Goal: Task Accomplishment & Management: Manage account settings

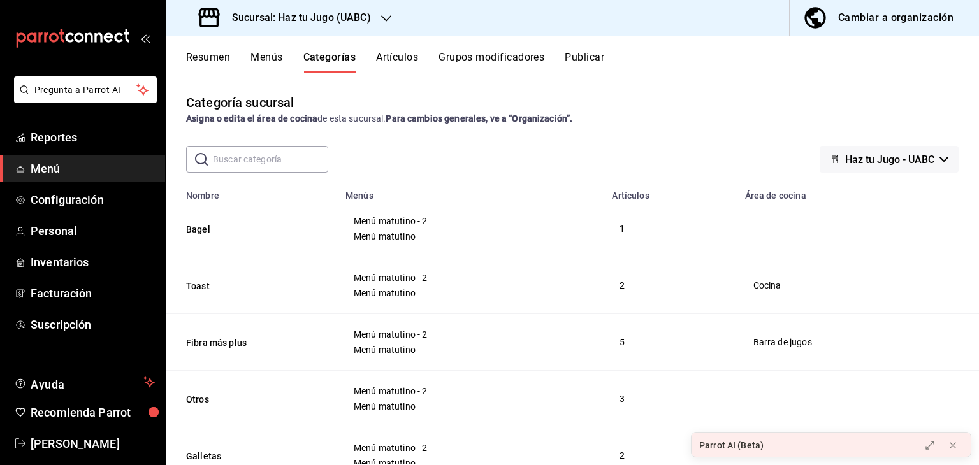
click at [408, 58] on button "Artículos" at bounding box center [397, 62] width 42 height 22
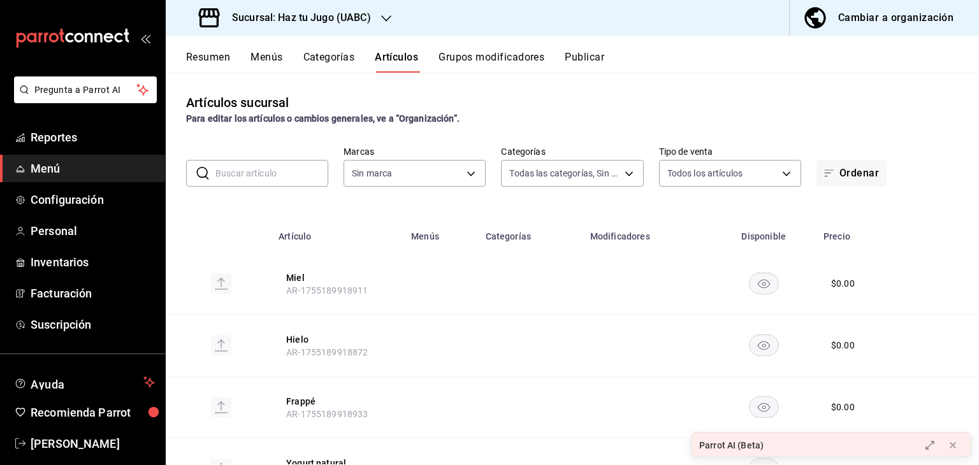
type input "77ffd377-0805-4fbe-9411-93c96d7de736,ae2fb298-24ec-40a1-8dcd-b769d1c935b8,b209e…"
type input "1d6454d9-ca75-4cda-ad57-8c82b4b1cdb3"
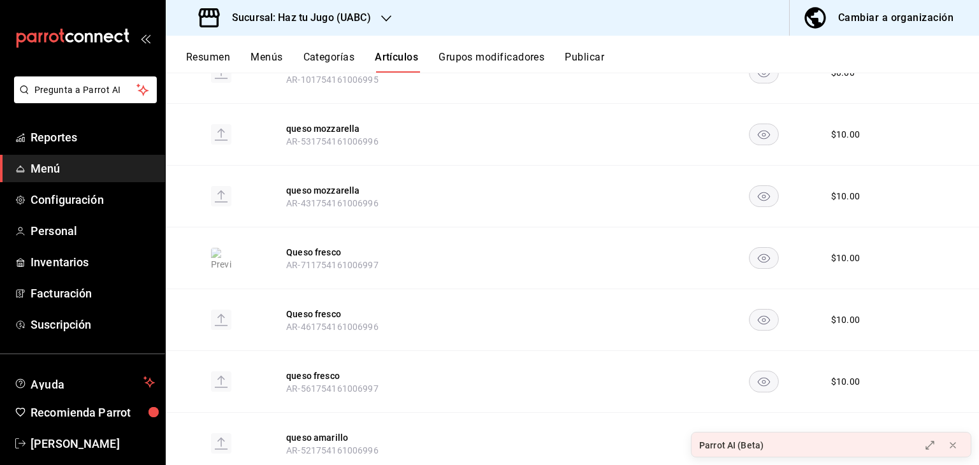
scroll to position [1088, 0]
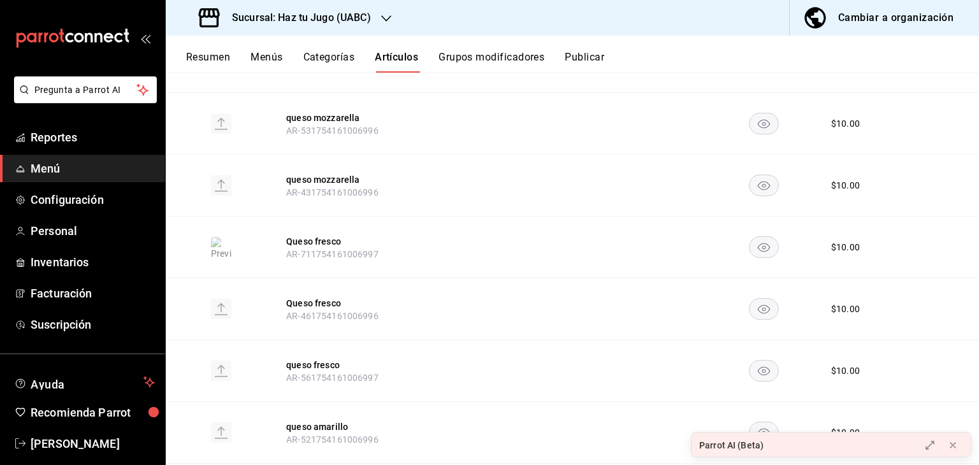
click at [519, 54] on button "Grupos modificadores" at bounding box center [492, 62] width 106 height 22
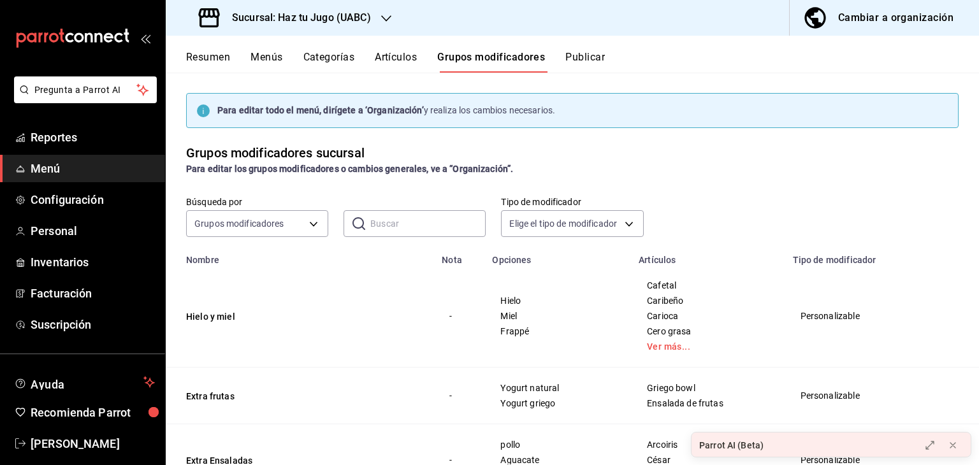
click at [849, 26] on div "Cambiar a organización" at bounding box center [895, 18] width 115 height 18
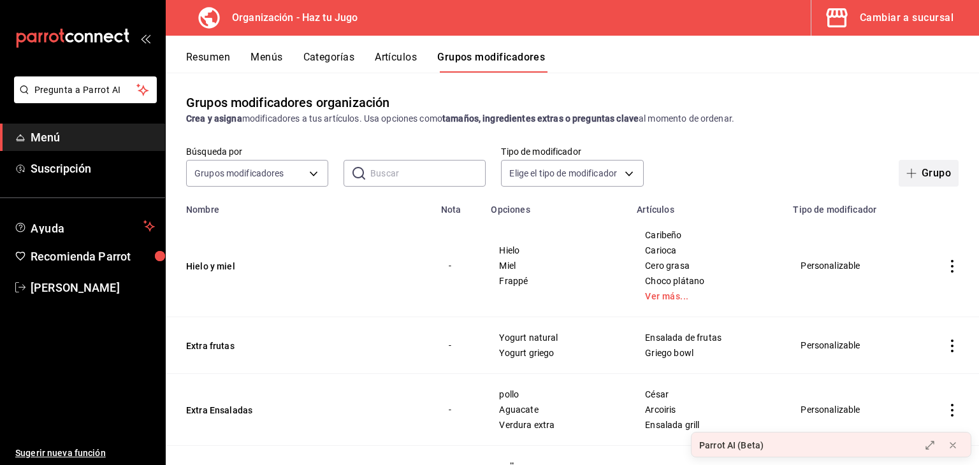
click at [933, 169] on button "Grupo" at bounding box center [929, 173] width 60 height 27
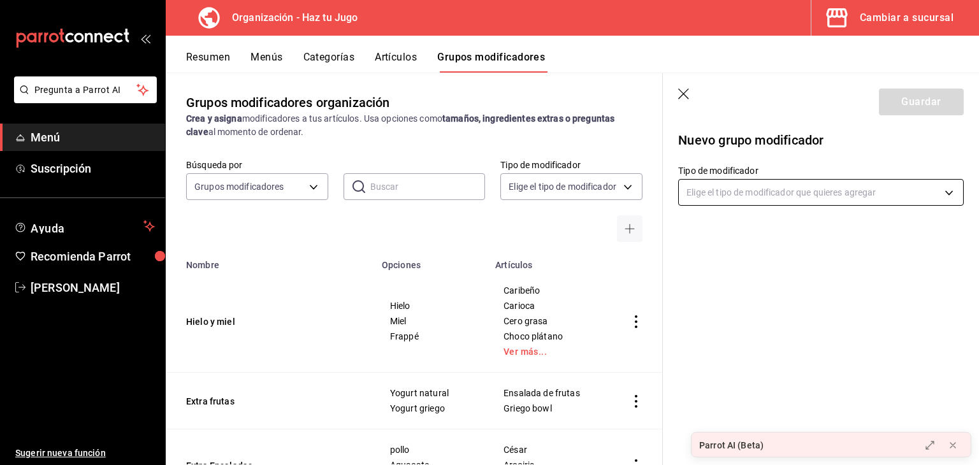
click at [722, 200] on body "Pregunta a Parrot AI Menú Suscripción Ayuda Recomienda Parrot [PERSON_NAME] Sug…" at bounding box center [489, 232] width 979 height 465
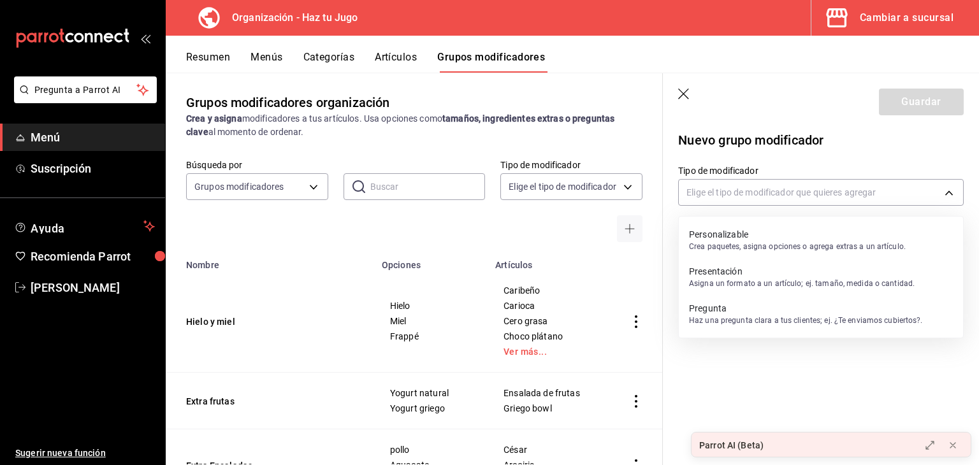
click at [745, 238] on p "Personalizable" at bounding box center [797, 234] width 217 height 13
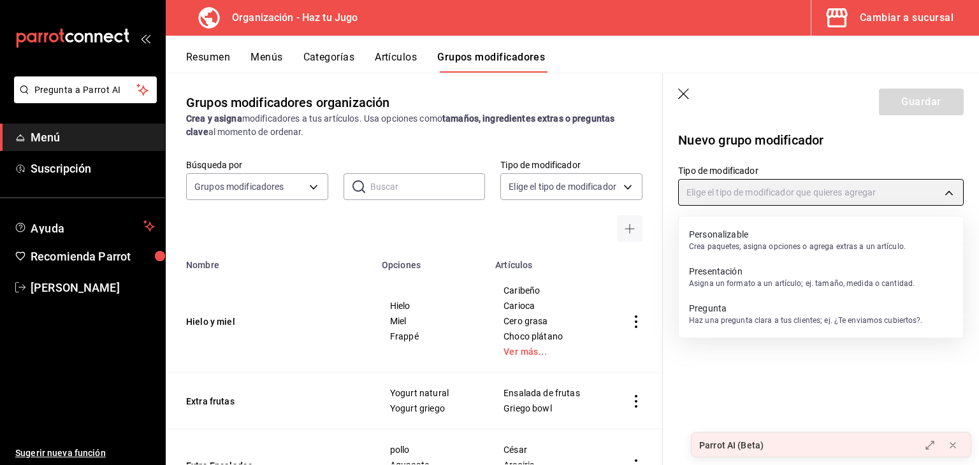
type input "CUSTOMIZABLE"
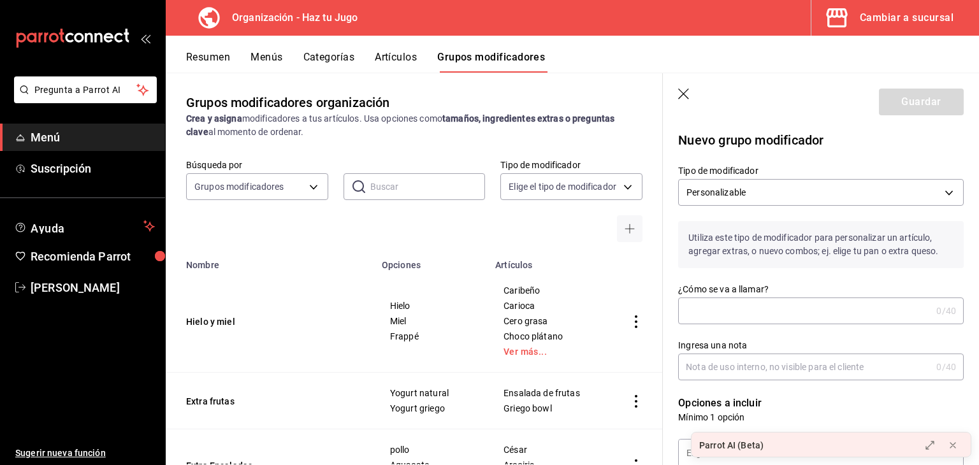
click at [745, 302] on input "¿Cómo se va a llamar?" at bounding box center [804, 311] width 253 height 26
type input "c"
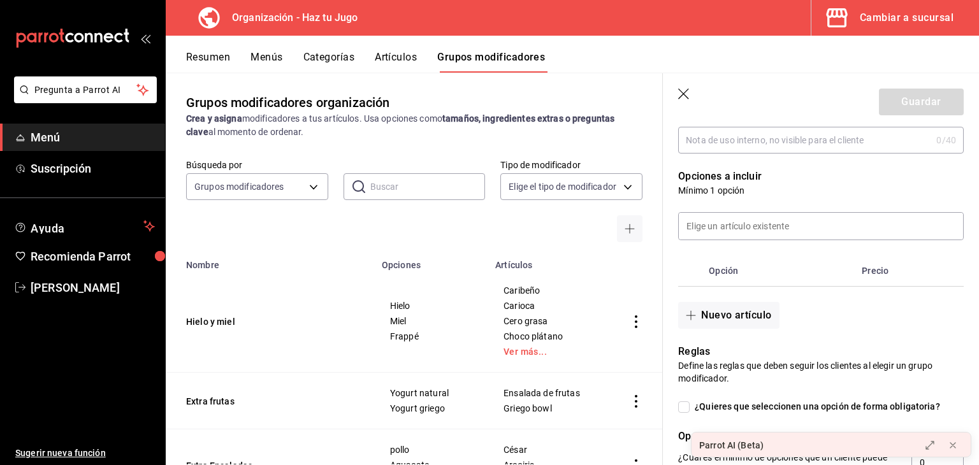
scroll to position [230, 0]
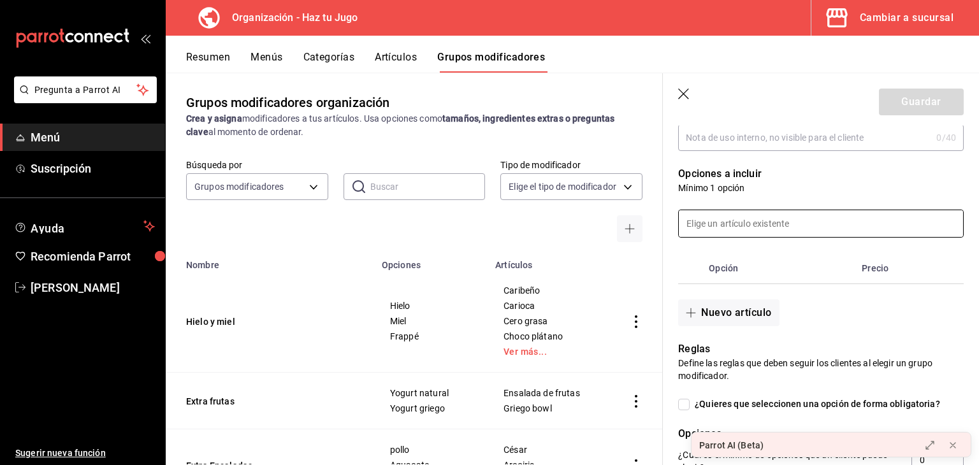
type input "tamaño sopa"
click at [694, 226] on input at bounding box center [821, 223] width 284 height 27
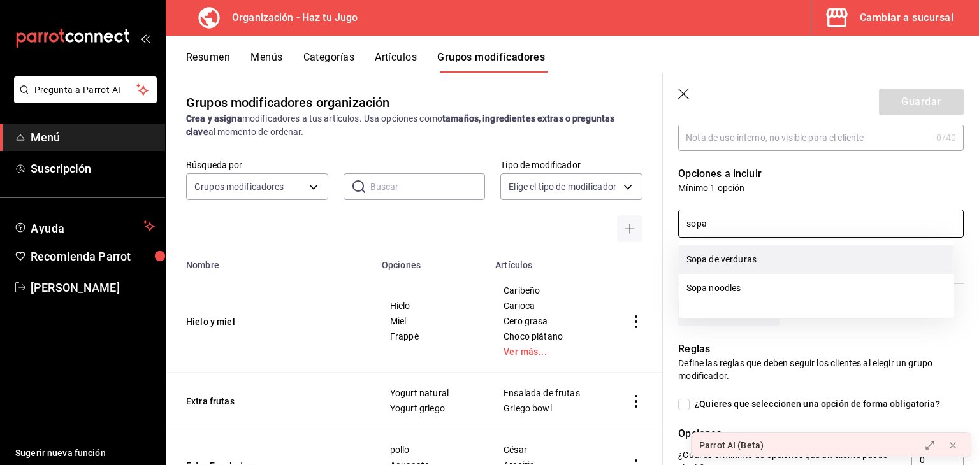
click at [740, 252] on li "Sopa de verduras" at bounding box center [816, 259] width 275 height 29
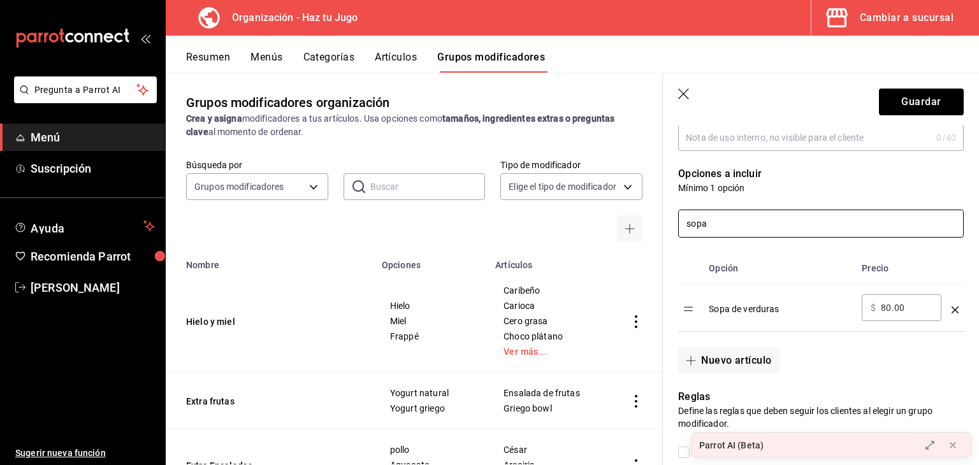
click at [766, 228] on input "sopa" at bounding box center [821, 223] width 284 height 27
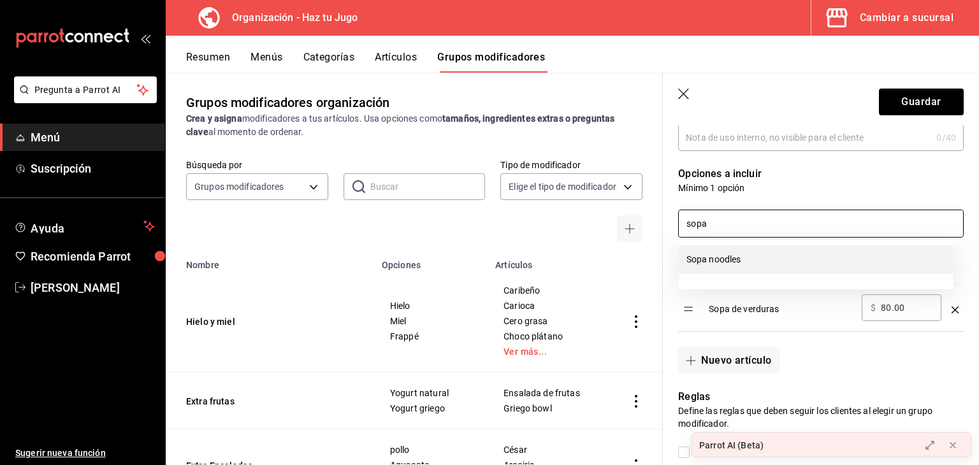
click at [756, 261] on li "Sopa noodles" at bounding box center [816, 259] width 275 height 29
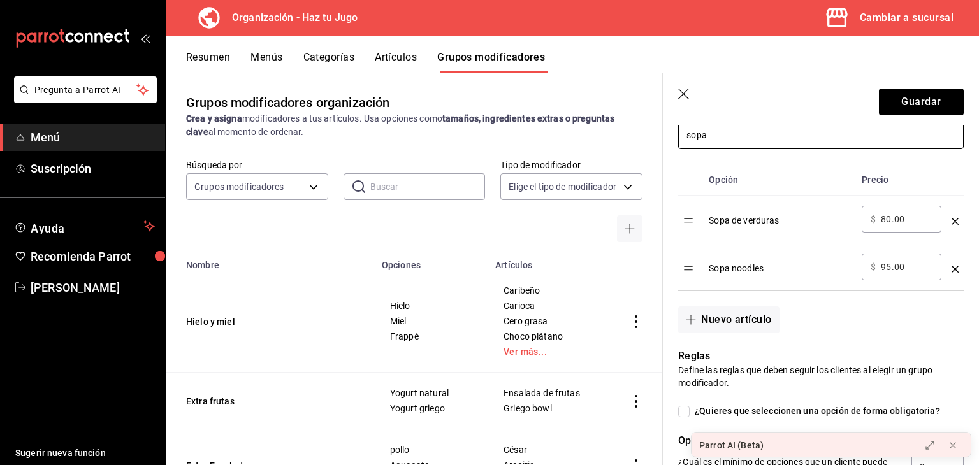
scroll to position [319, 0]
type input "sopa"
drag, startPoint x: 910, startPoint y: 219, endPoint x: 873, endPoint y: 219, distance: 37.6
click at [873, 219] on div "​ $ 80.00 ​" at bounding box center [902, 218] width 80 height 27
click at [949, 188] on th "optionsTable" at bounding box center [955, 178] width 17 height 31
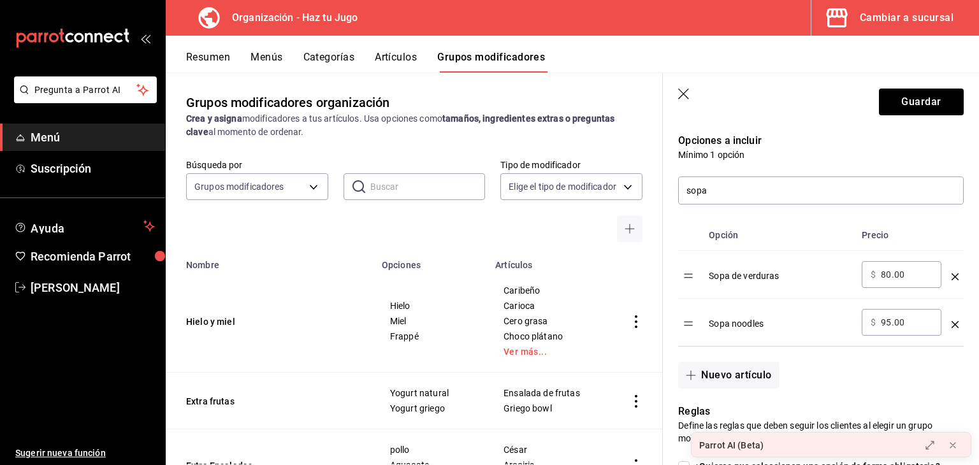
scroll to position [270, 0]
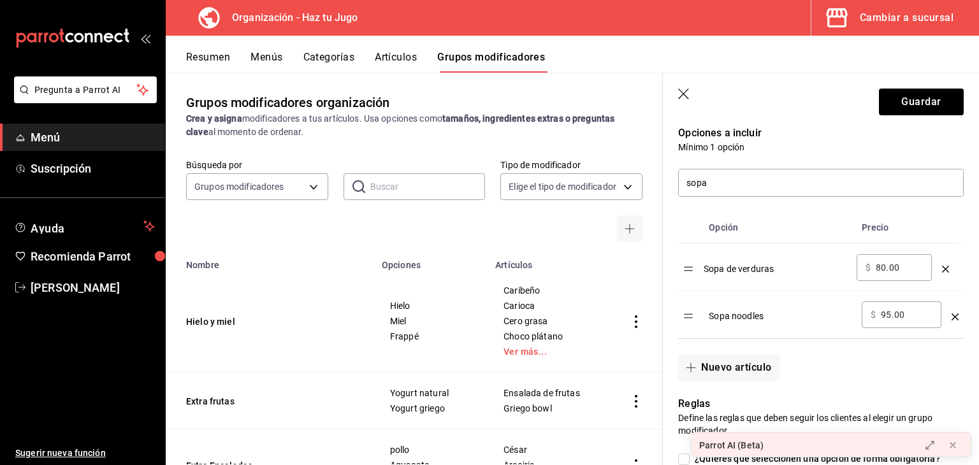
click at [690, 270] on table "Opción Precio Sopa de verduras ​ $ 80.00 ​ Sopa noodles ​ $ 95.00 ​" at bounding box center [821, 275] width 286 height 126
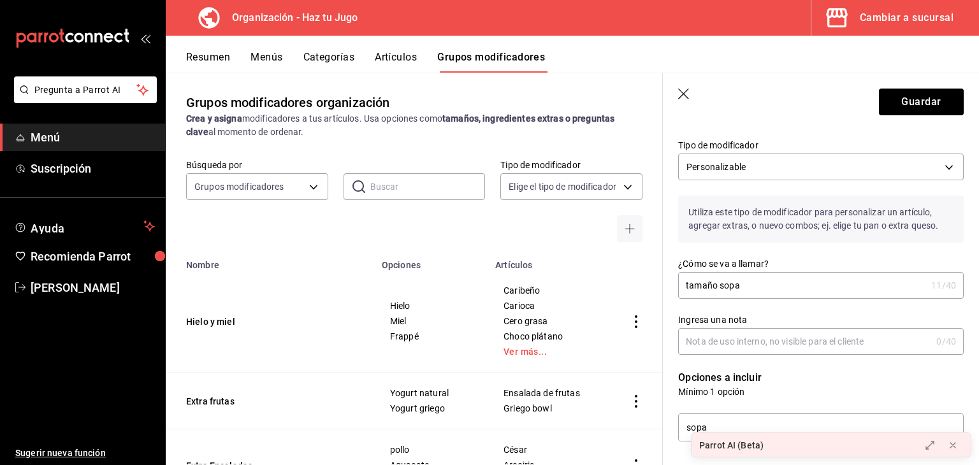
scroll to position [0, 0]
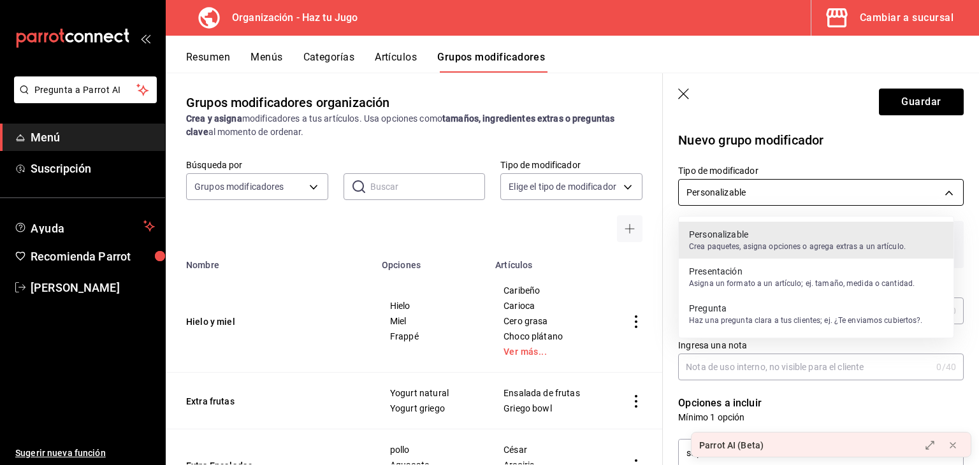
click at [924, 190] on body "Pregunta a Parrot AI Menú Suscripción Ayuda Recomienda Parrot [PERSON_NAME] Sug…" at bounding box center [489, 232] width 979 height 465
click at [924, 190] on div at bounding box center [489, 232] width 979 height 465
click at [905, 198] on body "Pregunta a Parrot AI Menú Suscripción Ayuda Recomienda Parrot [PERSON_NAME] Sug…" at bounding box center [489, 232] width 979 height 465
click at [933, 136] on div at bounding box center [489, 232] width 979 height 465
click at [894, 186] on body "Pregunta a Parrot AI Menú Suscripción Ayuda Recomienda Parrot [PERSON_NAME] Sug…" at bounding box center [489, 232] width 979 height 465
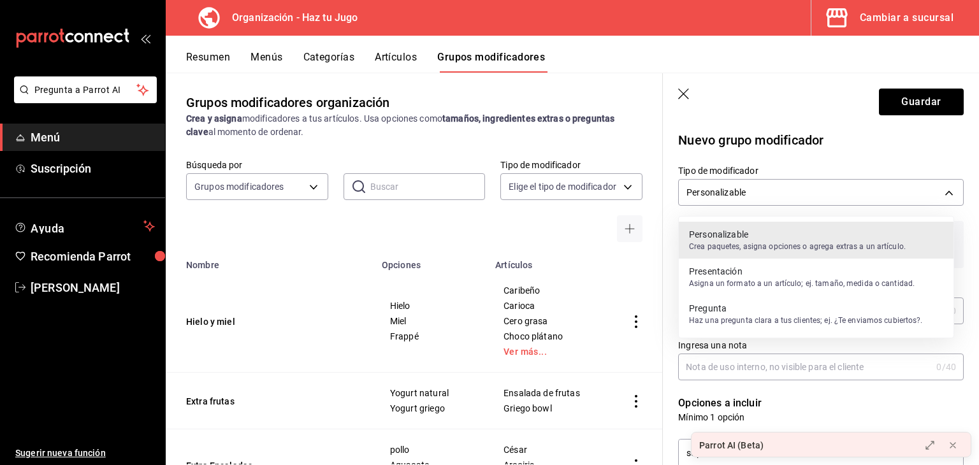
click at [805, 312] on p "Pregunta" at bounding box center [806, 308] width 234 height 13
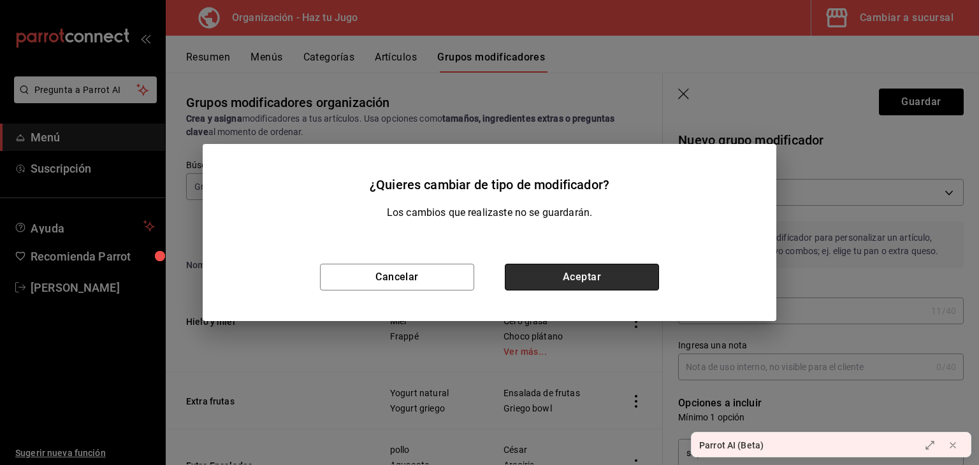
click at [581, 274] on button "Aceptar" at bounding box center [582, 277] width 154 height 27
type input "QUESTION"
checkbox input "true"
type input "1"
type input "1755661797314"
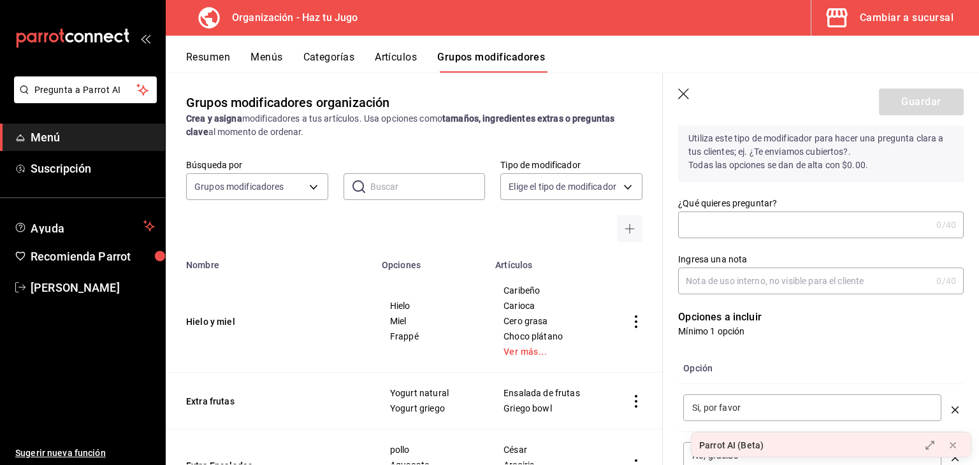
scroll to position [106, 0]
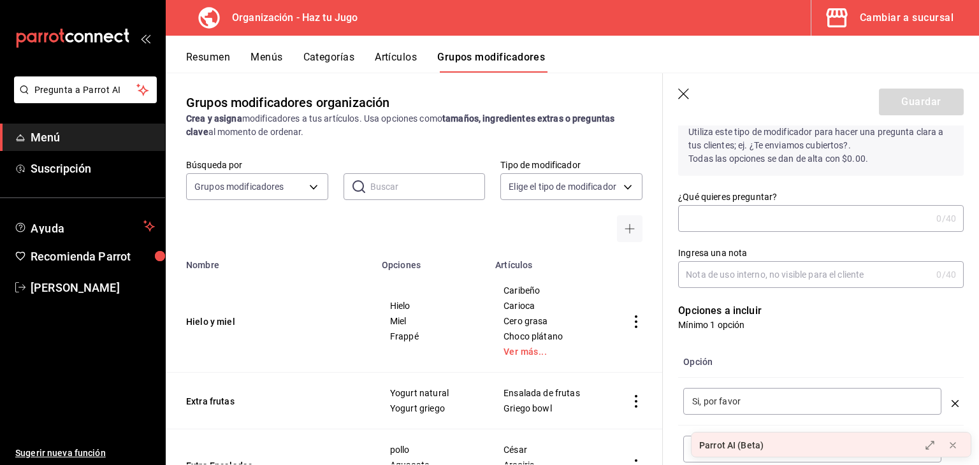
click at [752, 210] on input "¿Qué quieres preguntar?" at bounding box center [804, 219] width 253 height 26
click at [680, 95] on icon "button" at bounding box center [684, 95] width 13 height 13
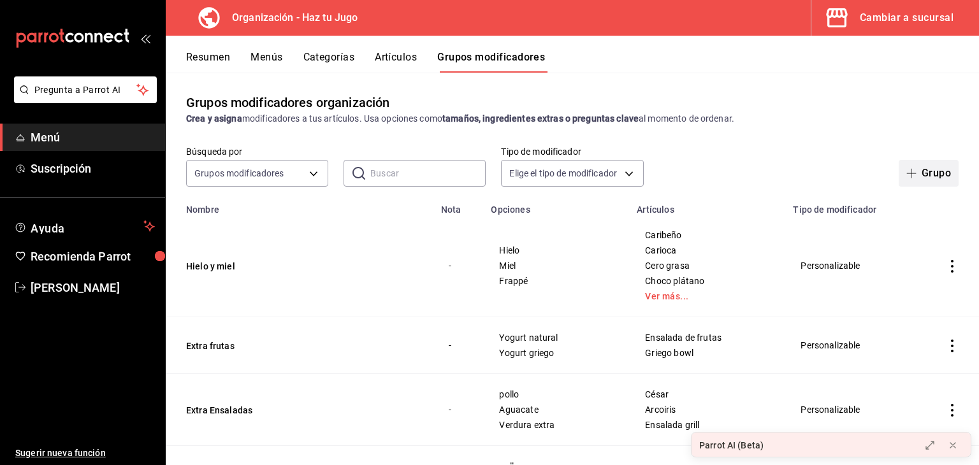
click at [907, 172] on icon "button" at bounding box center [912, 173] width 10 height 10
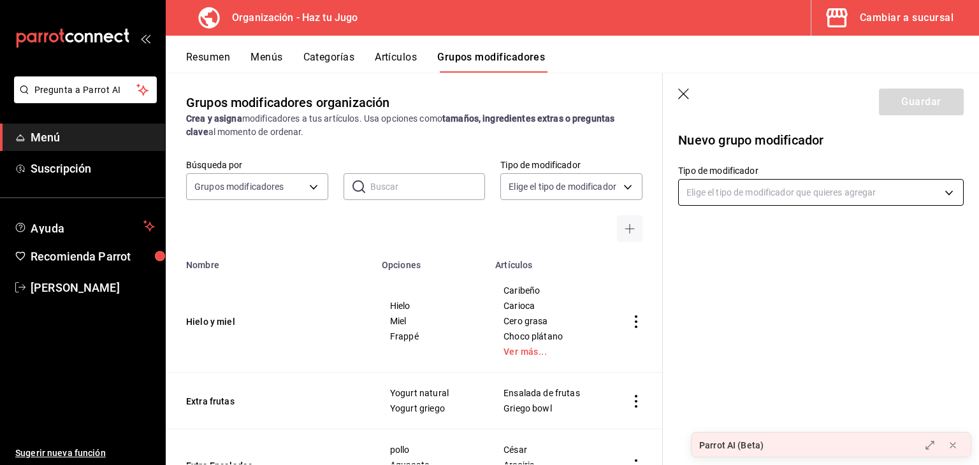
click at [715, 191] on body "Pregunta a Parrot AI Menú Suscripción Ayuda Recomienda Parrot [PERSON_NAME] Sug…" at bounding box center [489, 232] width 979 height 465
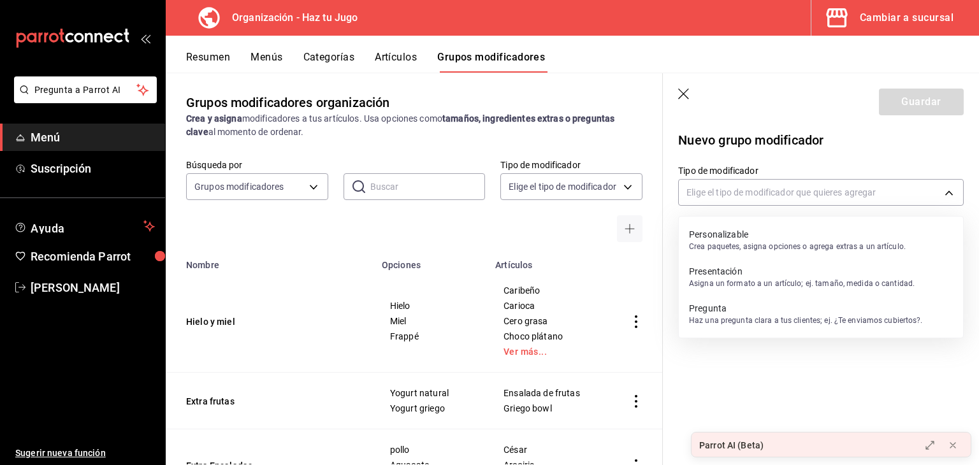
click at [724, 226] on div "Personalizable Crea paquetes, asigna opciones o agrega extras a un artículo." at bounding box center [797, 240] width 217 height 29
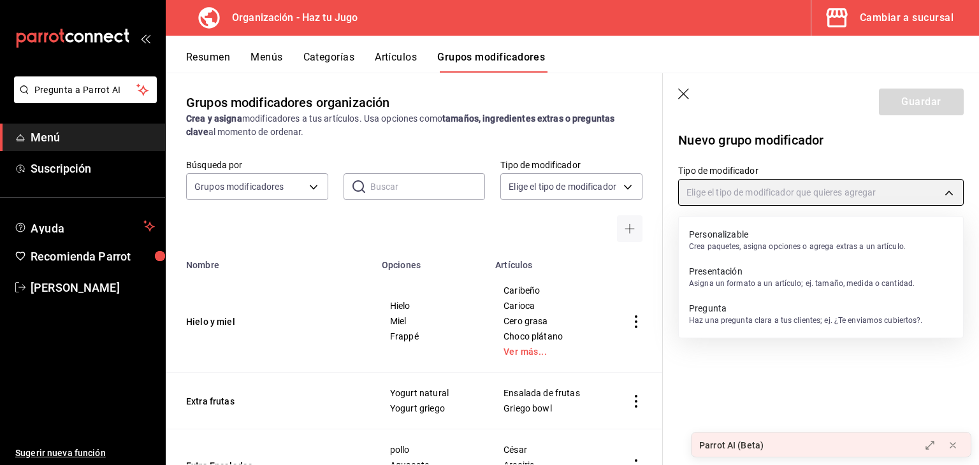
type input "CUSTOMIZABLE"
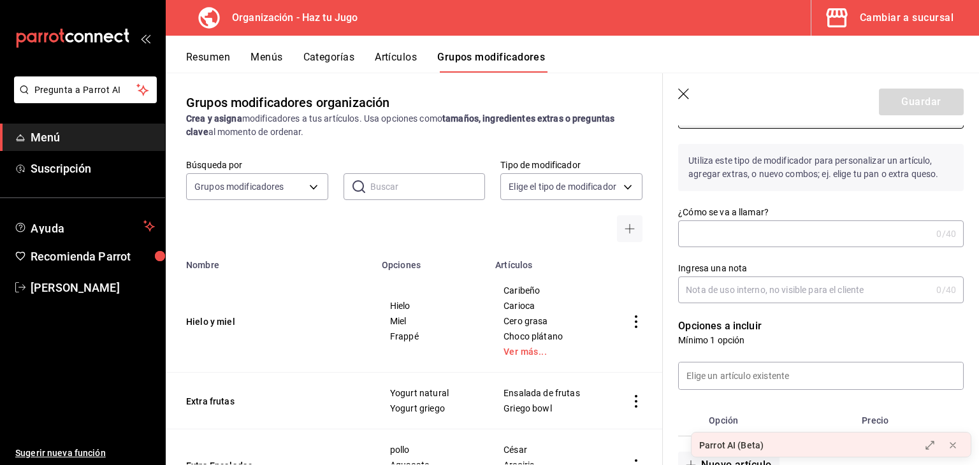
scroll to position [87, 0]
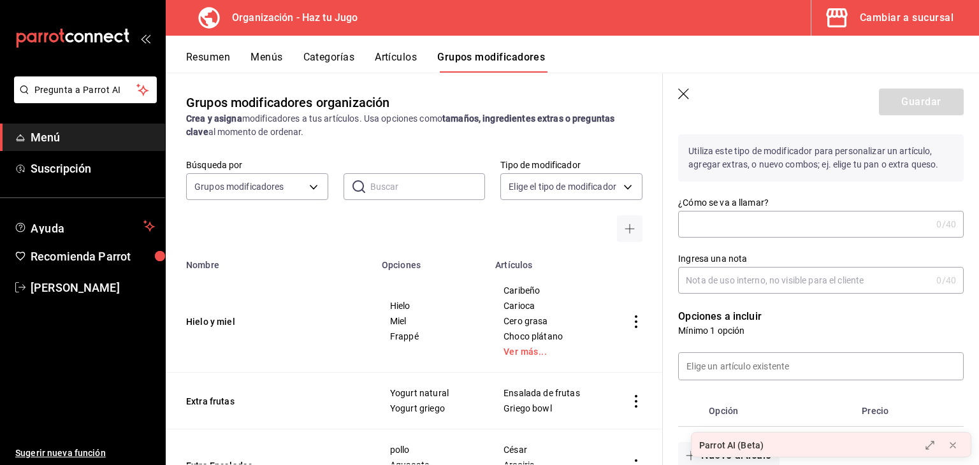
click at [745, 222] on input "¿Cómo se va a llamar?" at bounding box center [804, 225] width 253 height 26
type input "tamaño sopa"
click at [747, 276] on input "Ingresa una nota" at bounding box center [804, 281] width 253 height 26
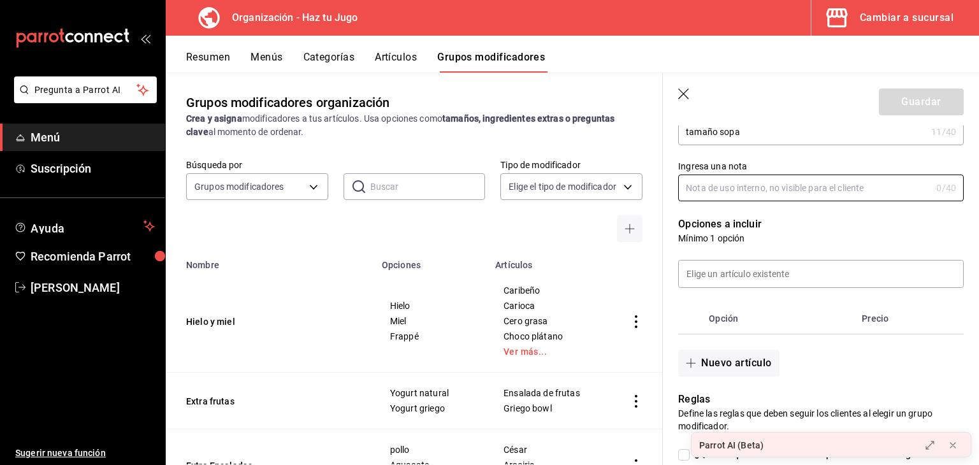
scroll to position [213, 0]
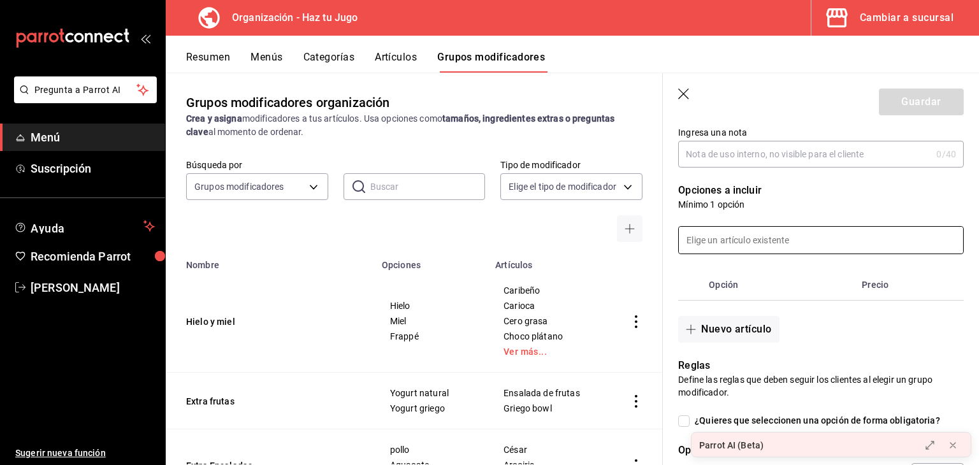
click at [733, 244] on input at bounding box center [821, 240] width 284 height 27
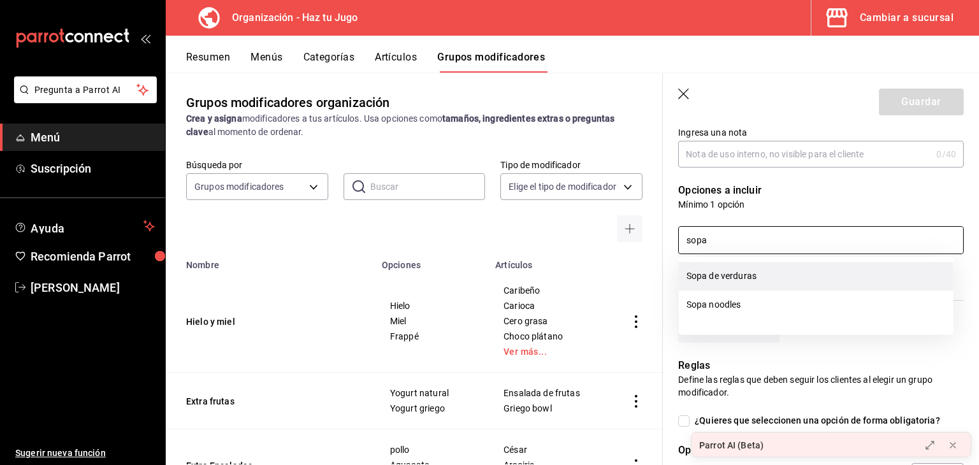
click at [735, 277] on li "Sopa de verduras" at bounding box center [816, 276] width 275 height 29
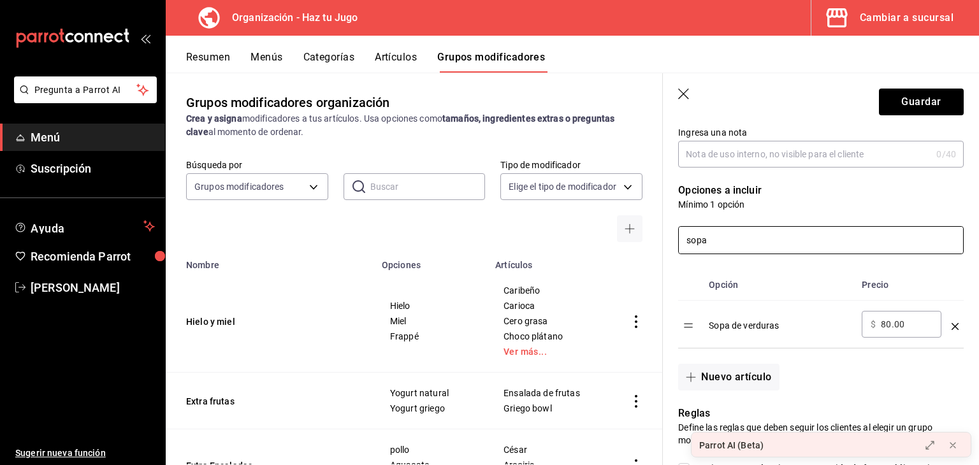
click at [782, 230] on input "sopa" at bounding box center [821, 240] width 284 height 27
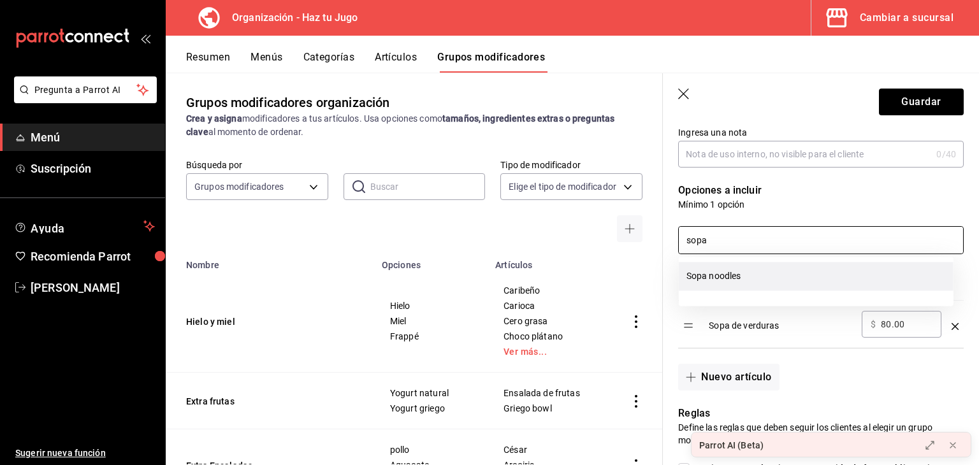
click at [755, 276] on li "Sopa noodles" at bounding box center [816, 276] width 275 height 29
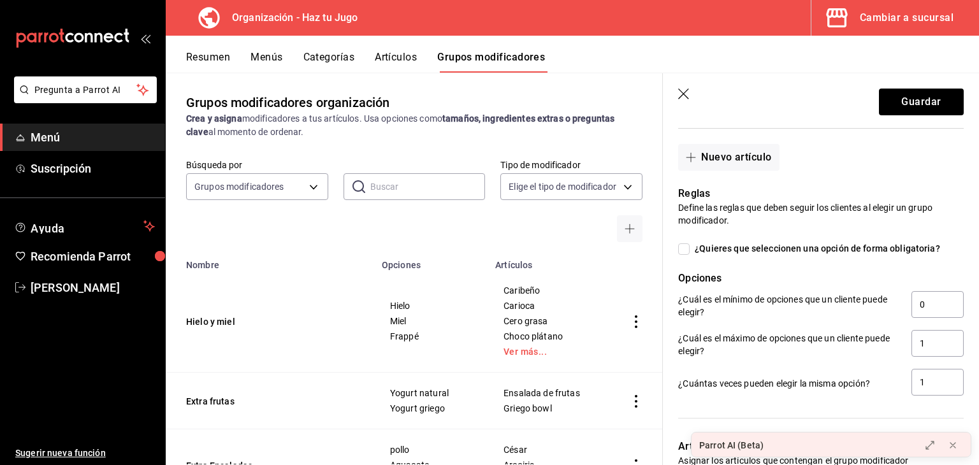
scroll to position [488, 0]
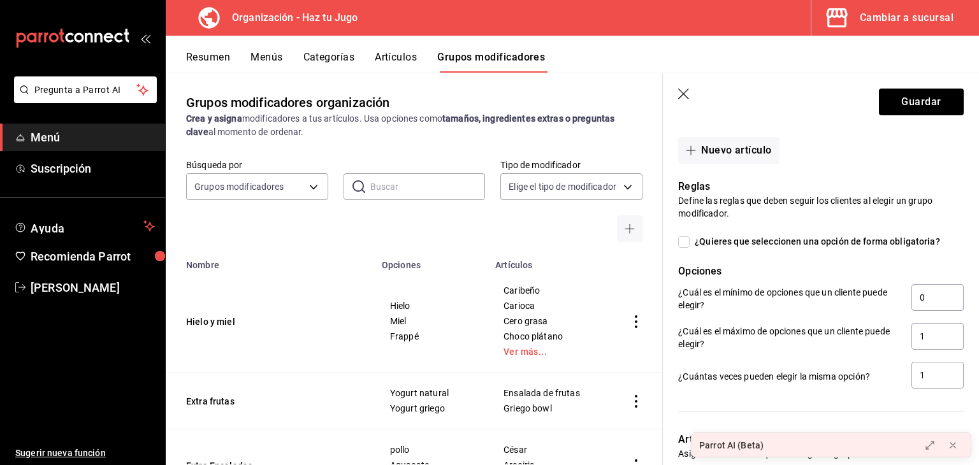
type input "sopa"
click at [687, 244] on input "¿Quieres que seleccionen una opción de forma obligatoria?" at bounding box center [683, 242] width 11 height 11
checkbox input "true"
type input "1"
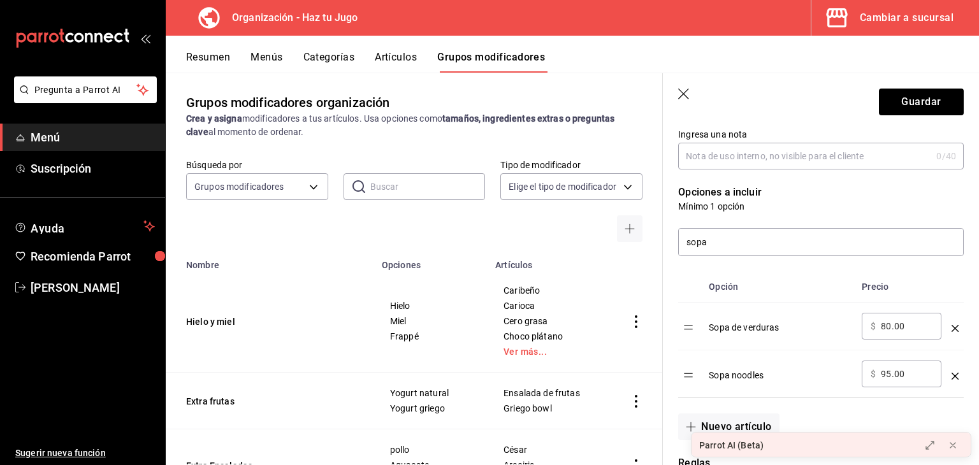
scroll to position [214, 0]
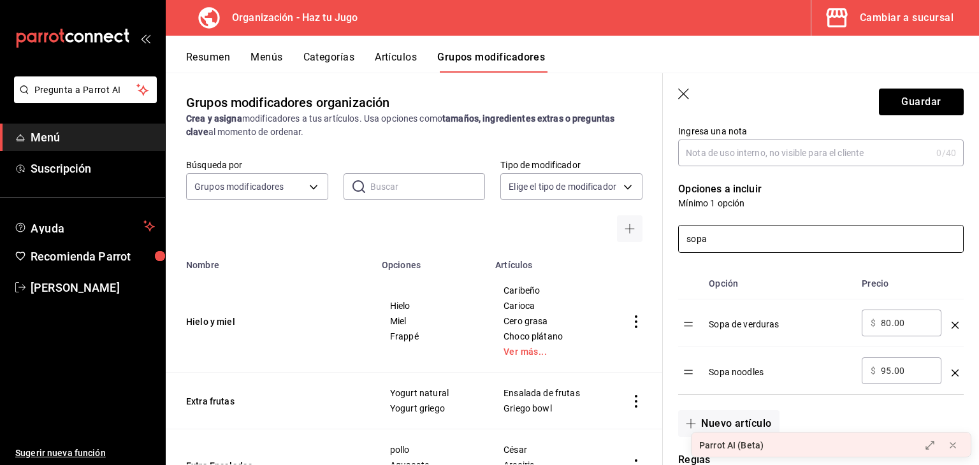
click at [800, 242] on input "sopa" at bounding box center [821, 239] width 284 height 27
drag, startPoint x: 800, startPoint y: 242, endPoint x: 650, endPoint y: 240, distance: 149.2
click at [650, 240] on main "Grupos modificadores organización Crea y asigna modificadores a tus artículos. …" at bounding box center [573, 269] width 814 height 393
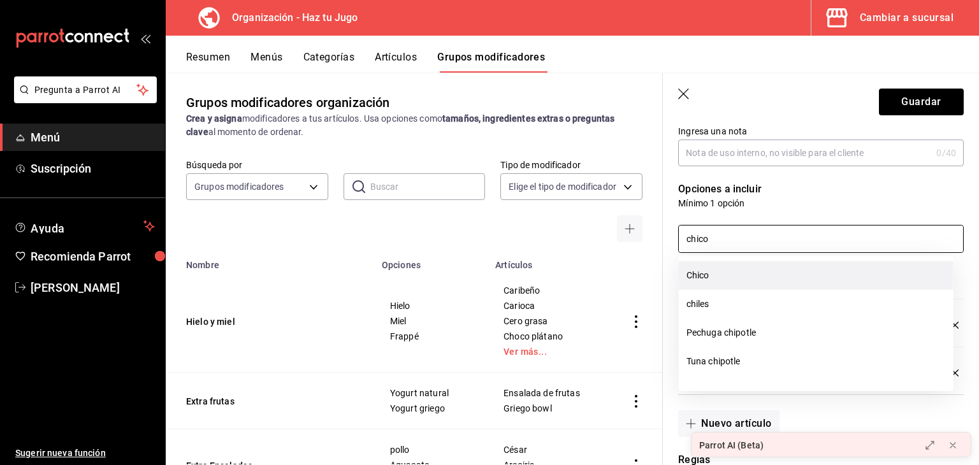
click at [716, 279] on li "Chico" at bounding box center [816, 275] width 275 height 29
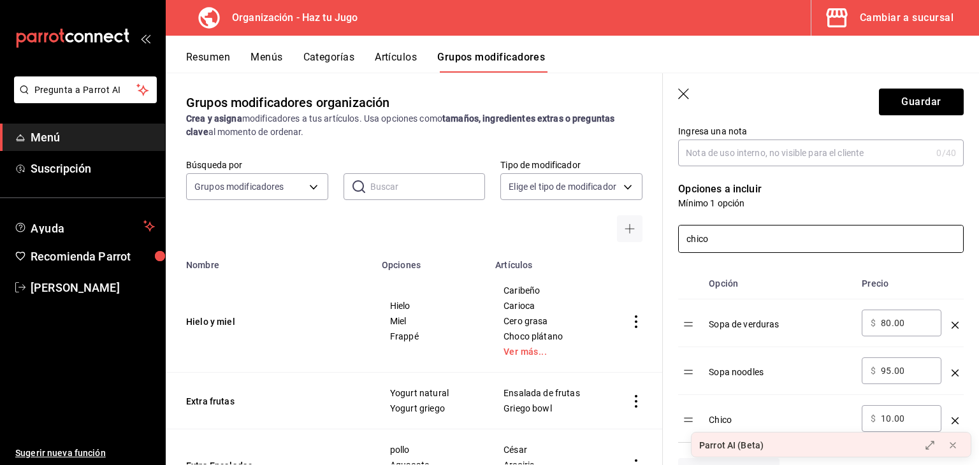
click at [729, 244] on input "chico" at bounding box center [821, 239] width 284 height 27
type input "c"
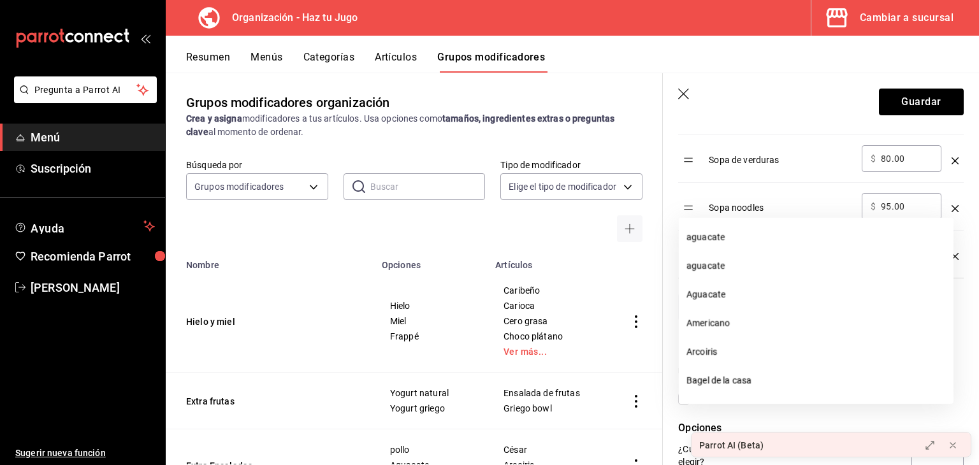
scroll to position [221, 0]
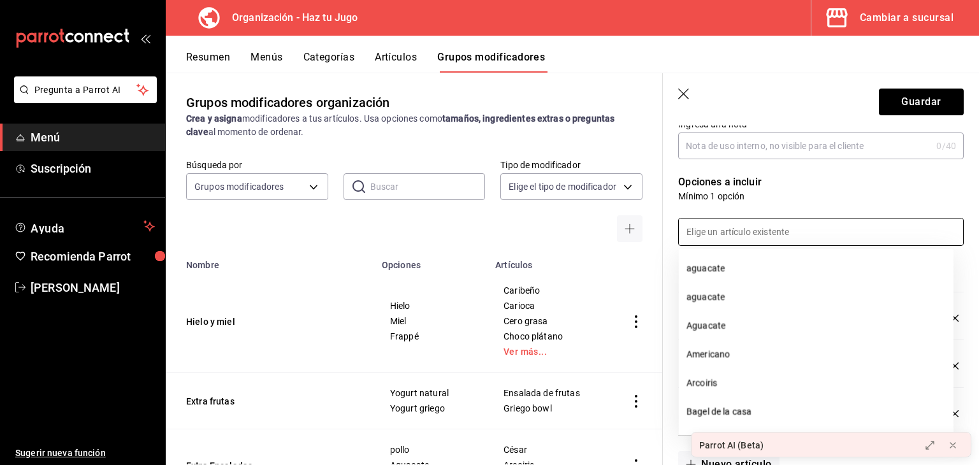
click at [734, 238] on input at bounding box center [821, 232] width 284 height 27
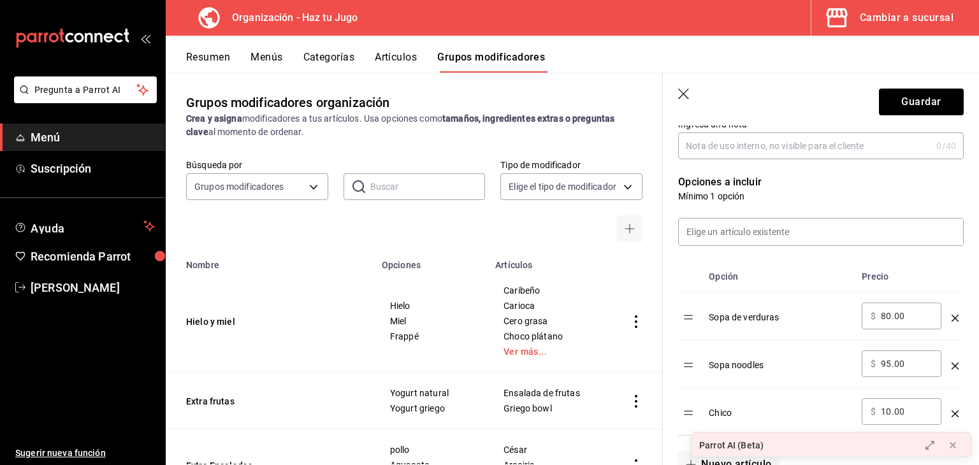
click at [949, 414] on td "optionsTable" at bounding box center [955, 412] width 17 height 48
click at [952, 415] on icon "optionsTable" at bounding box center [955, 414] width 7 height 7
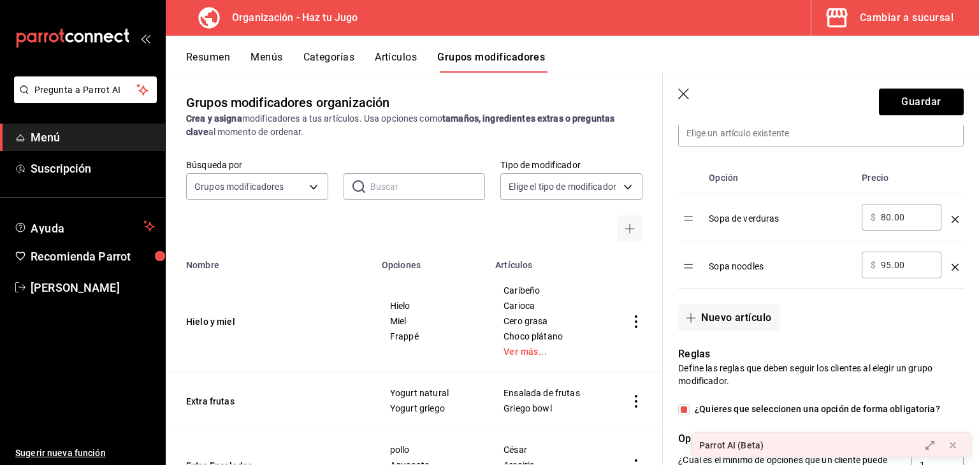
scroll to position [339, 0]
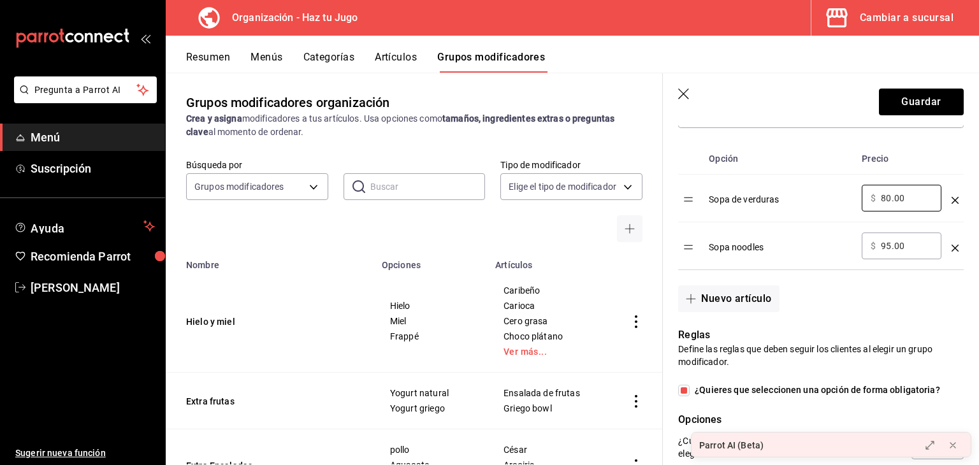
drag, startPoint x: 910, startPoint y: 196, endPoint x: 849, endPoint y: 206, distance: 62.1
click at [849, 206] on tr "Sopa de verduras ​ $ 80.00 ​" at bounding box center [821, 199] width 286 height 48
type input "15.00"
click at [955, 157] on div "Nuevo grupo modificador Tipo de modificador Personalizable CUSTOMIZABLE Utiliza…" at bounding box center [821, 294] width 316 height 1016
drag, startPoint x: 918, startPoint y: 245, endPoint x: 829, endPoint y: 257, distance: 89.4
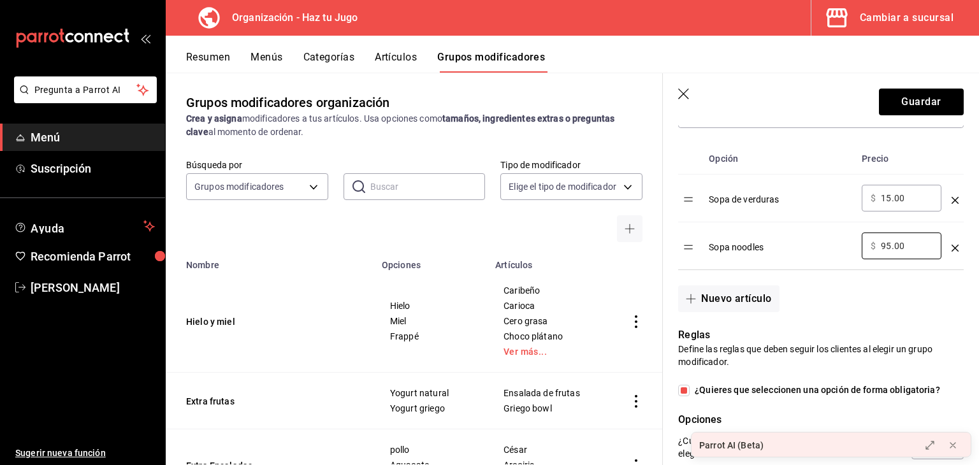
click at [829, 257] on tr "Sopa noodles ​ $ 95.00 ​" at bounding box center [821, 247] width 286 height 48
type input "15.00"
click at [922, 101] on button "Guardar" at bounding box center [921, 102] width 85 height 27
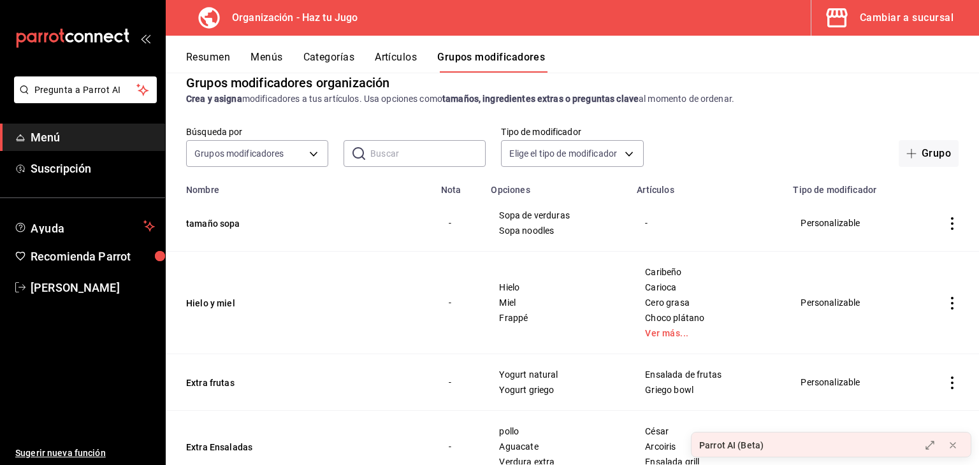
scroll to position [22, 0]
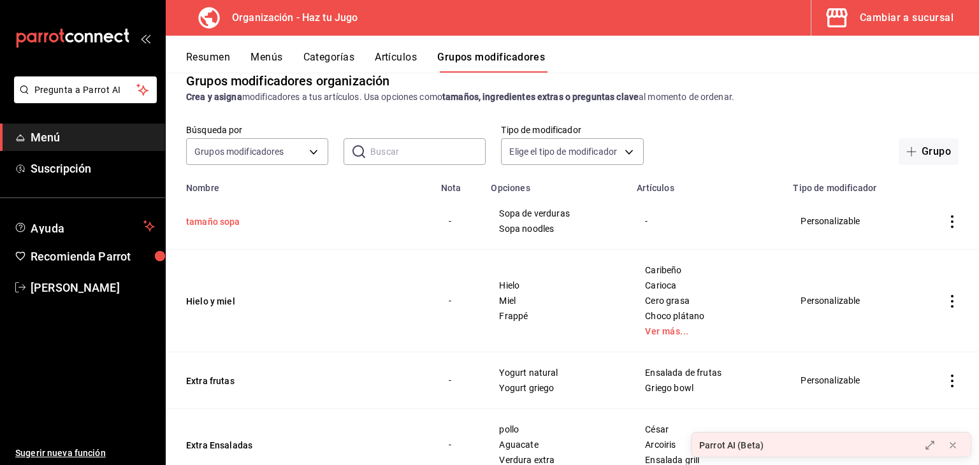
click at [221, 217] on button "tamaño sopa" at bounding box center [262, 221] width 153 height 13
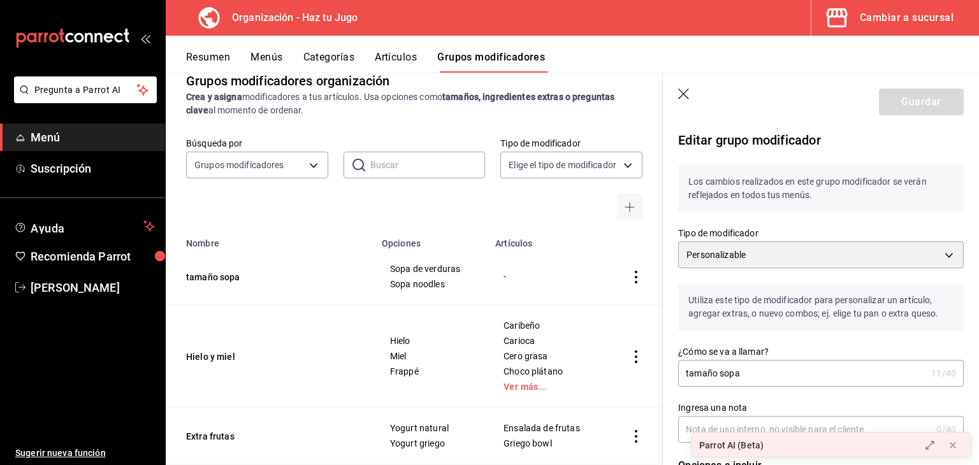
click at [668, 304] on div "Utiliza este tipo de modificador para personalizar un artículo, agregar extras,…" at bounding box center [813, 299] width 301 height 62
drag, startPoint x: 966, startPoint y: 172, endPoint x: 979, endPoint y: 247, distance: 76.9
click at [979, 247] on section "Guardar Editar grupo modificador Los cambios realizados en este grupo modificad…" at bounding box center [821, 269] width 316 height 392
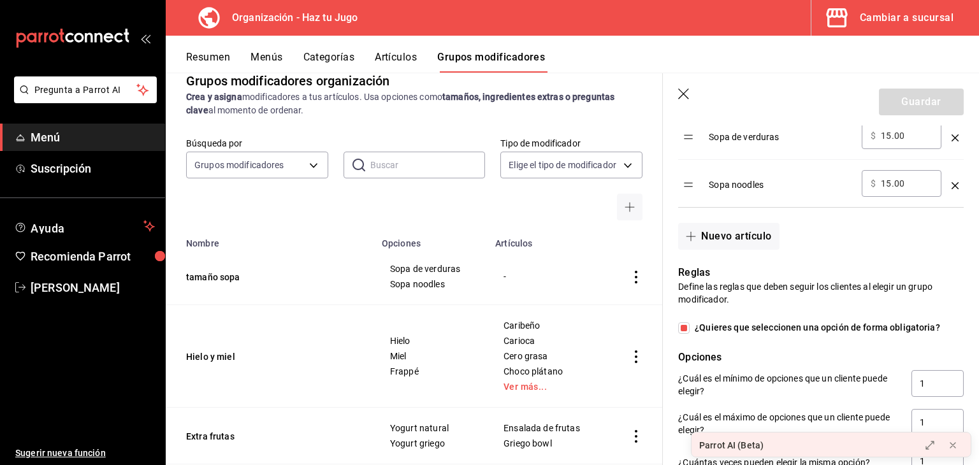
scroll to position [467, 0]
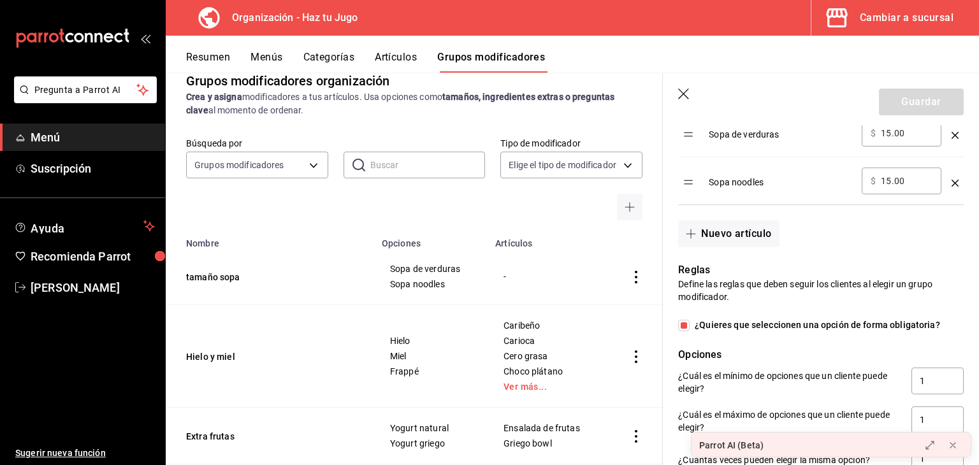
drag, startPoint x: 676, startPoint y: 98, endPoint x: 685, endPoint y: 89, distance: 12.2
click at [685, 89] on header "Guardar" at bounding box center [821, 99] width 316 height 52
click at [685, 89] on icon "button" at bounding box center [684, 95] width 13 height 13
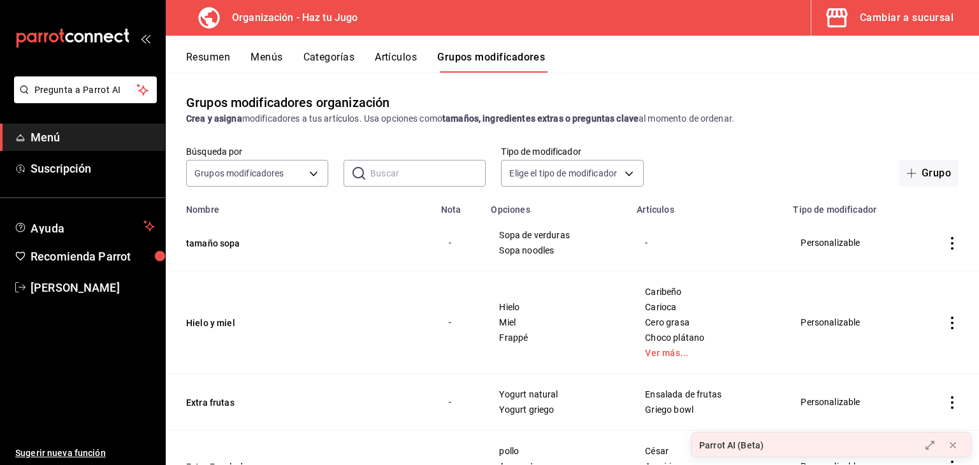
click at [395, 55] on button "Artículos" at bounding box center [396, 62] width 42 height 22
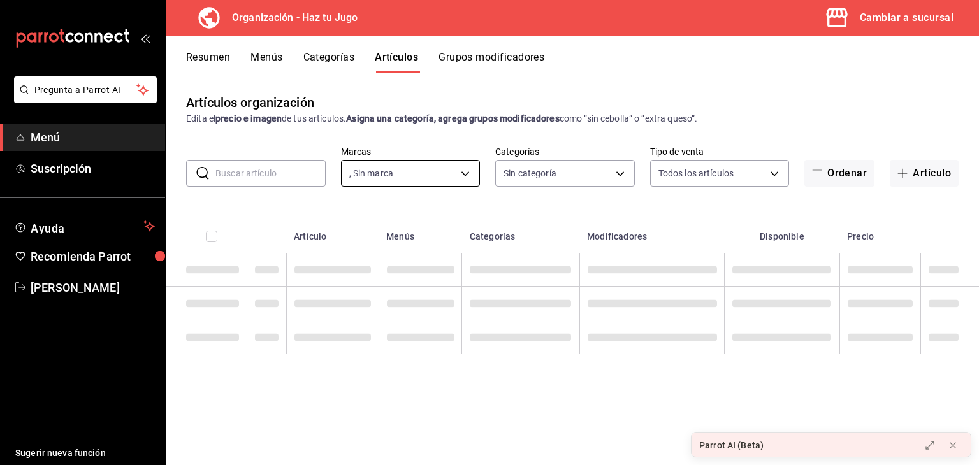
type input "6a6a6d2c-cf23-4088-9f71-267082d6ef5e"
click at [289, 177] on input "text" at bounding box center [270, 174] width 110 height 26
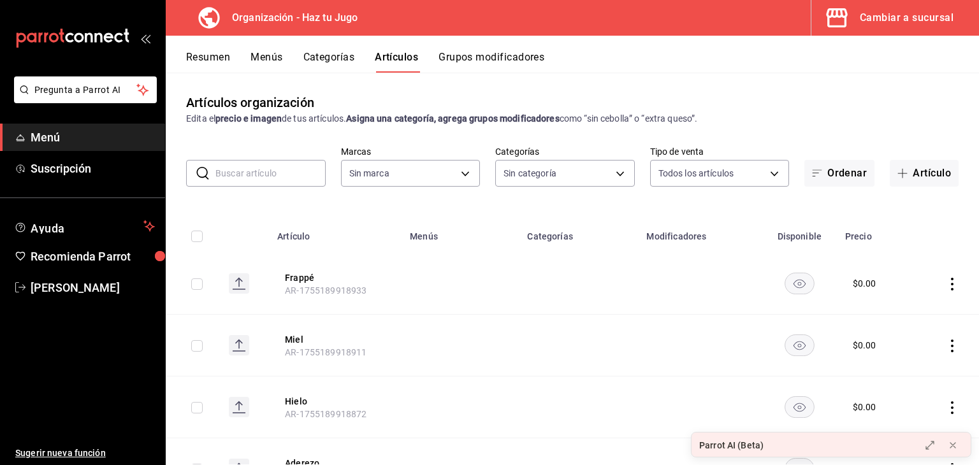
type input "s"
type input "001c27e4-319a-4f56-83db-293b53147510,9de9bbb4-71ba-4db7-8183-90a4bffa0c34,6fcf0…"
type input "6a6a6d2c-cf23-4088-9f71-267082d6ef5e"
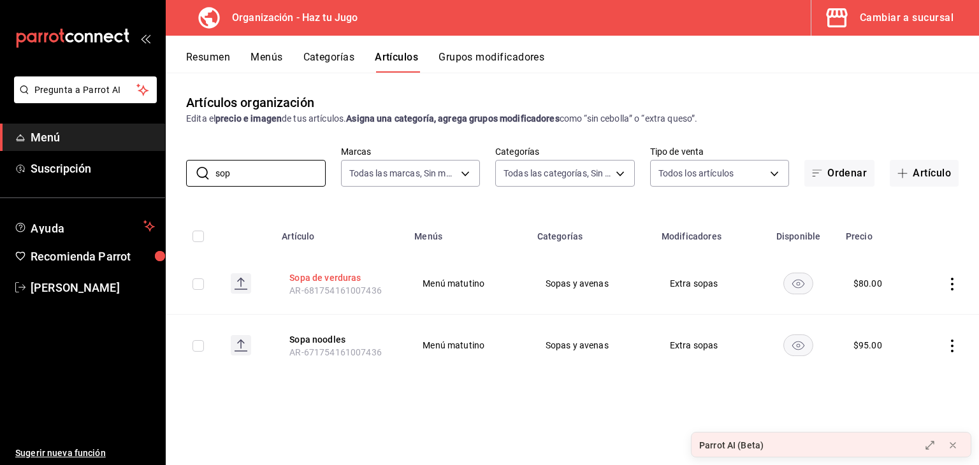
type input "sop"
click at [342, 274] on button "Sopa de verduras" at bounding box center [340, 278] width 102 height 13
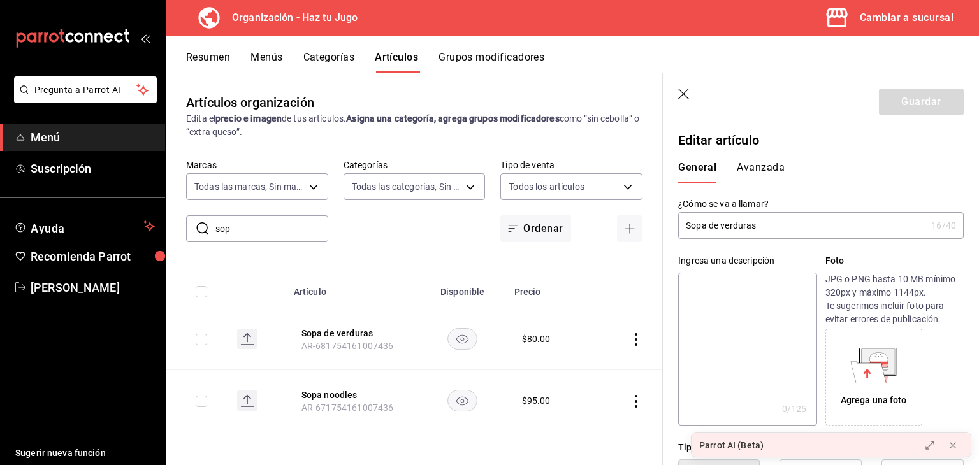
type input "$80.00"
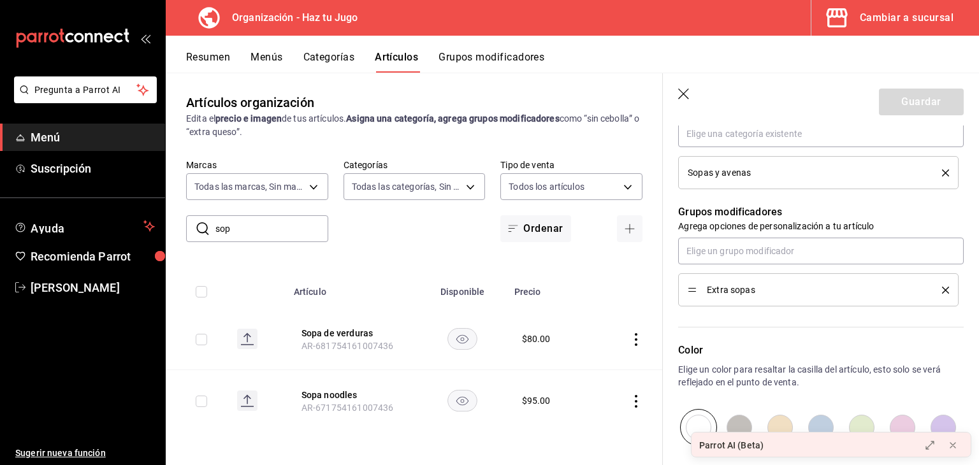
scroll to position [502, 0]
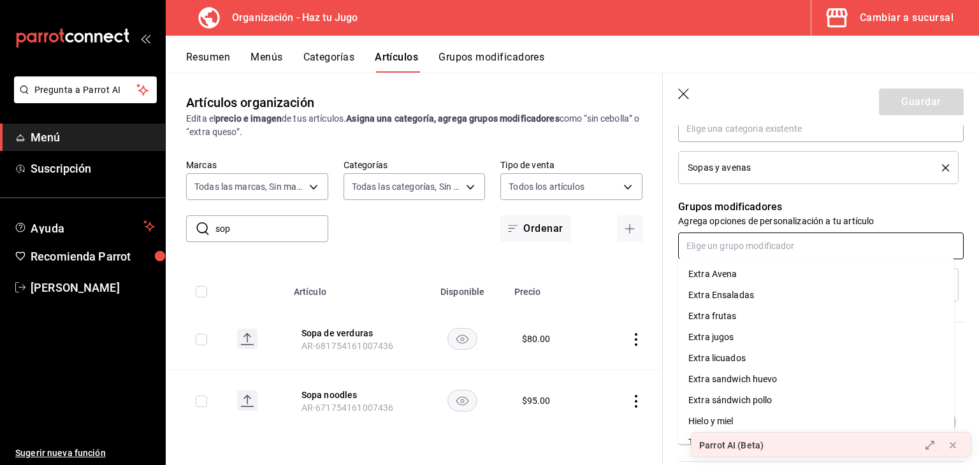
click at [789, 243] on input "text" at bounding box center [821, 246] width 286 height 27
type input "ta"
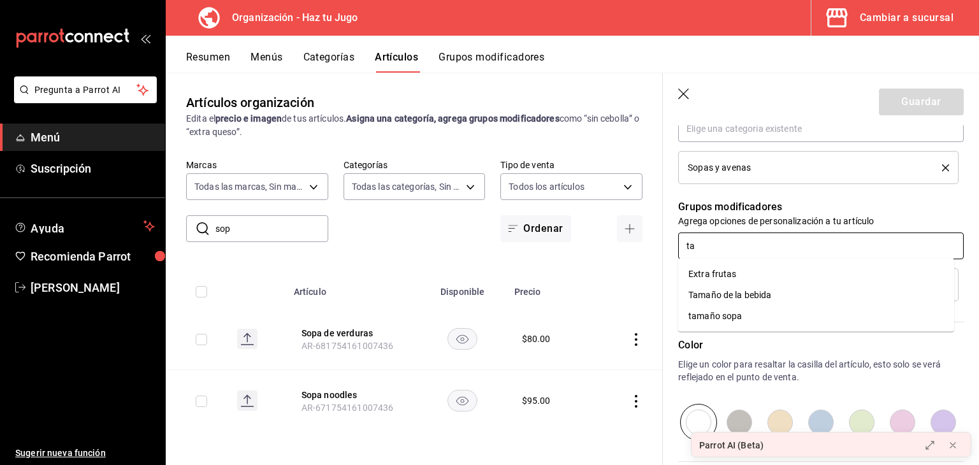
click at [763, 325] on li "tamaño sopa" at bounding box center [816, 316] width 276 height 21
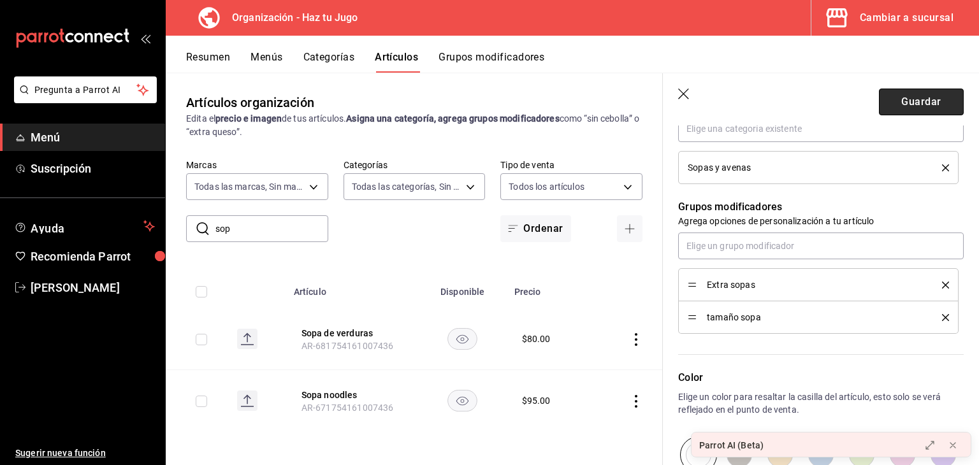
click at [908, 104] on button "Guardar" at bounding box center [921, 102] width 85 height 27
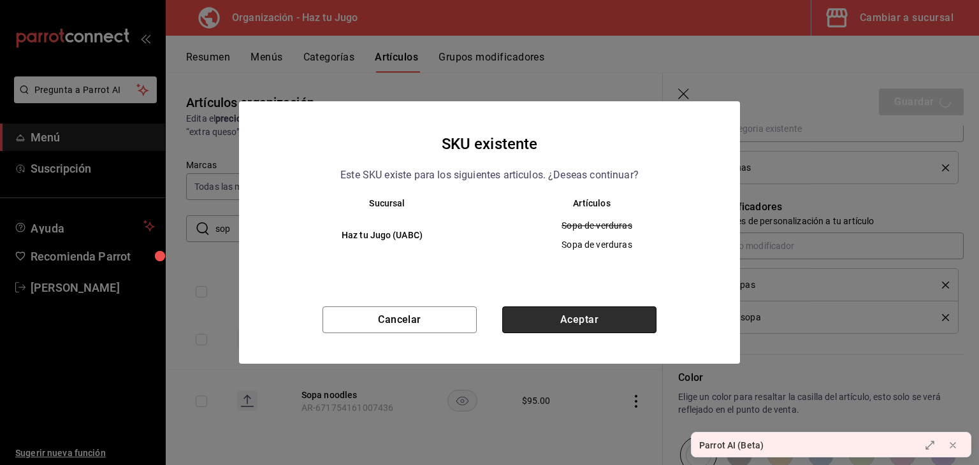
click at [602, 321] on button "Aceptar" at bounding box center [579, 320] width 154 height 27
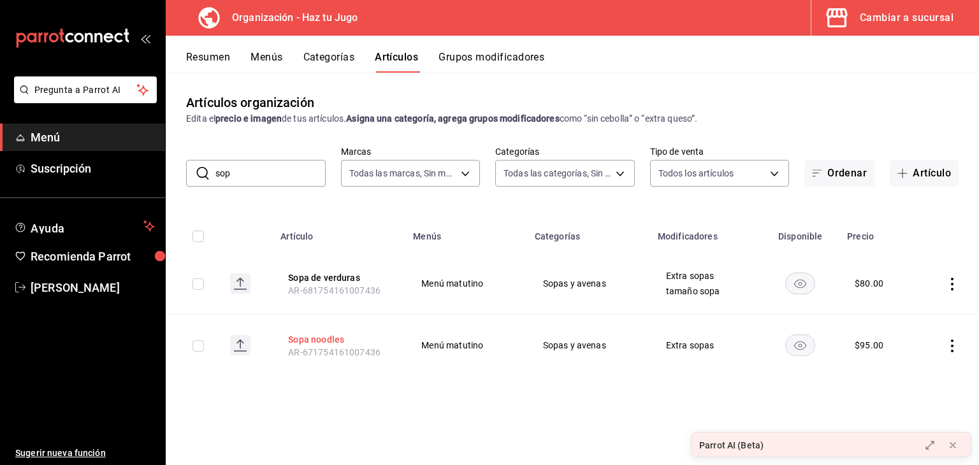
click at [343, 343] on button "Sopa noodles" at bounding box center [339, 339] width 102 height 13
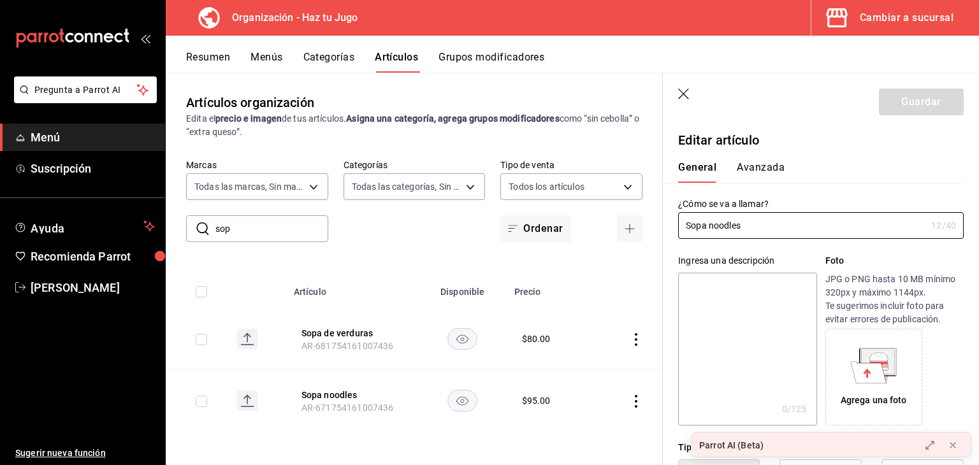
type input "$95.00"
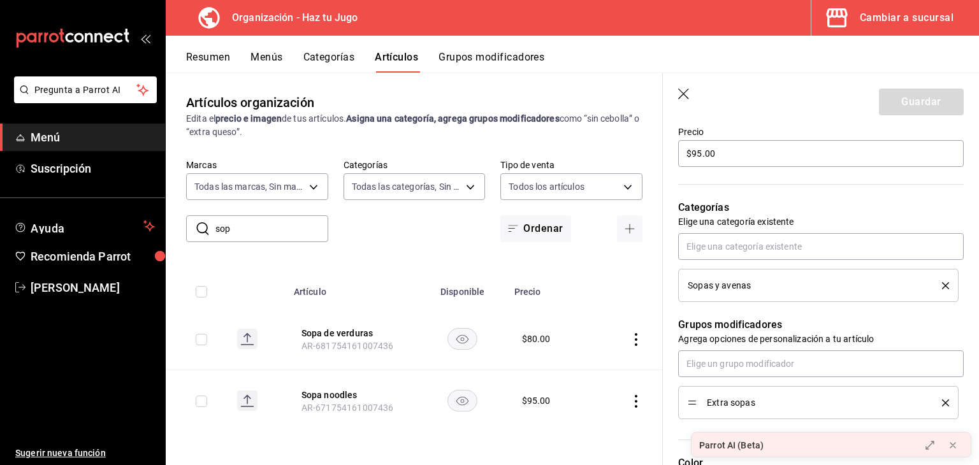
scroll to position [413, 0]
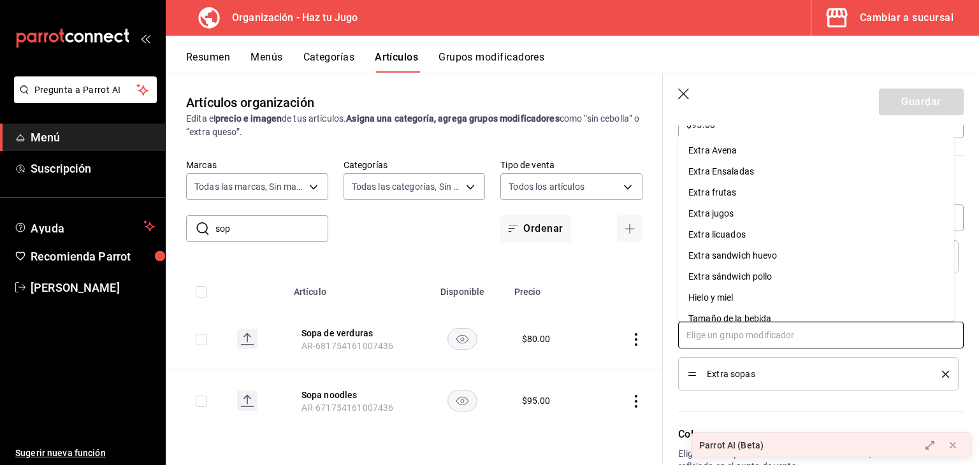
click at [773, 335] on input "text" at bounding box center [821, 335] width 286 height 27
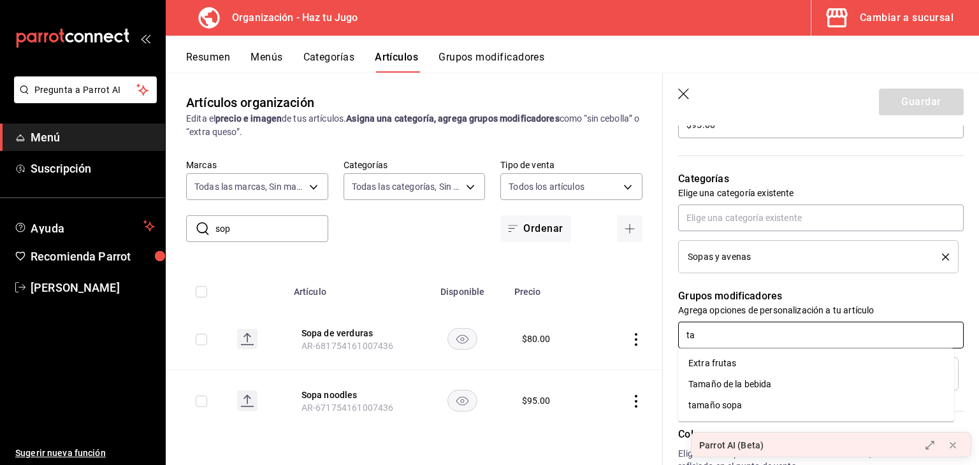
type input "tam"
click at [715, 388] on div "tamaño sopa" at bounding box center [716, 384] width 54 height 13
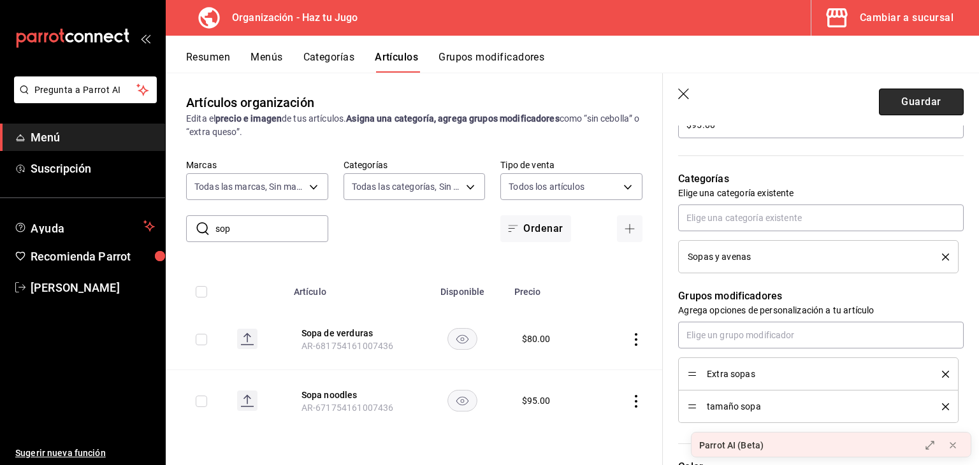
click at [924, 99] on button "Guardar" at bounding box center [921, 102] width 85 height 27
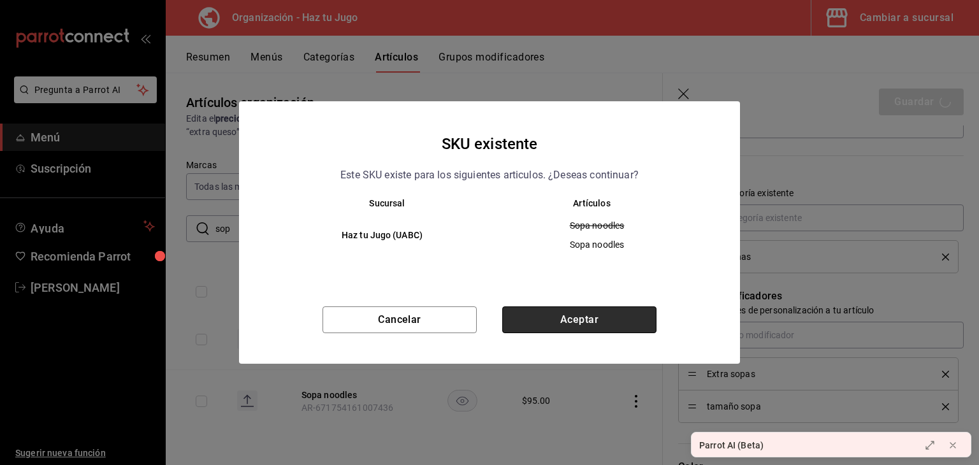
click at [551, 312] on button "Aceptar" at bounding box center [579, 320] width 154 height 27
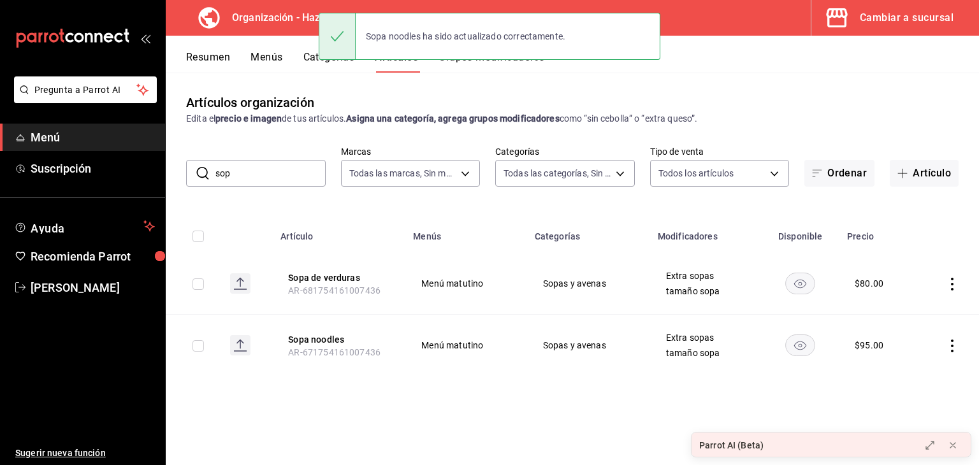
click at [836, 72] on div "Resumen Menús Categorías Artículos Grupos modificadores" at bounding box center [582, 62] width 793 height 22
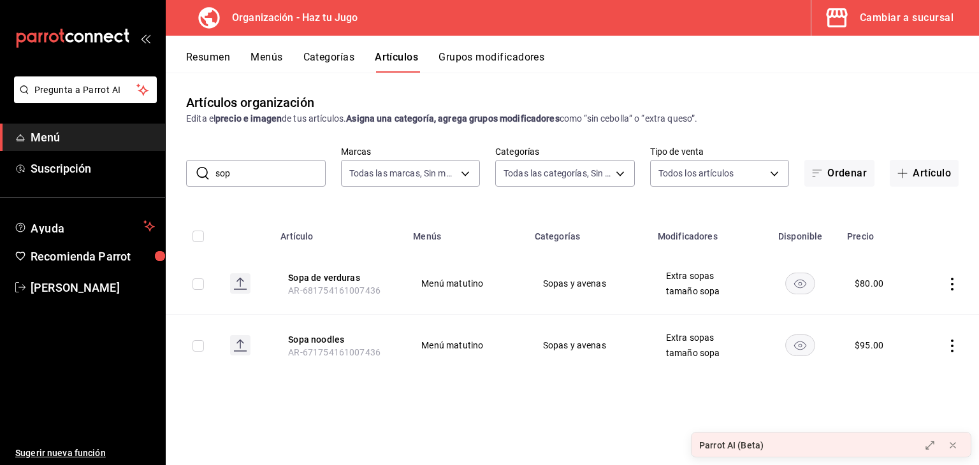
click at [343, 64] on button "Categorías" at bounding box center [329, 62] width 52 height 22
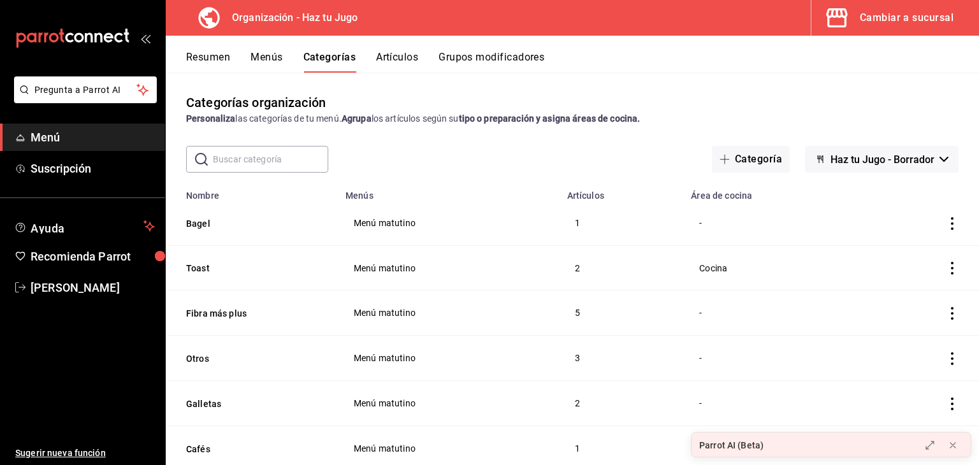
click at [416, 60] on button "Artículos" at bounding box center [397, 62] width 42 height 22
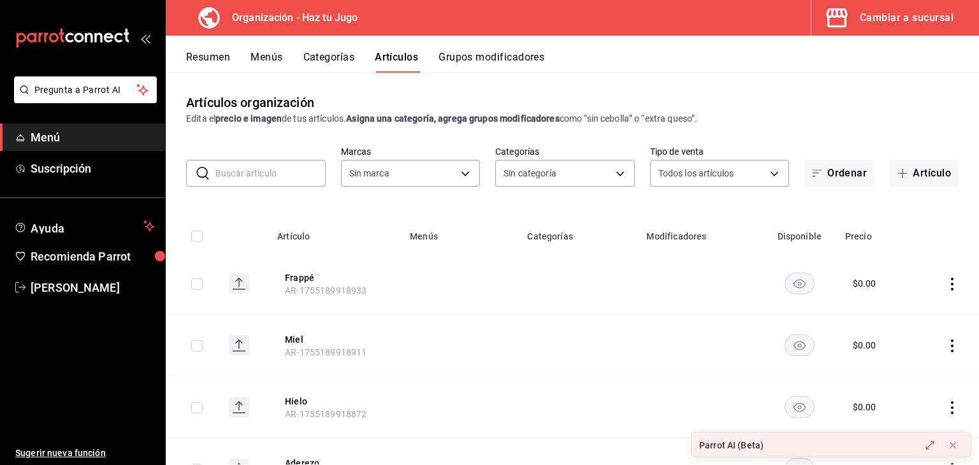
type input "6a6a6d2c-cf23-4088-9f71-267082d6ef5e"
type input "001c27e4-319a-4f56-83db-293b53147510,9de9bbb4-71ba-4db7-8183-90a4bffa0c34,6fcf0…"
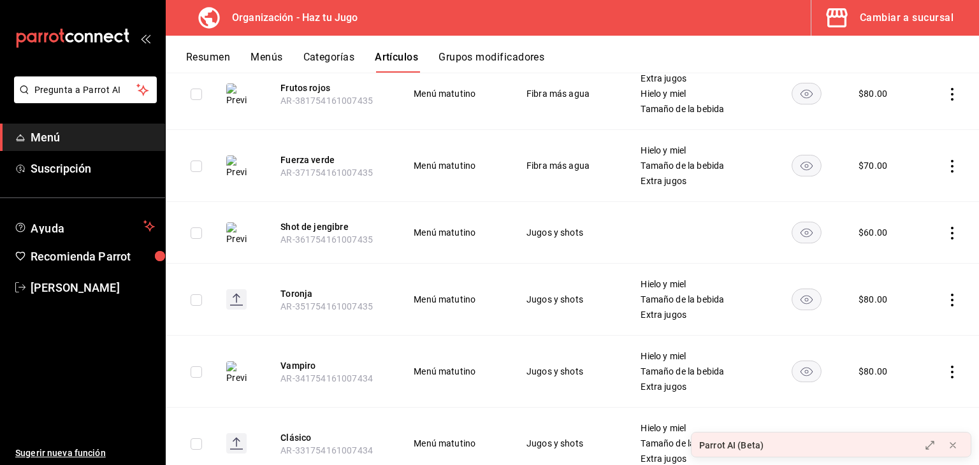
scroll to position [2800, 0]
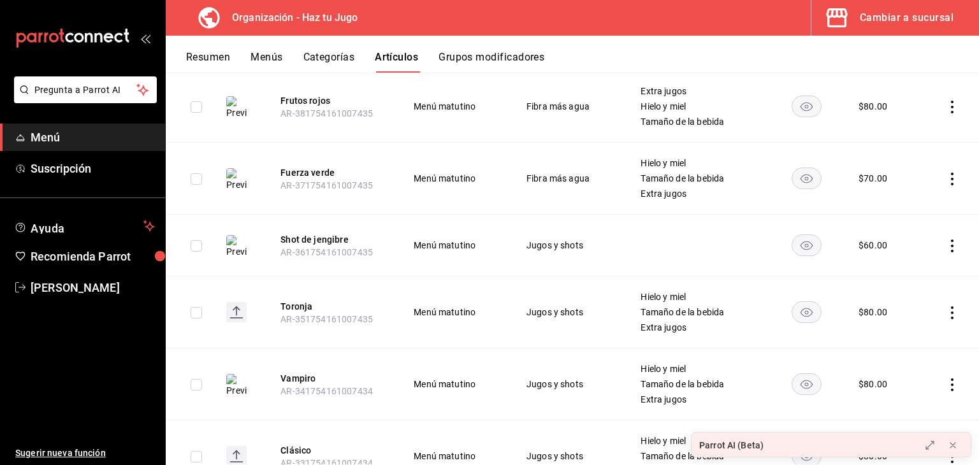
click at [469, 62] on button "Grupos modificadores" at bounding box center [492, 62] width 106 height 22
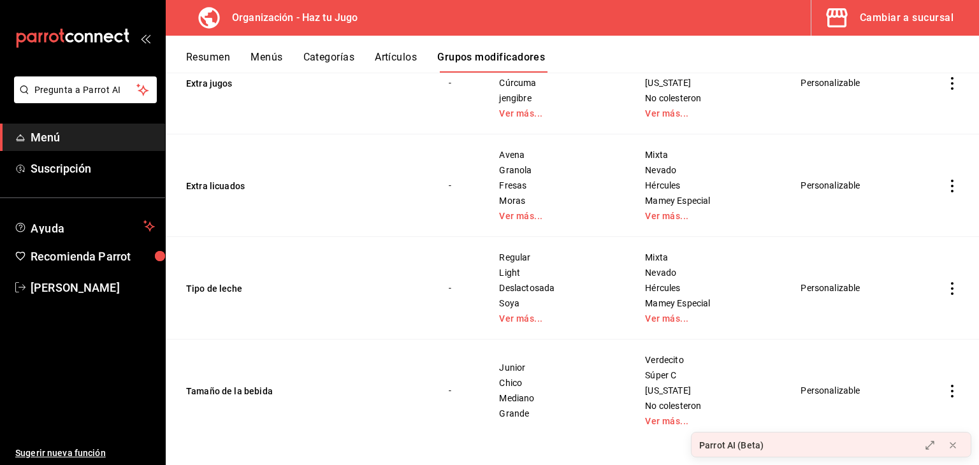
scroll to position [842, 0]
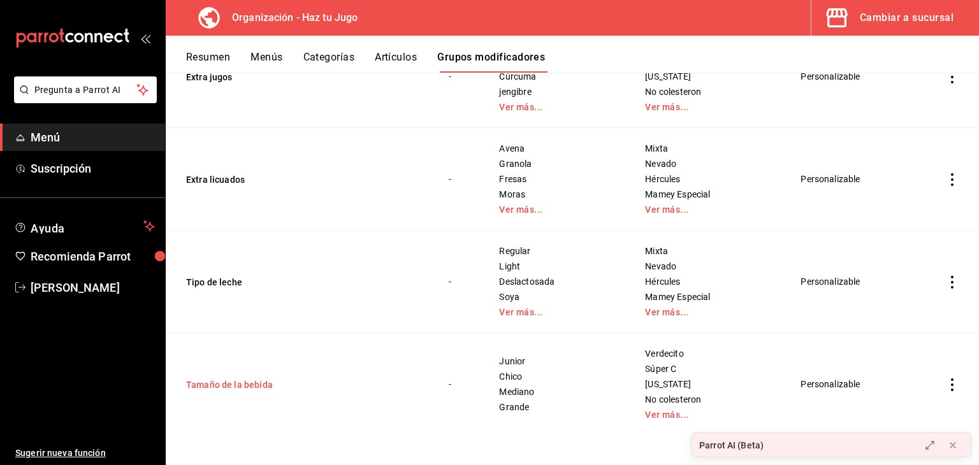
click at [252, 381] on button "Tamaño de la bebida" at bounding box center [262, 385] width 153 height 13
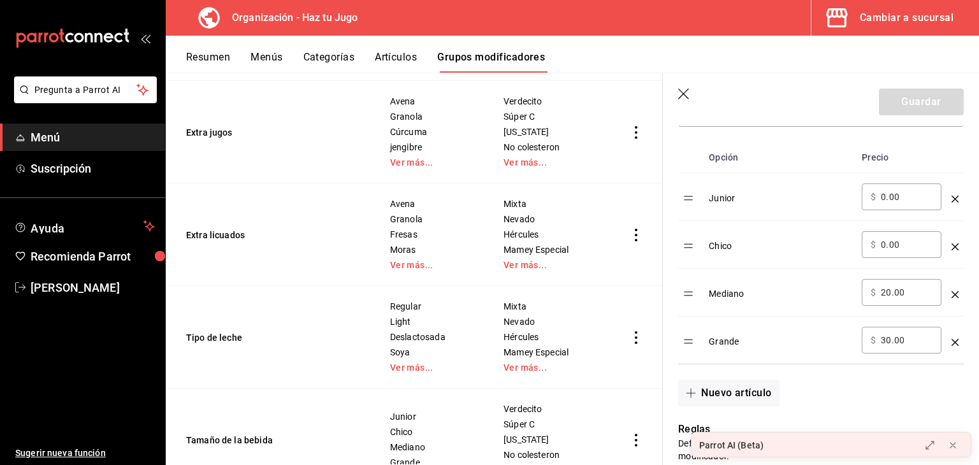
scroll to position [422, 0]
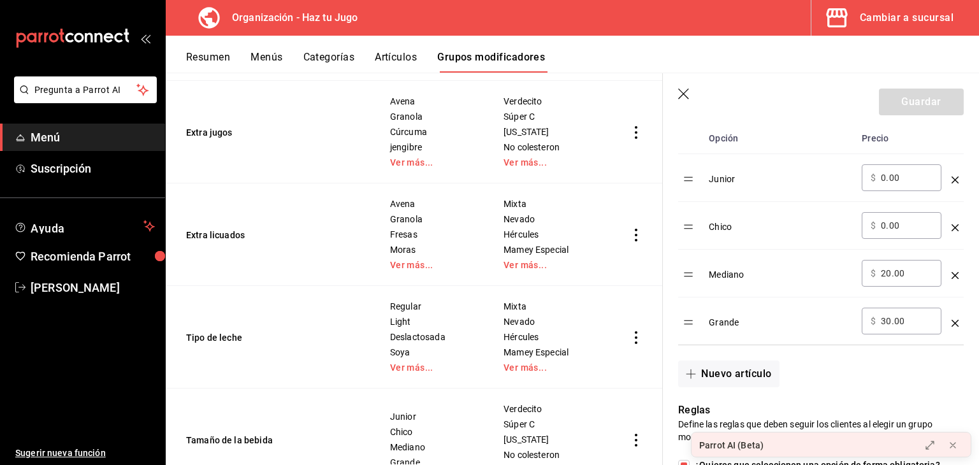
click at [952, 179] on icon "optionsTable" at bounding box center [955, 180] width 7 height 7
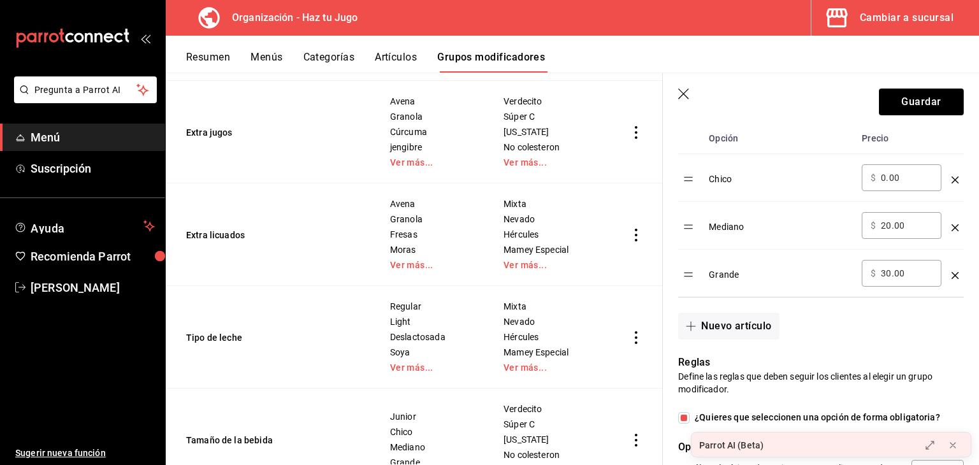
drag, startPoint x: 921, startPoint y: 223, endPoint x: 875, endPoint y: 227, distance: 45.5
click at [875, 227] on div "​ $ 20.00 ​" at bounding box center [902, 225] width 80 height 27
type input "1.00"
type input "10.00"
drag, startPoint x: 903, startPoint y: 275, endPoint x: 867, endPoint y: 277, distance: 36.4
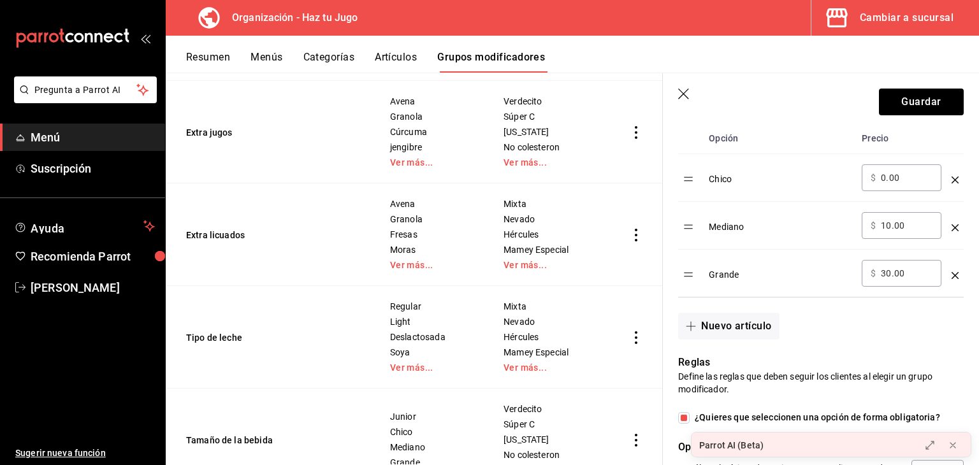
click at [867, 277] on div "​ $ 30.00 ​" at bounding box center [902, 273] width 80 height 27
type input "20.00"
click at [914, 103] on button "Guardar" at bounding box center [921, 102] width 85 height 27
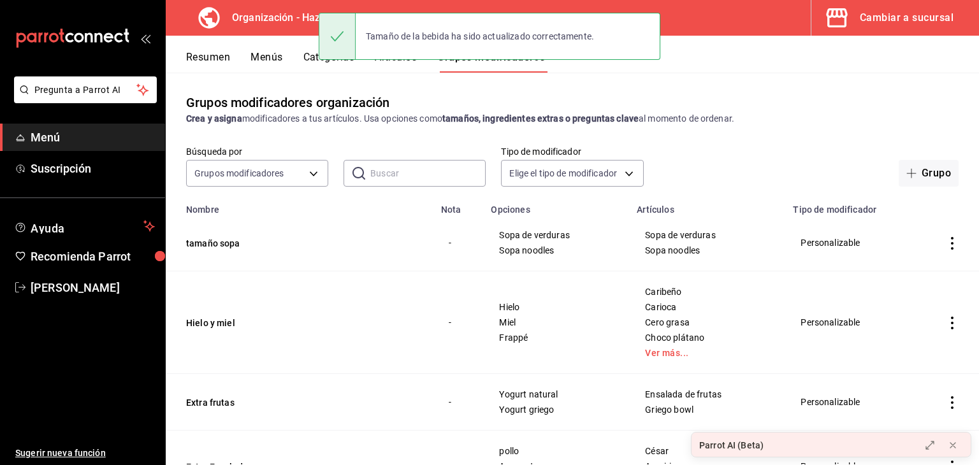
click at [887, 16] on div "Cambiar a sucursal" at bounding box center [907, 18] width 94 height 18
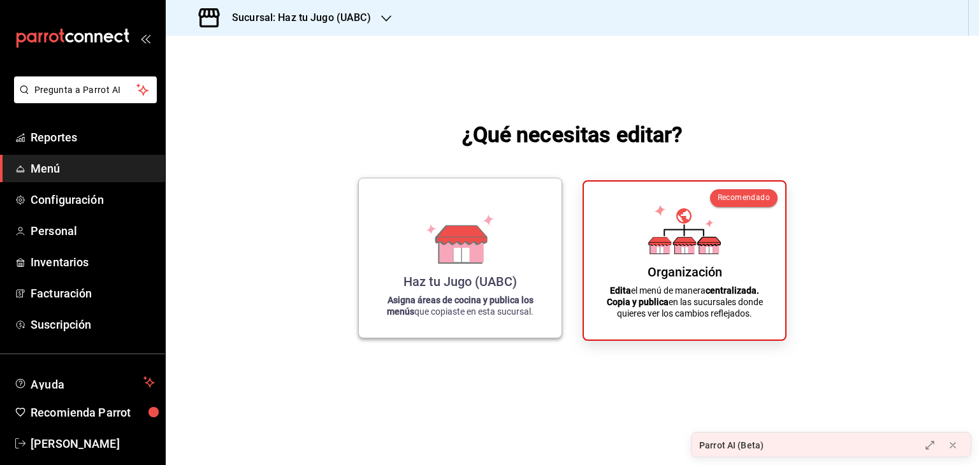
click at [516, 233] on div "Haz tu Jugo (UABC) Asigna áreas de cocina y publica los menús que copiaste en e…" at bounding box center [460, 258] width 172 height 139
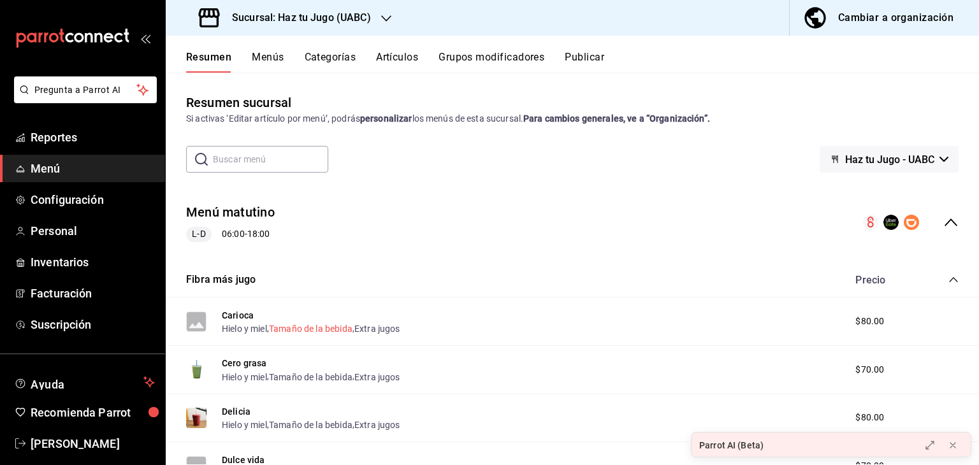
click at [328, 330] on button "Tamaño de la bebida" at bounding box center [311, 329] width 84 height 13
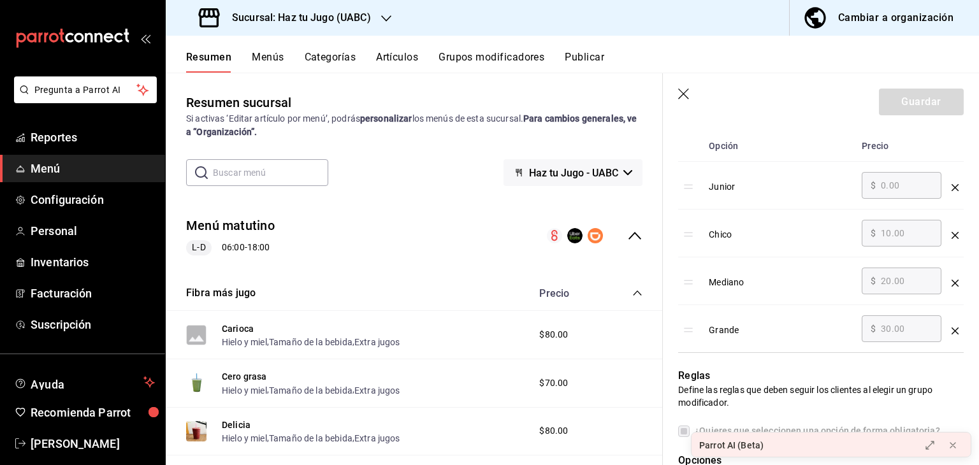
scroll to position [418, 0]
click at [878, 7] on button "Cambiar a organización" at bounding box center [879, 18] width 179 height 36
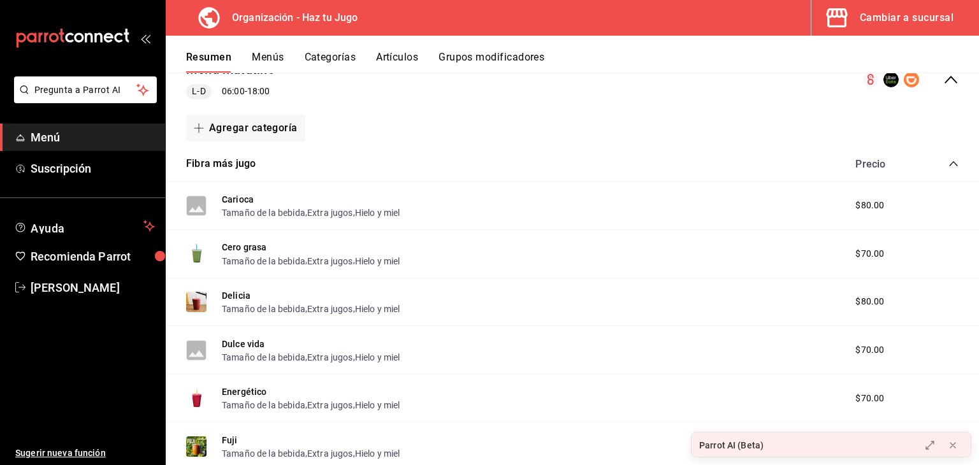
scroll to position [149, 0]
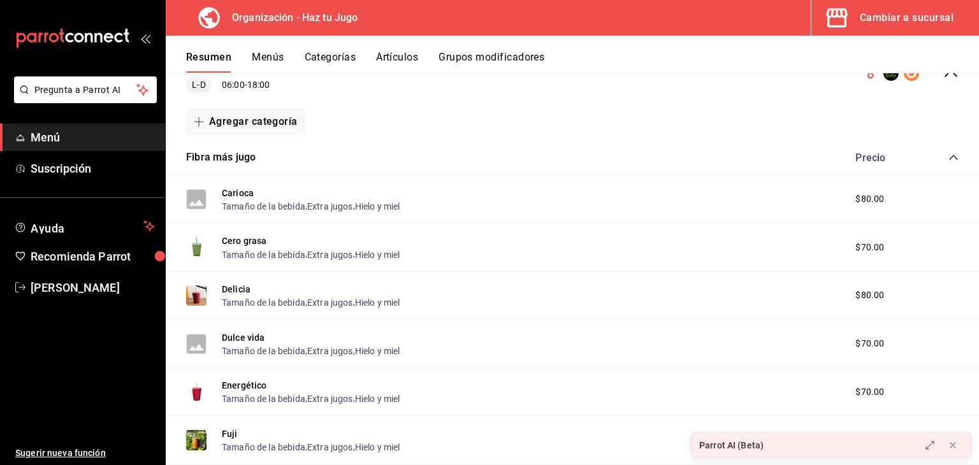
click at [338, 54] on button "Categorías" at bounding box center [331, 62] width 52 height 22
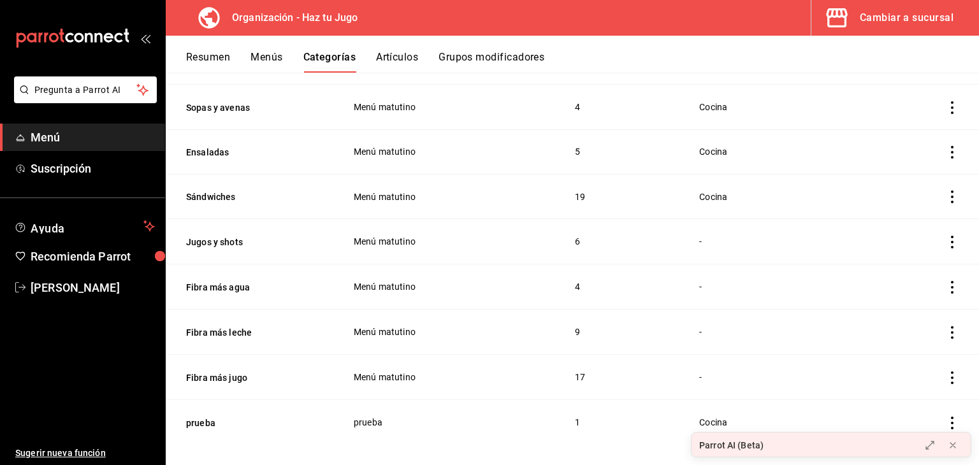
scroll to position [397, 0]
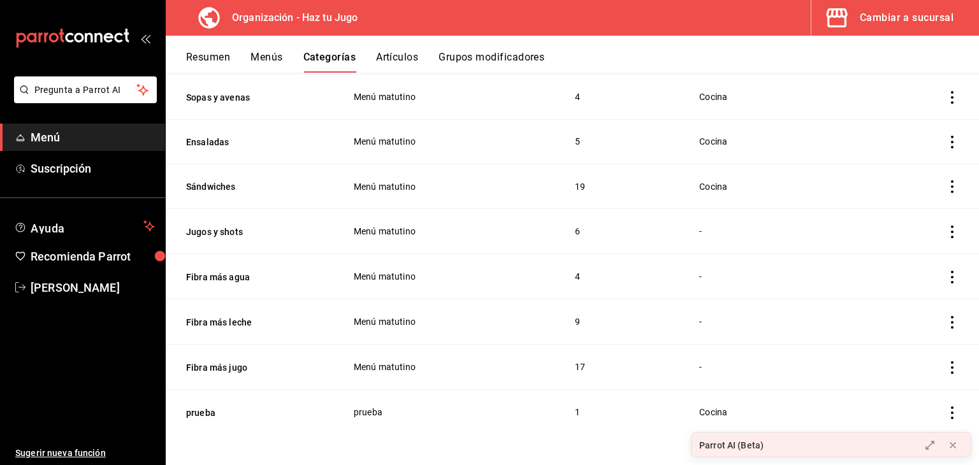
click at [497, 52] on button "Grupos modificadores" at bounding box center [492, 62] width 106 height 22
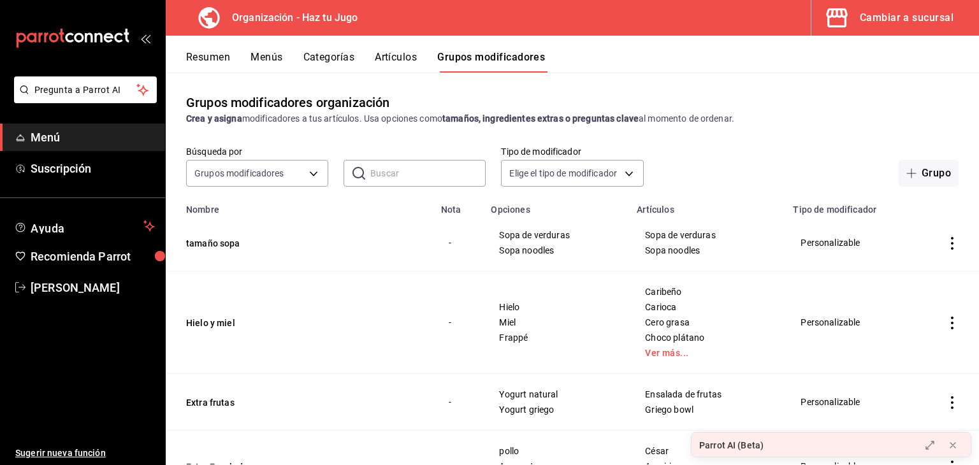
click at [266, 51] on button "Menús" at bounding box center [267, 62] width 32 height 22
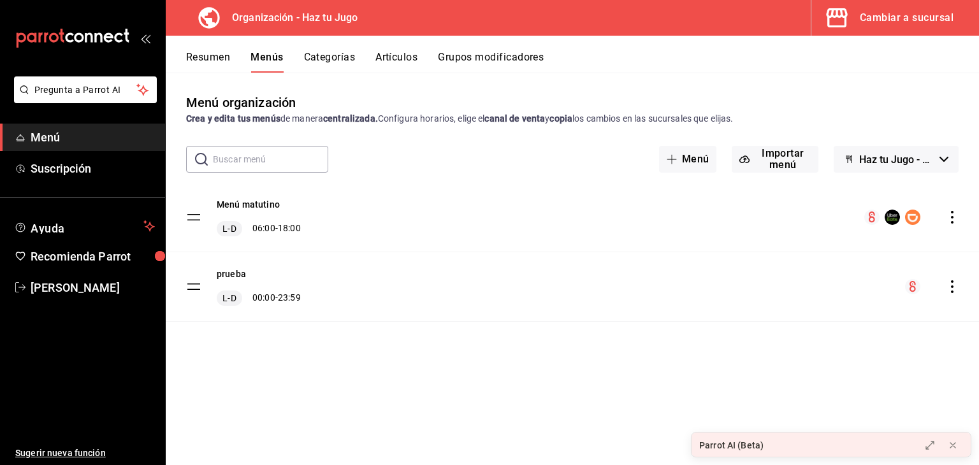
click at [942, 157] on icon "button" at bounding box center [944, 159] width 9 height 5
click at [942, 157] on div at bounding box center [489, 232] width 979 height 465
click at [951, 216] on icon "actions" at bounding box center [952, 217] width 13 height 13
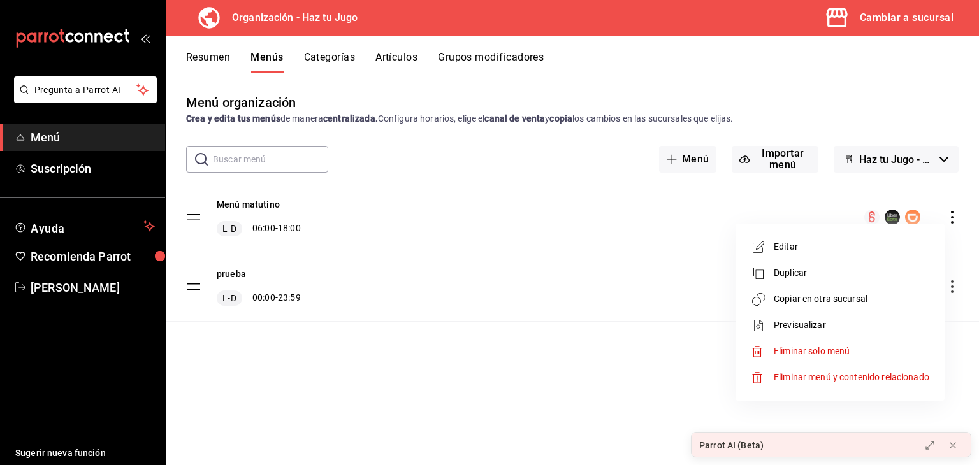
click at [836, 295] on span "Copiar en otra sucursal" at bounding box center [852, 299] width 156 height 13
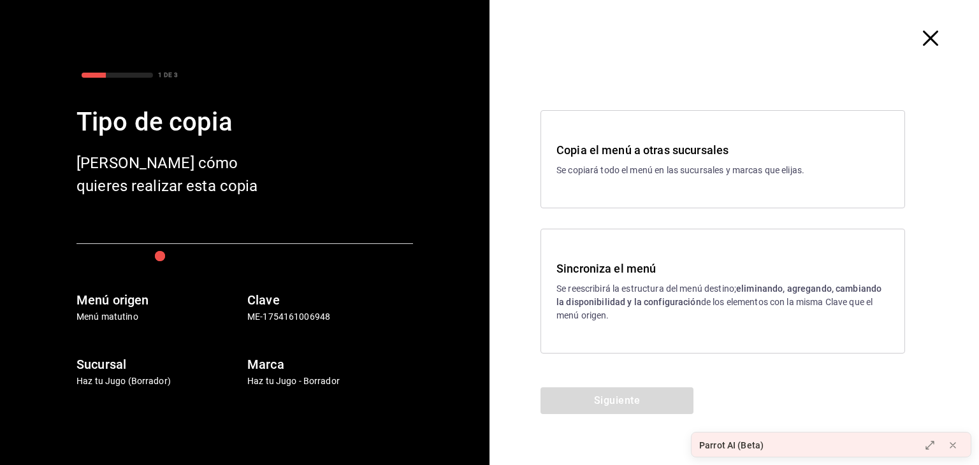
click at [706, 176] on p "Se copiará todo el menú en las sucursales y marcas que elijas." at bounding box center [723, 170] width 333 height 13
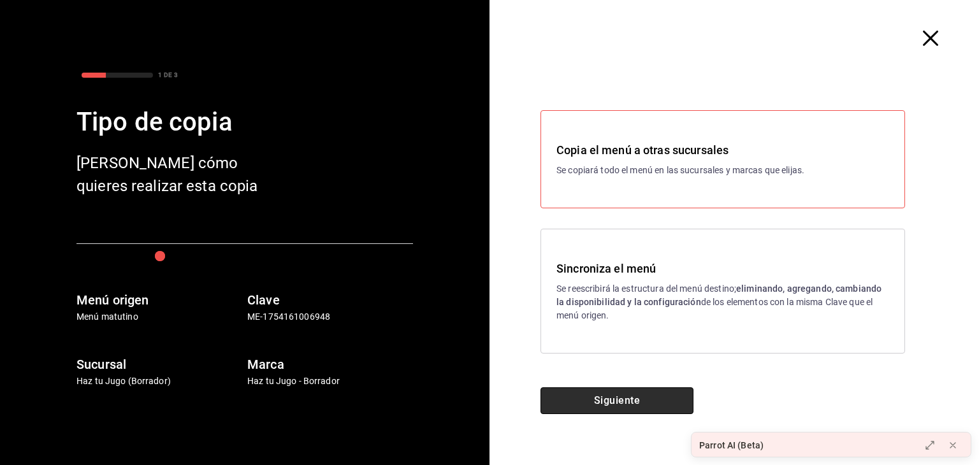
click at [638, 393] on button "Siguiente" at bounding box center [617, 401] width 153 height 27
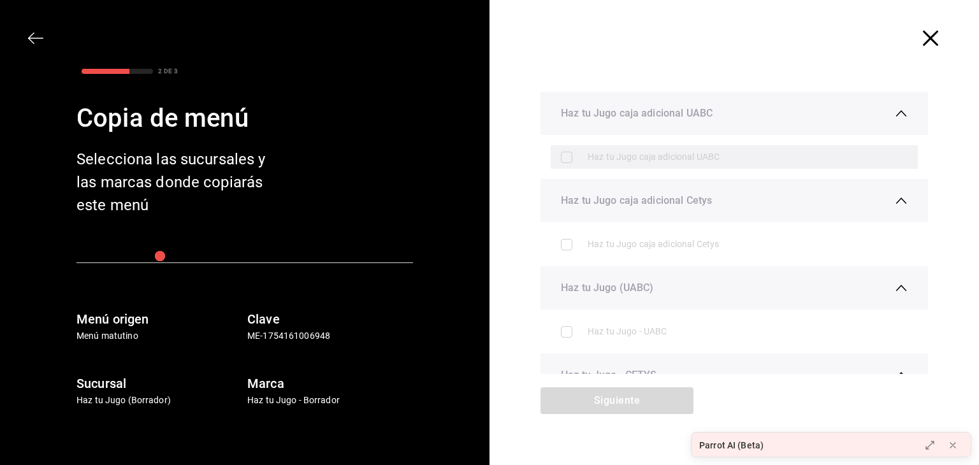
click at [554, 156] on div "Haz tu Jugo caja adicional UABC" at bounding box center [734, 157] width 367 height 24
click at [563, 157] on label at bounding box center [569, 157] width 17 height 11
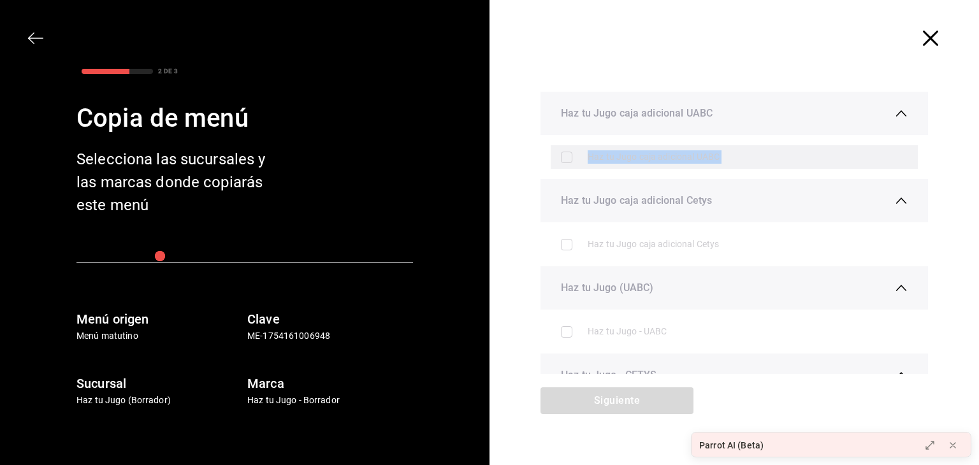
click at [563, 157] on label at bounding box center [569, 157] width 17 height 11
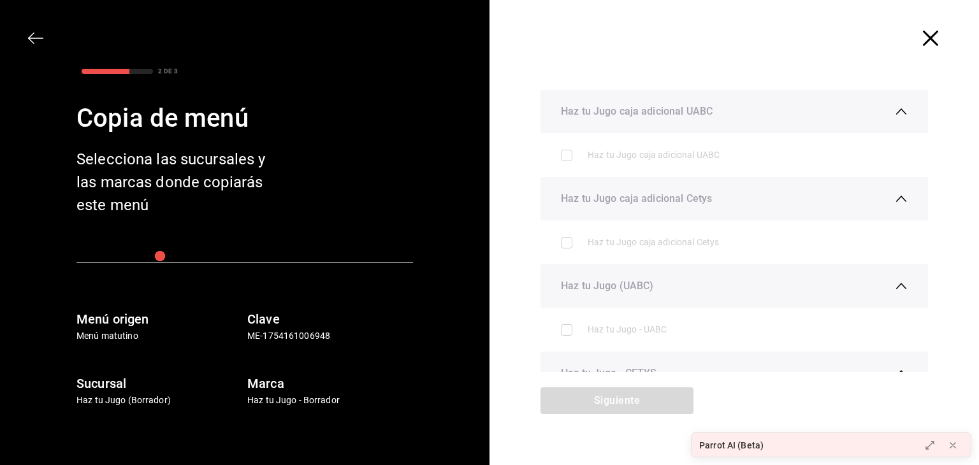
click at [870, 41] on div at bounding box center [735, 38] width 490 height 77
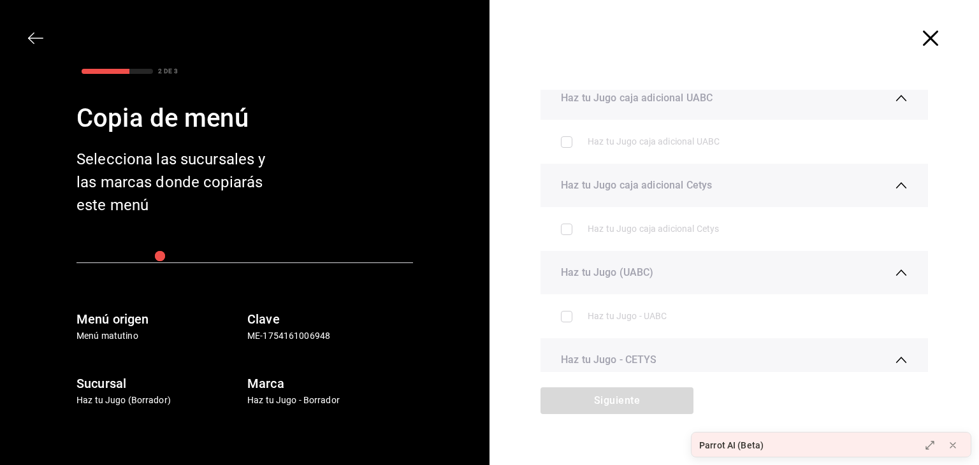
scroll to position [0, 0]
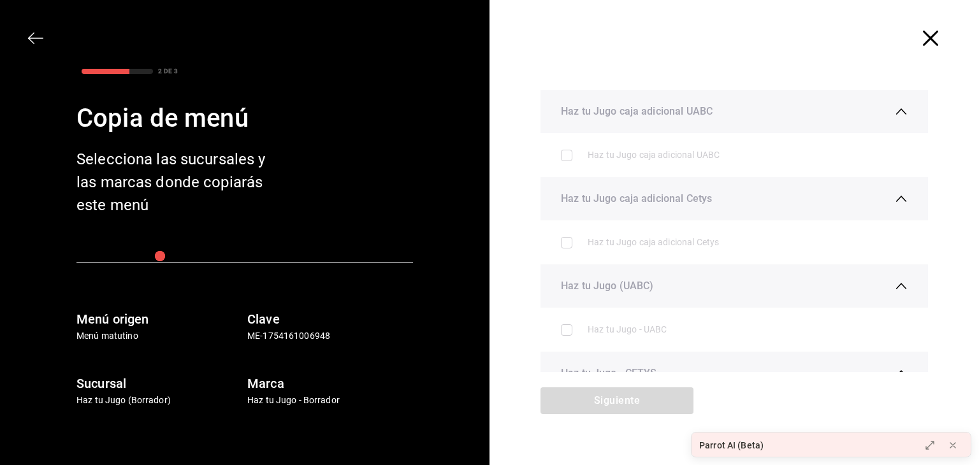
click at [927, 32] on icon "button" at bounding box center [930, 38] width 15 height 15
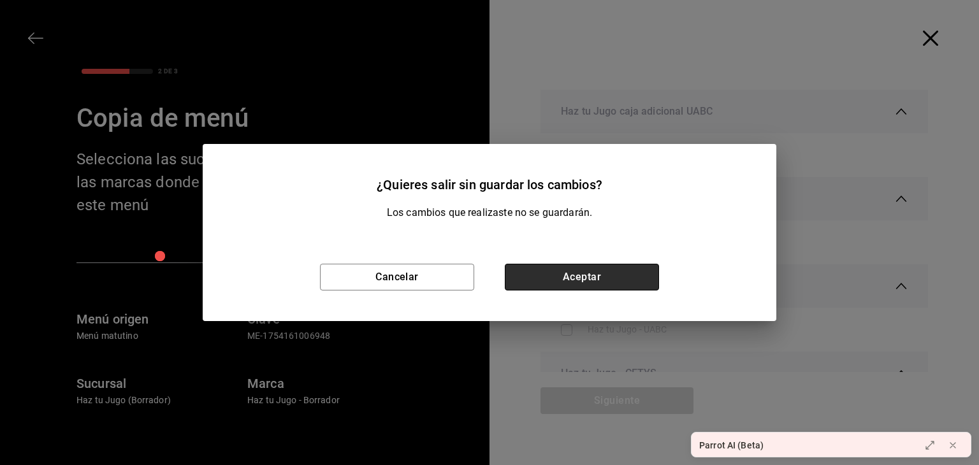
click at [625, 279] on button "Aceptar" at bounding box center [582, 277] width 154 height 27
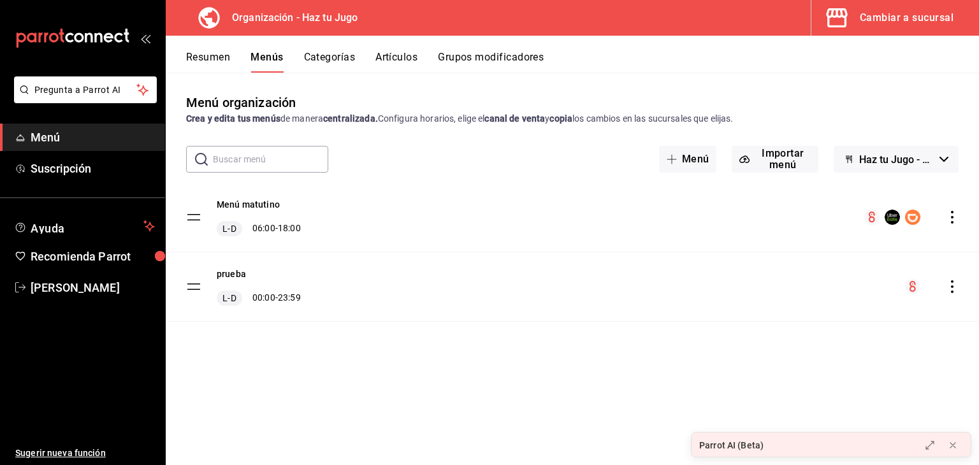
click at [903, 13] on div "Cambiar a sucursal" at bounding box center [907, 18] width 94 height 18
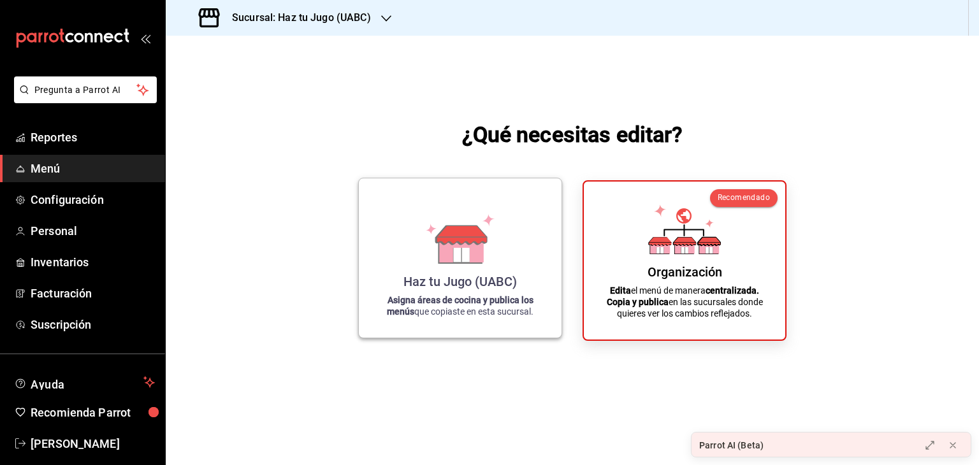
click at [493, 270] on div "Haz tu Jugo (UABC) Asigna áreas de cocina y publica los menús que copiaste en e…" at bounding box center [460, 258] width 172 height 139
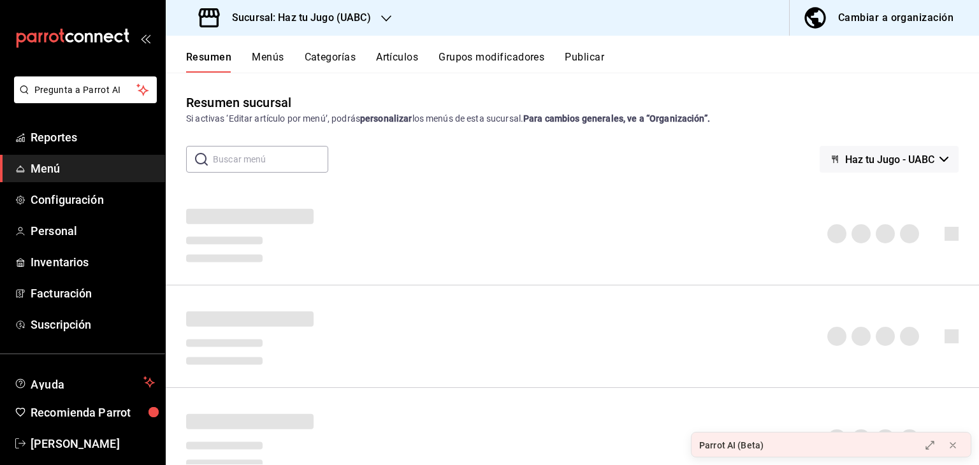
click at [485, 57] on button "Grupos modificadores" at bounding box center [492, 62] width 106 height 22
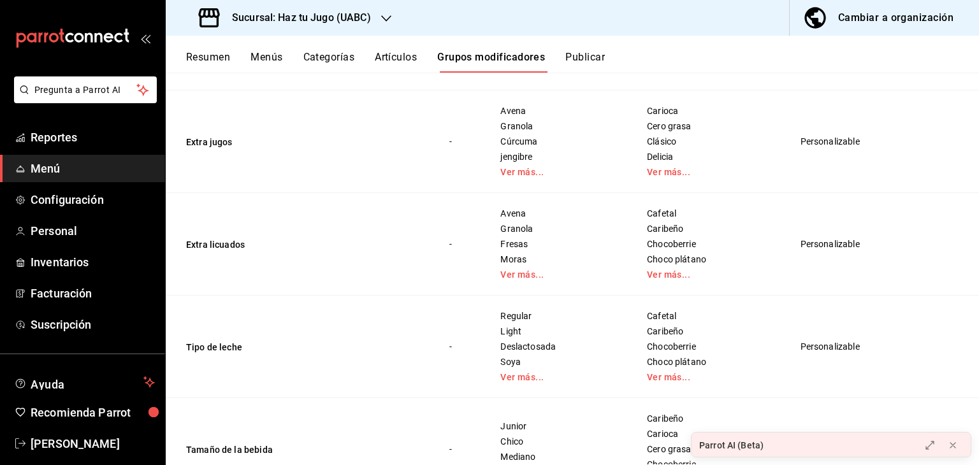
scroll to position [836, 0]
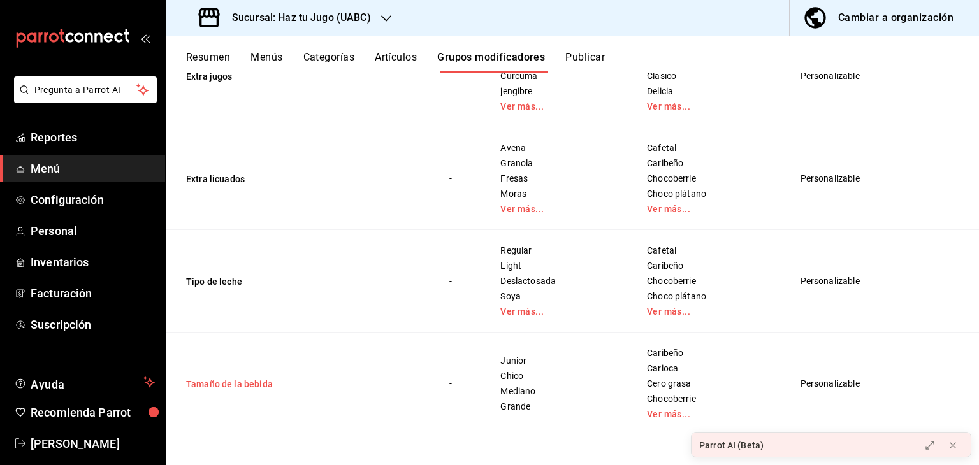
click at [258, 381] on button "Tamaño de la bebida" at bounding box center [262, 384] width 153 height 13
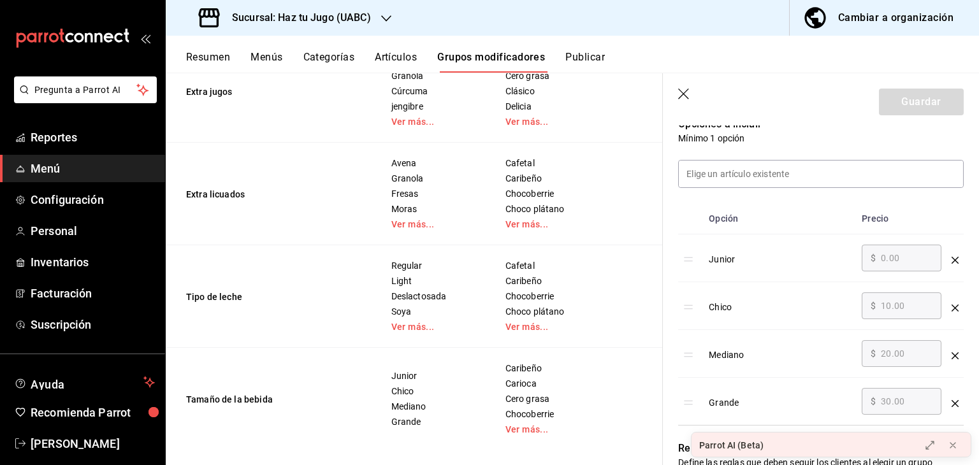
scroll to position [408, 0]
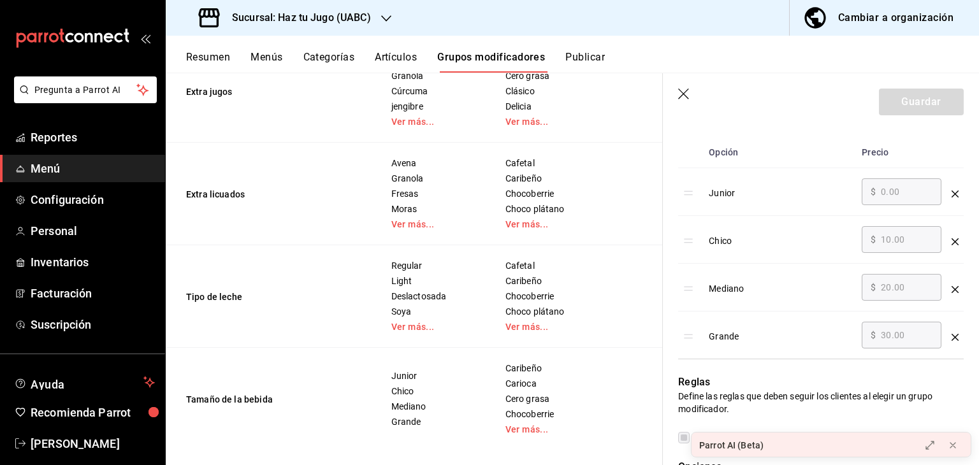
click at [952, 199] on div "optionsTable" at bounding box center [955, 189] width 7 height 21
click at [952, 192] on div "optionsTable" at bounding box center [955, 189] width 7 height 21
click at [952, 197] on div "optionsTable" at bounding box center [955, 189] width 7 height 21
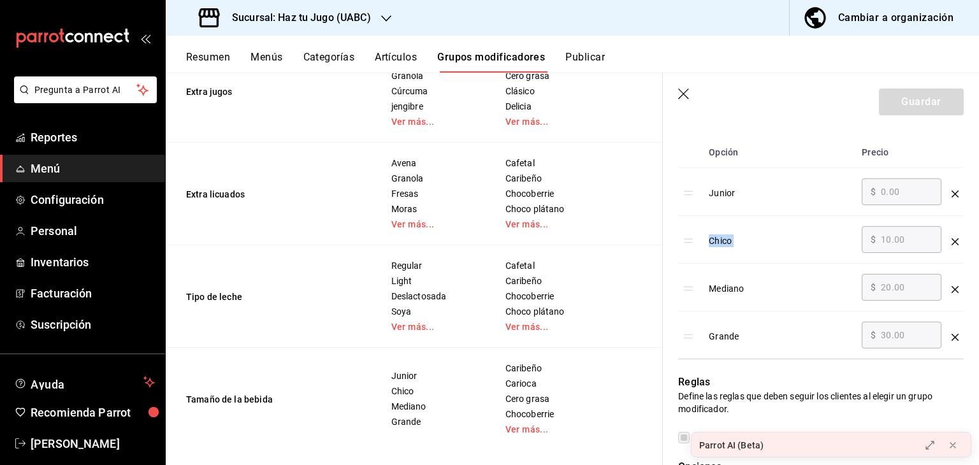
click at [952, 197] on div "optionsTable" at bounding box center [955, 189] width 7 height 21
click at [952, 191] on div "optionsTable" at bounding box center [955, 189] width 7 height 21
click at [952, 192] on div "optionsTable" at bounding box center [955, 189] width 7 height 21
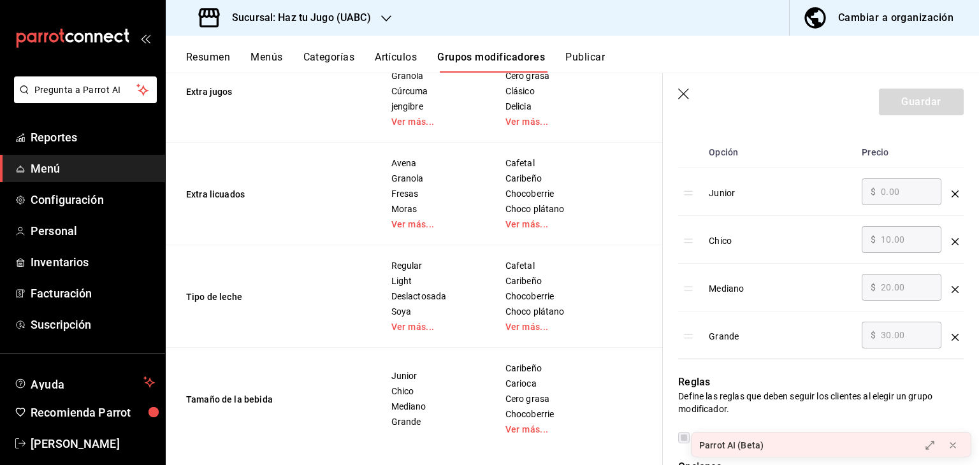
click at [952, 192] on div "optionsTable" at bounding box center [955, 189] width 7 height 21
click at [949, 195] on td "optionsTable" at bounding box center [955, 192] width 17 height 48
click at [947, 170] on td "optionsTable" at bounding box center [955, 192] width 17 height 48
click at [952, 196] on div "optionsTable" at bounding box center [955, 189] width 7 height 21
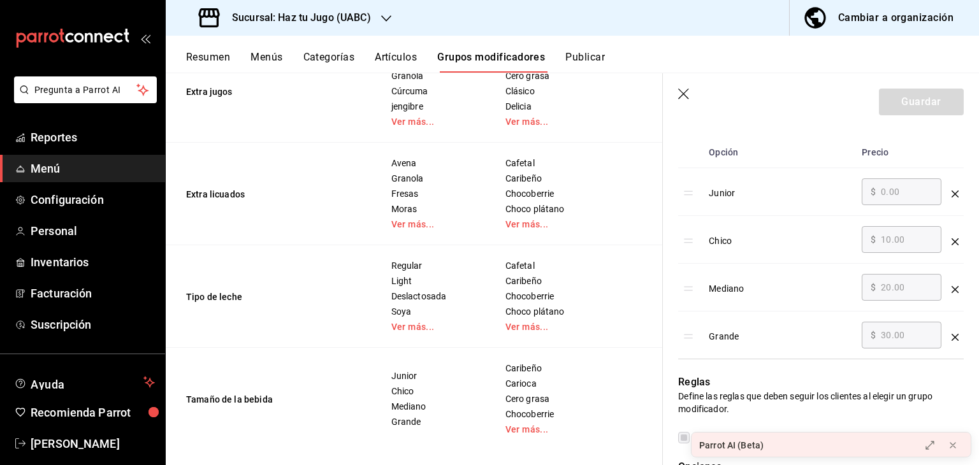
click at [952, 196] on div "optionsTable" at bounding box center [955, 189] width 7 height 21
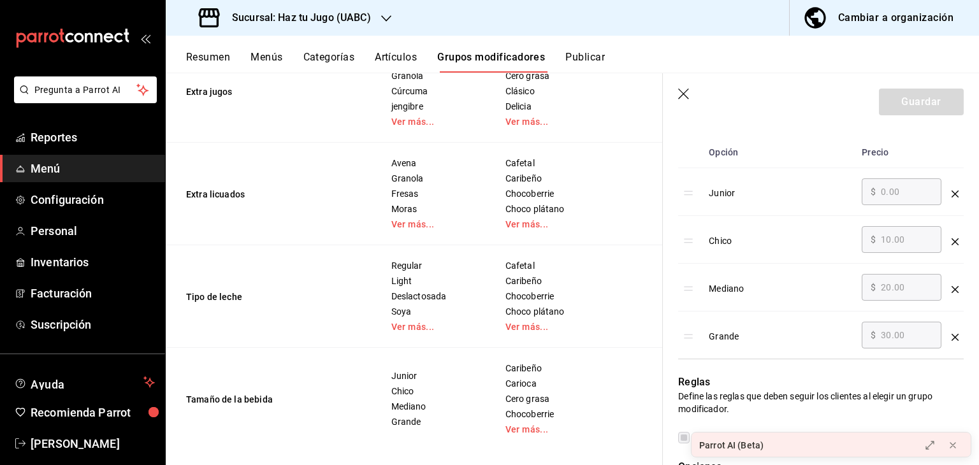
click at [950, 171] on td "optionsTable" at bounding box center [955, 192] width 17 height 48
click at [685, 93] on icon "button" at bounding box center [684, 95] width 13 height 13
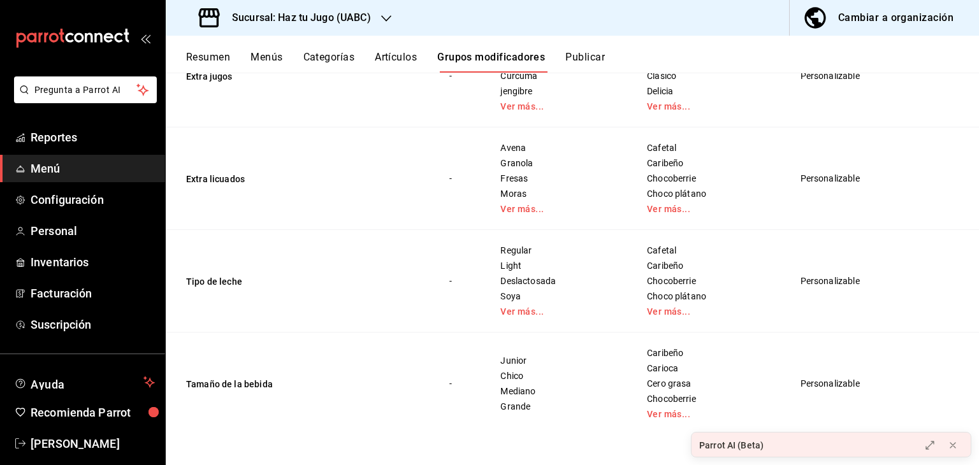
click at [870, 26] on div "Cambiar a organización" at bounding box center [895, 18] width 115 height 18
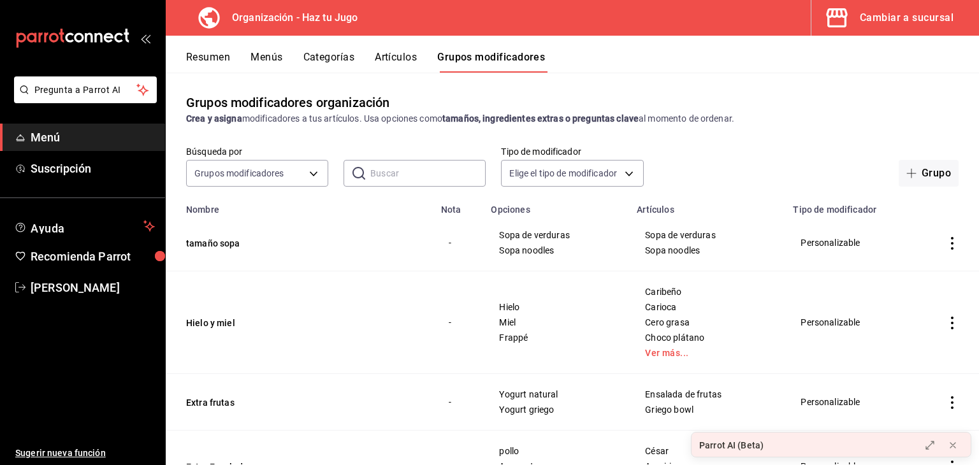
click at [277, 59] on button "Menús" at bounding box center [267, 62] width 32 height 22
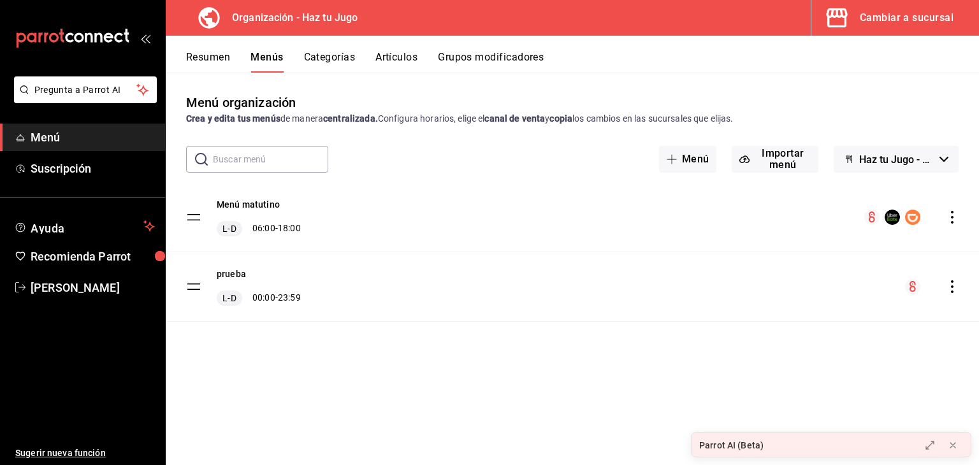
click at [951, 212] on icon "actions" at bounding box center [952, 217] width 13 height 13
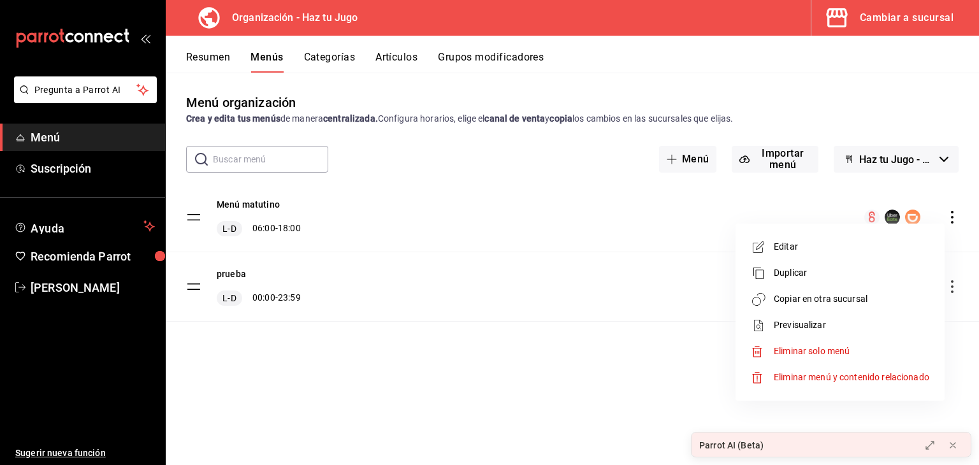
click at [796, 300] on span "Copiar en otra sucursal" at bounding box center [852, 299] width 156 height 13
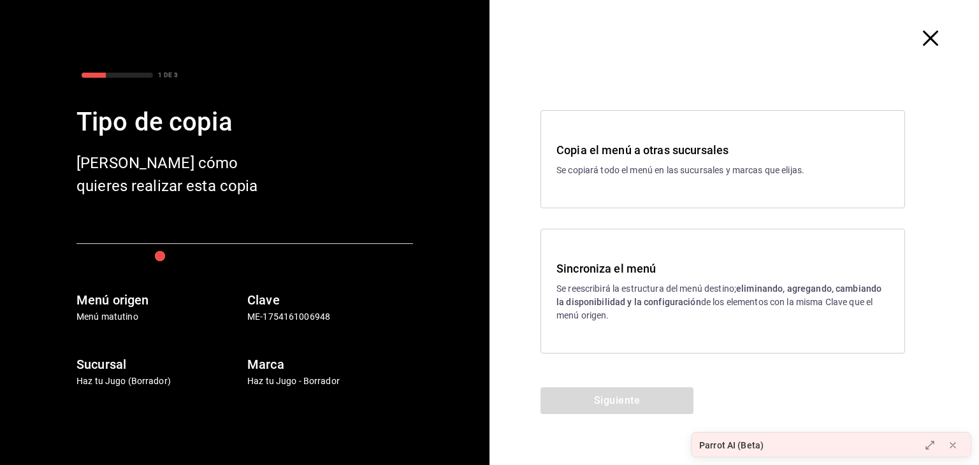
click at [661, 273] on h3 "Sincroniza el menú" at bounding box center [723, 268] width 333 height 17
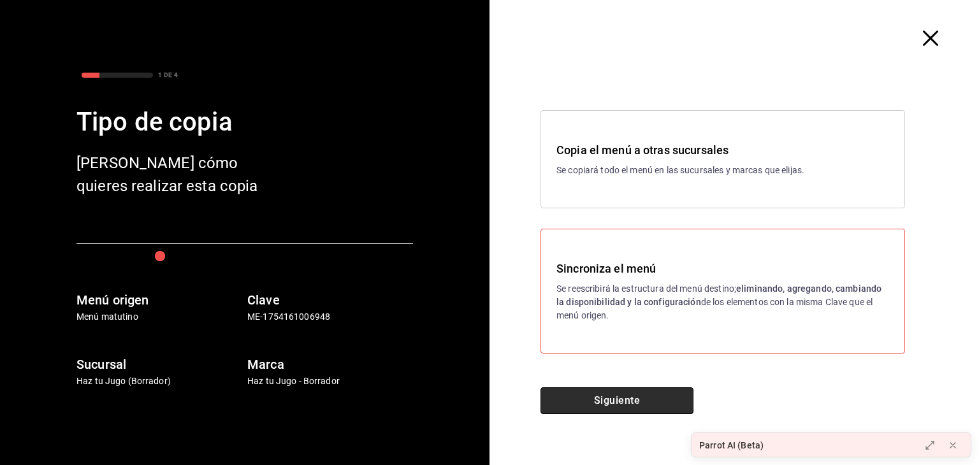
click at [624, 397] on button "Siguiente" at bounding box center [617, 401] width 153 height 27
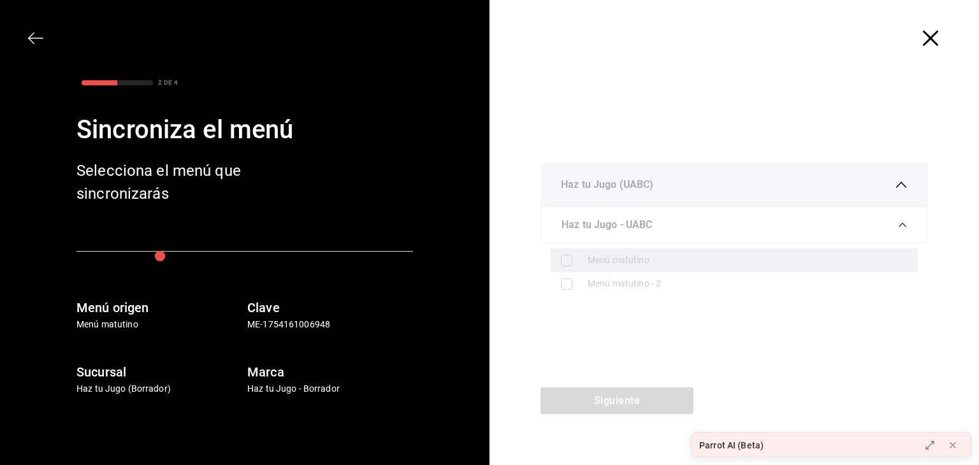
click at [571, 265] on label at bounding box center [569, 260] width 17 height 11
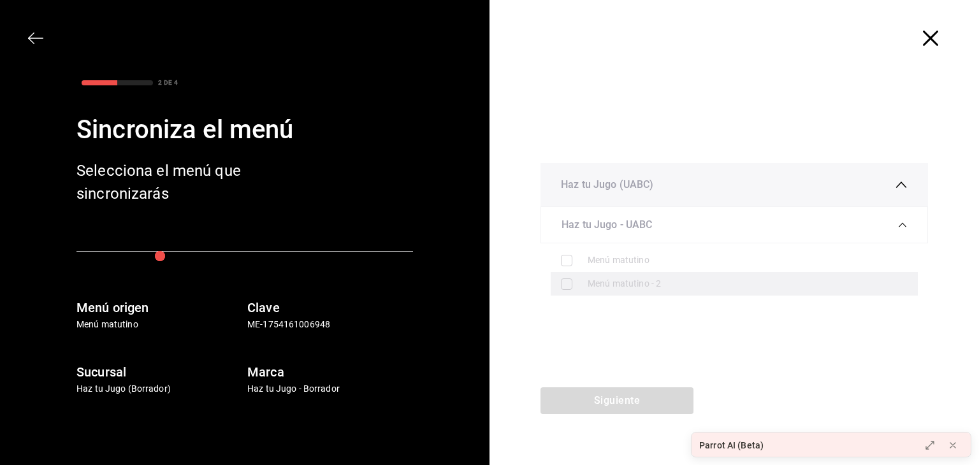
click at [571, 274] on div "Menú matutino - 2" at bounding box center [734, 284] width 367 height 24
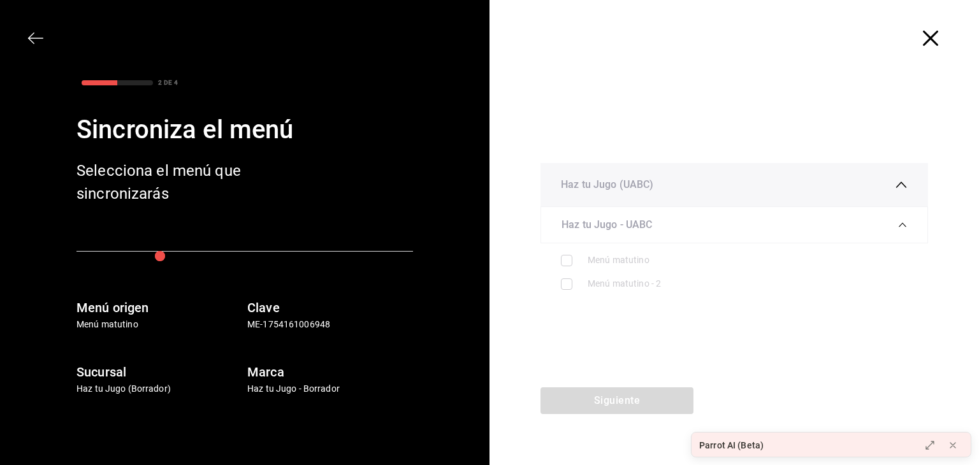
click at [590, 190] on span "Haz tu Jugo (UABC)" at bounding box center [607, 184] width 92 height 15
click at [604, 227] on span "Haz tu Jugo (UABC)" at bounding box center [607, 231] width 92 height 15
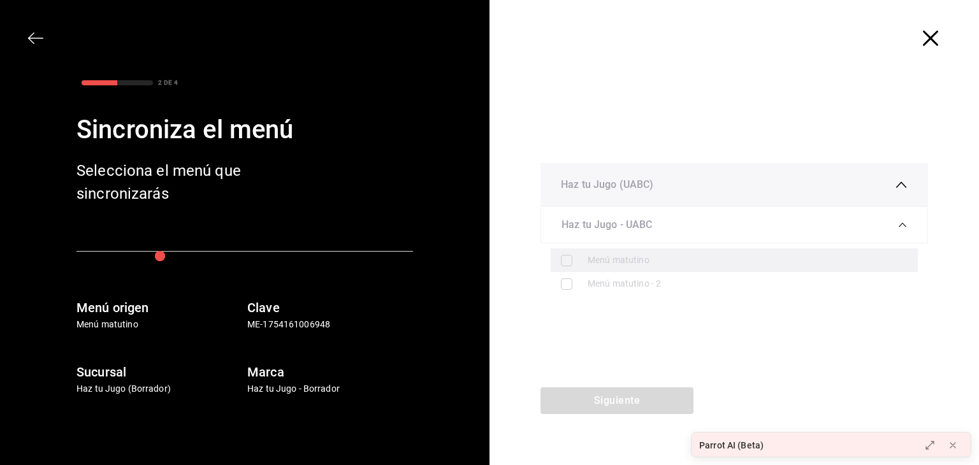
click at [561, 261] on label at bounding box center [569, 260] width 17 height 11
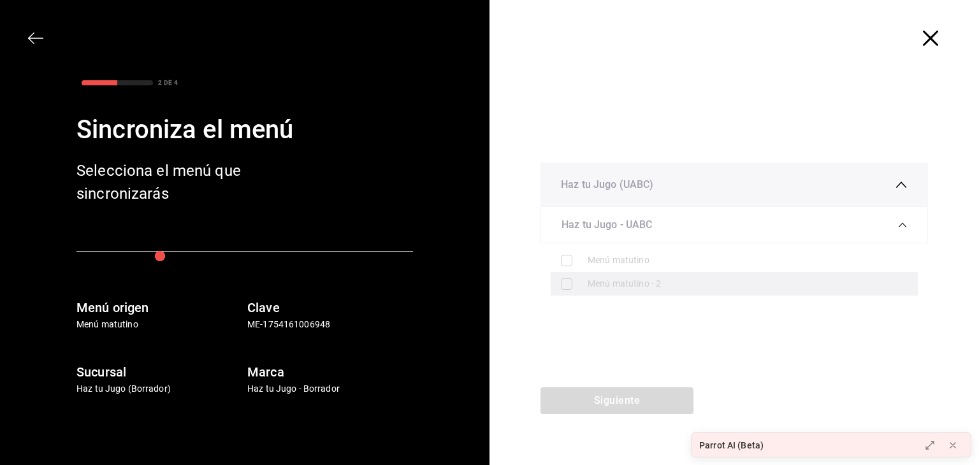
click at [568, 284] on label at bounding box center [569, 284] width 17 height 11
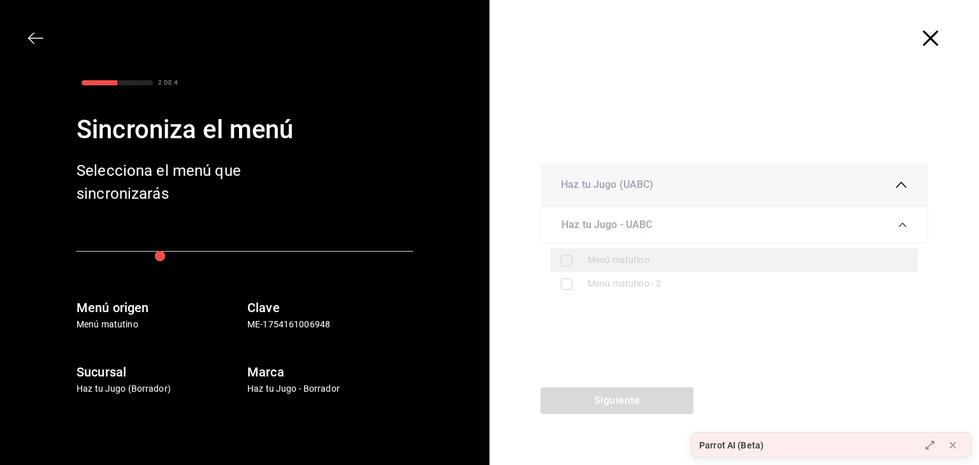
click at [570, 256] on label at bounding box center [569, 260] width 17 height 11
click at [566, 261] on label at bounding box center [569, 260] width 17 height 11
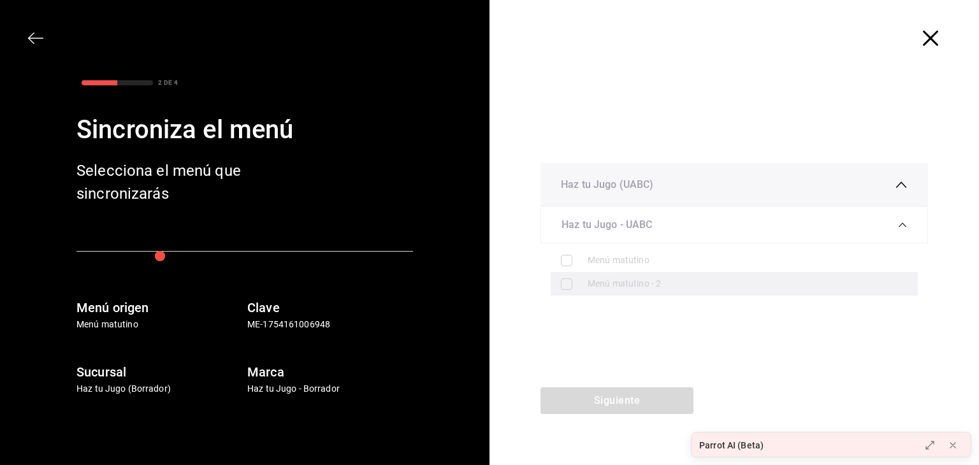
click at [571, 284] on label at bounding box center [569, 284] width 17 height 11
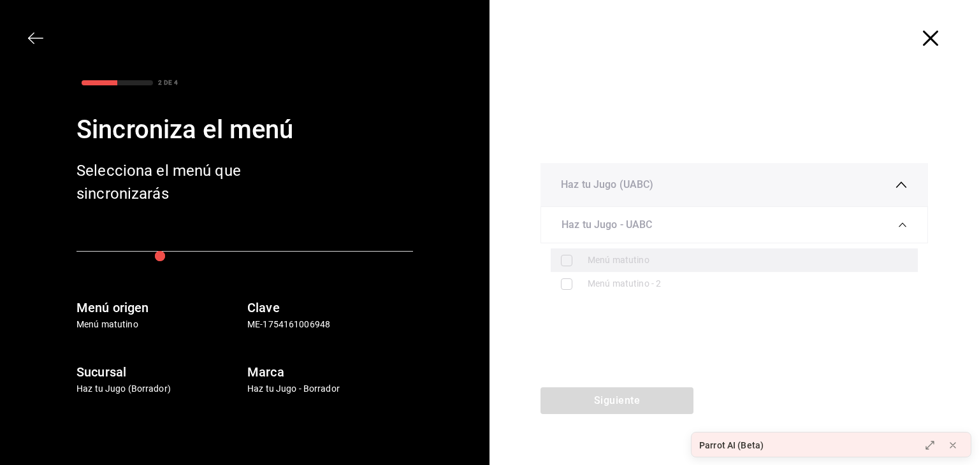
click at [565, 259] on label at bounding box center [569, 260] width 17 height 11
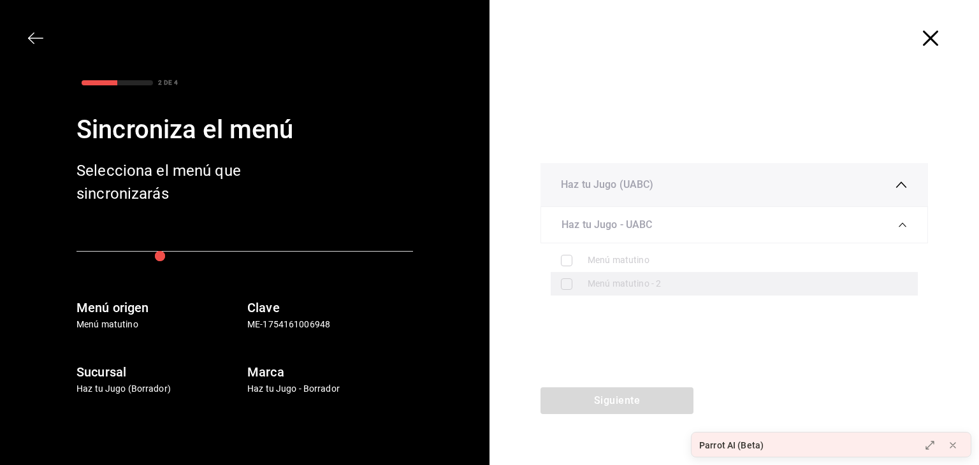
click at [574, 279] on label at bounding box center [569, 284] width 17 height 11
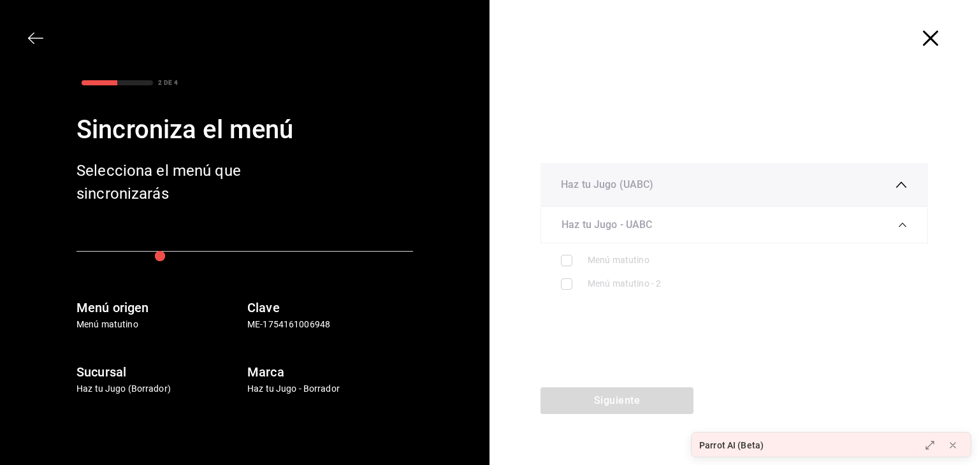
click at [932, 42] on icon "button" at bounding box center [930, 38] width 15 height 15
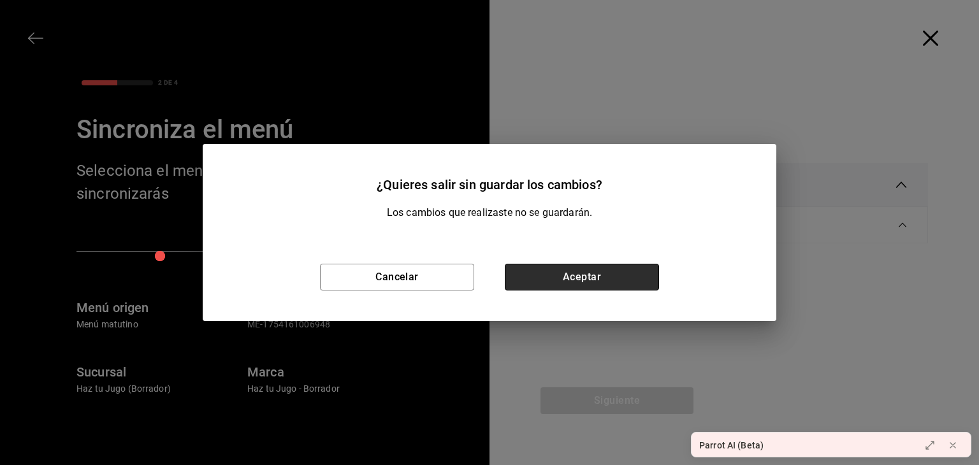
click at [602, 277] on button "Aceptar" at bounding box center [582, 277] width 154 height 27
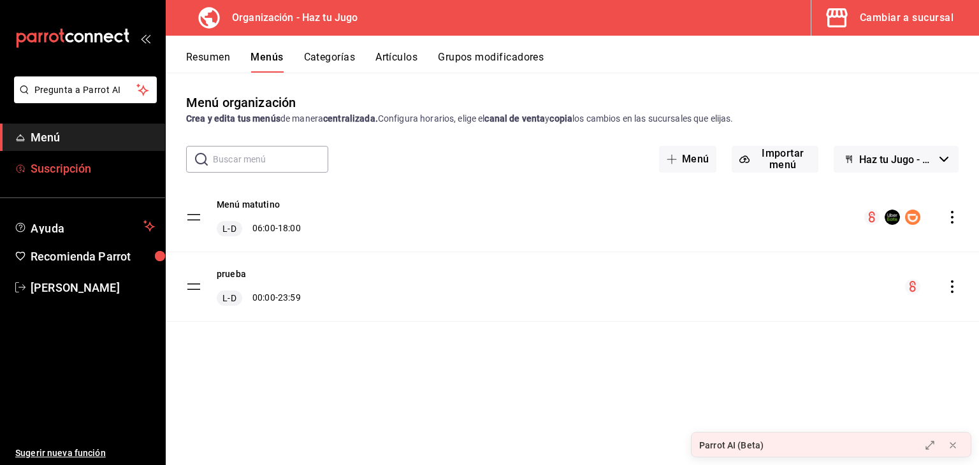
click at [71, 165] on span "Suscripción" at bounding box center [93, 168] width 124 height 17
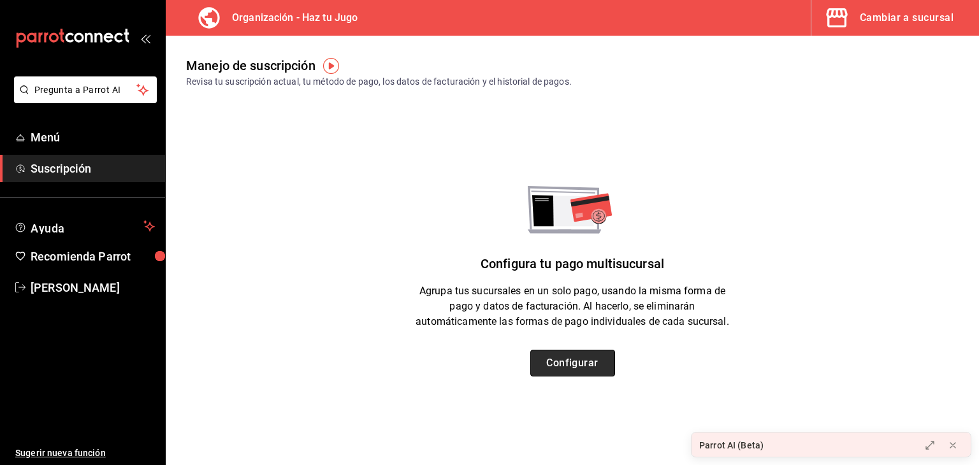
click at [576, 366] on button "Configurar" at bounding box center [572, 363] width 85 height 27
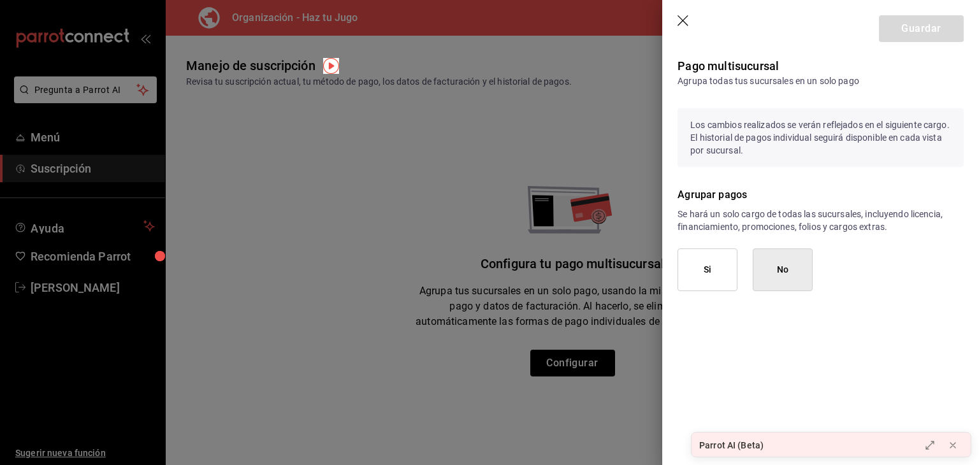
click at [715, 274] on button "Si" at bounding box center [708, 270] width 60 height 43
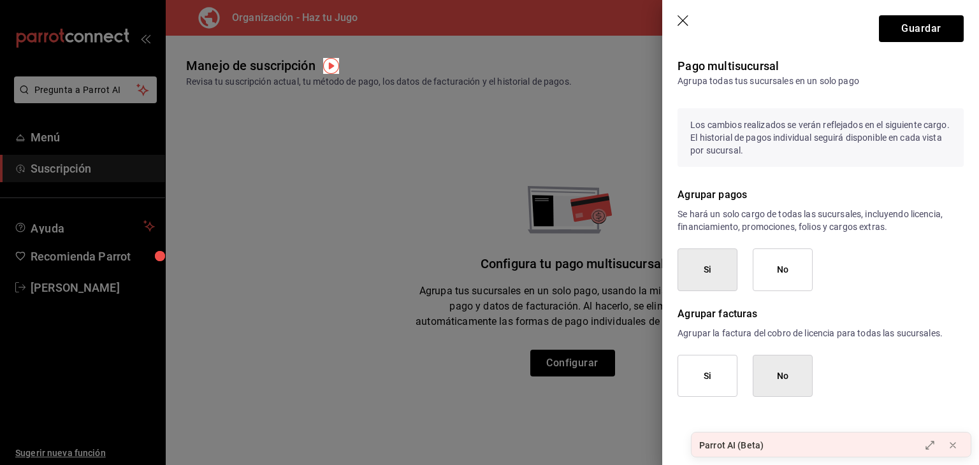
click at [704, 383] on button "Si" at bounding box center [708, 376] width 60 height 43
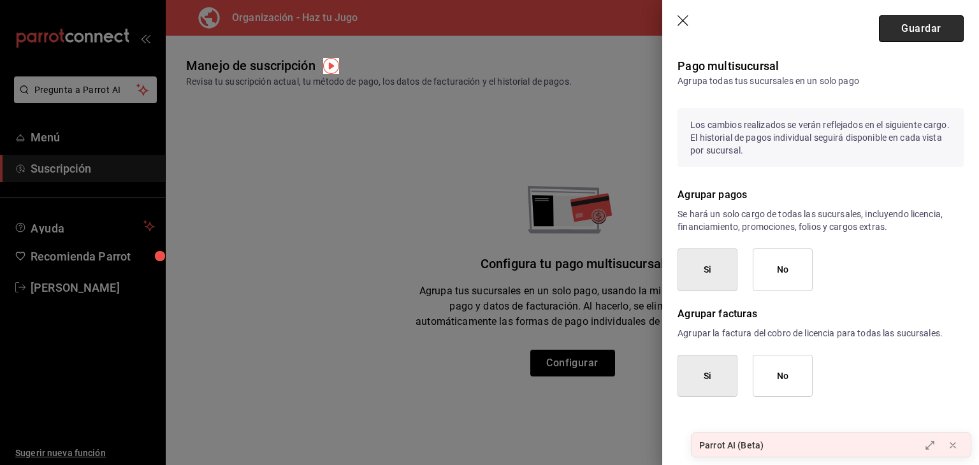
click at [936, 29] on button "Guardar" at bounding box center [921, 28] width 85 height 27
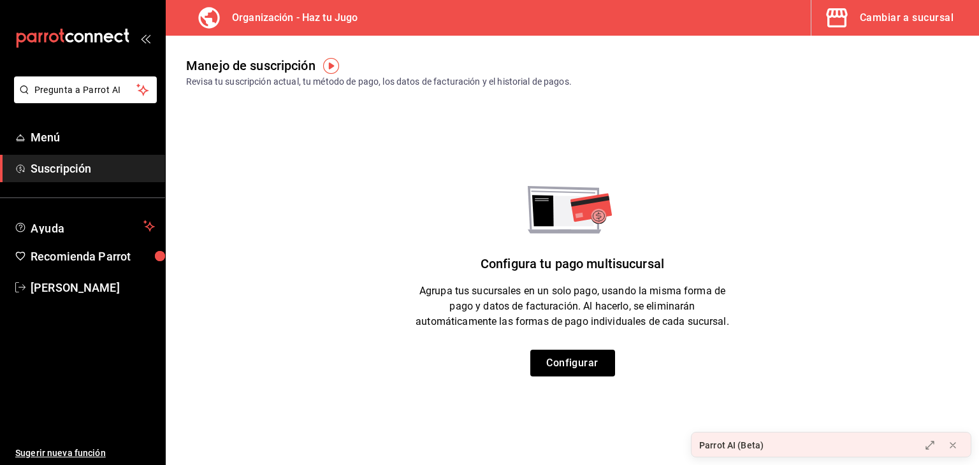
click at [330, 59] on img "button" at bounding box center [331, 66] width 16 height 16
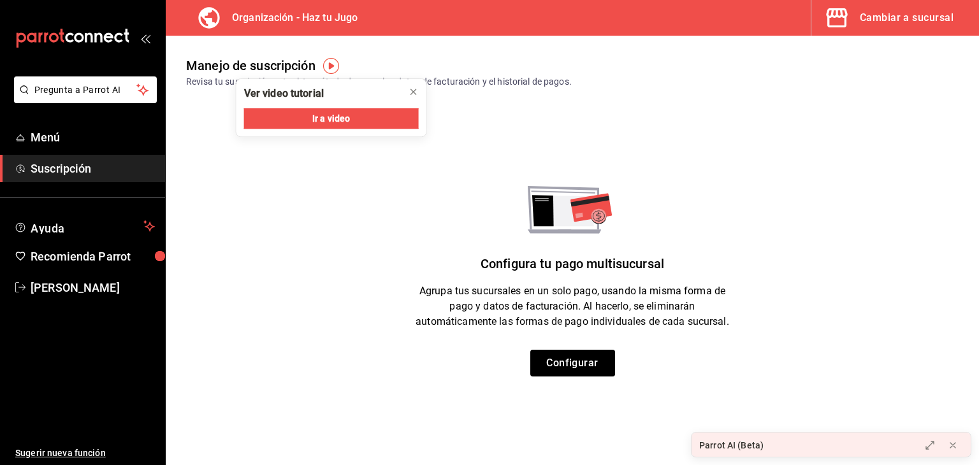
click at [383, 219] on div "Configura tu pago multisucursal Agrupa tus sucursales en un solo pago, usando l…" at bounding box center [573, 281] width 814 height 191
click at [908, 18] on div "Cambiar a sucursal" at bounding box center [907, 18] width 94 height 18
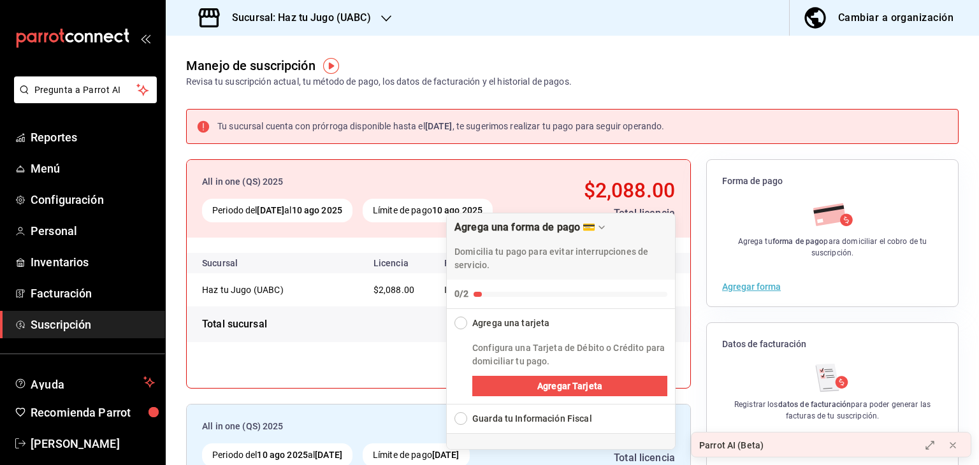
click at [56, 322] on span "Suscripción" at bounding box center [93, 324] width 124 height 17
click at [546, 383] on span "Agregar Tarjeta" at bounding box center [569, 386] width 65 height 13
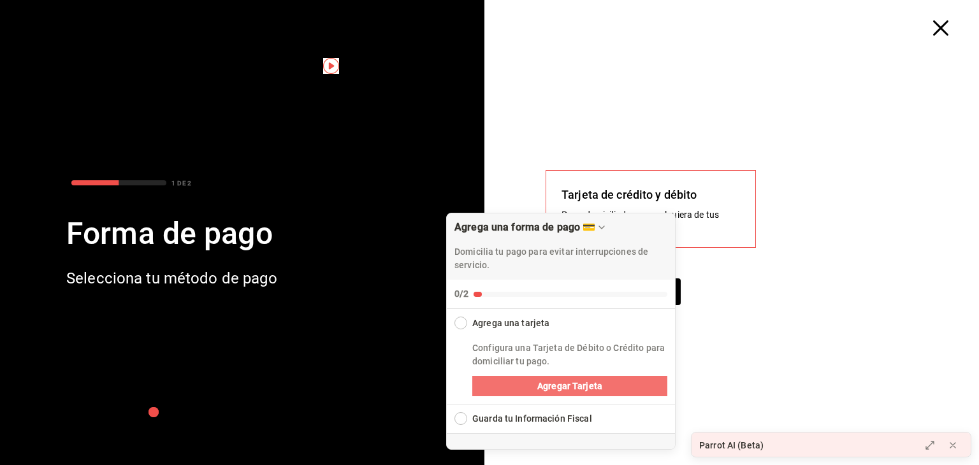
click at [585, 383] on span "Agregar Tarjeta" at bounding box center [569, 386] width 65 height 13
click at [729, 268] on div "Tarjeta de crédito y débito Pago domiciliado con cualquiera de tus tarjetas de …" at bounding box center [737, 251] width 485 height 430
click at [636, 201] on div "Tarjeta de crédito y débito" at bounding box center [651, 194] width 179 height 17
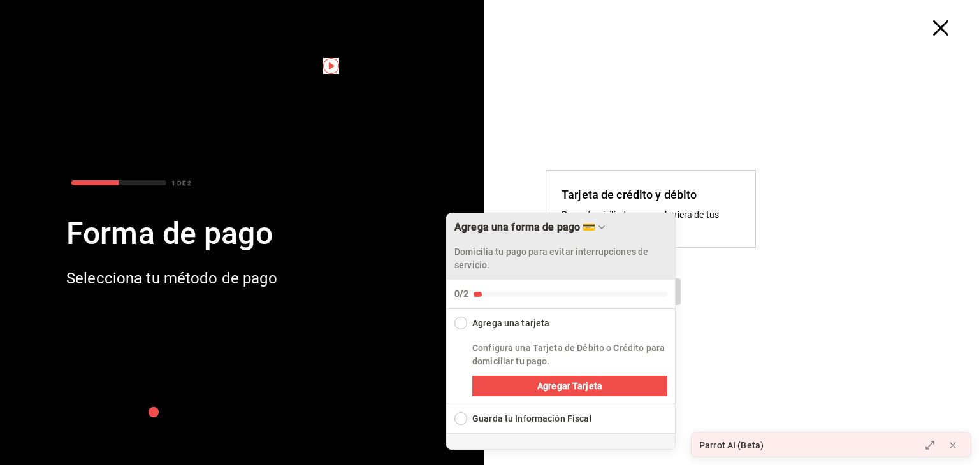
click at [599, 228] on icon "Drag to move checklist" at bounding box center [601, 227] width 5 height 3
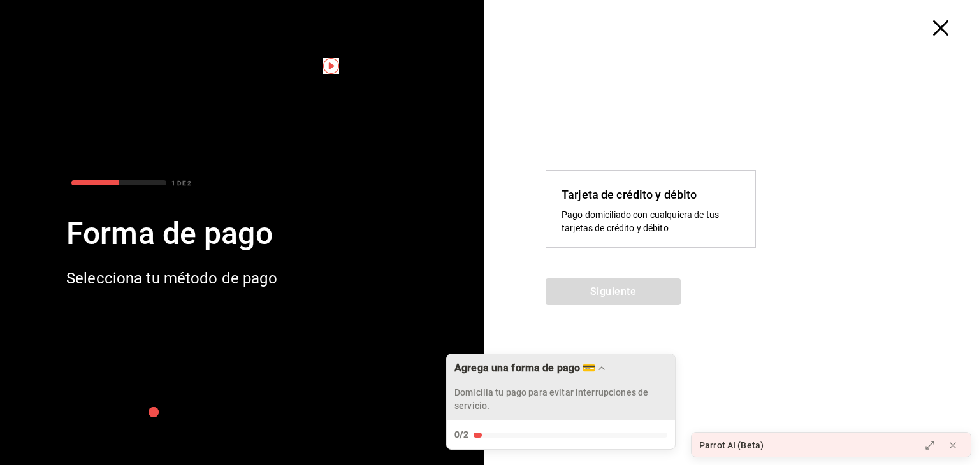
click at [651, 221] on div "Pago domiciliado con cualquiera de tus tarjetas de crédito y débito" at bounding box center [651, 221] width 179 height 27
click at [633, 289] on button "Siguiente" at bounding box center [613, 292] width 135 height 27
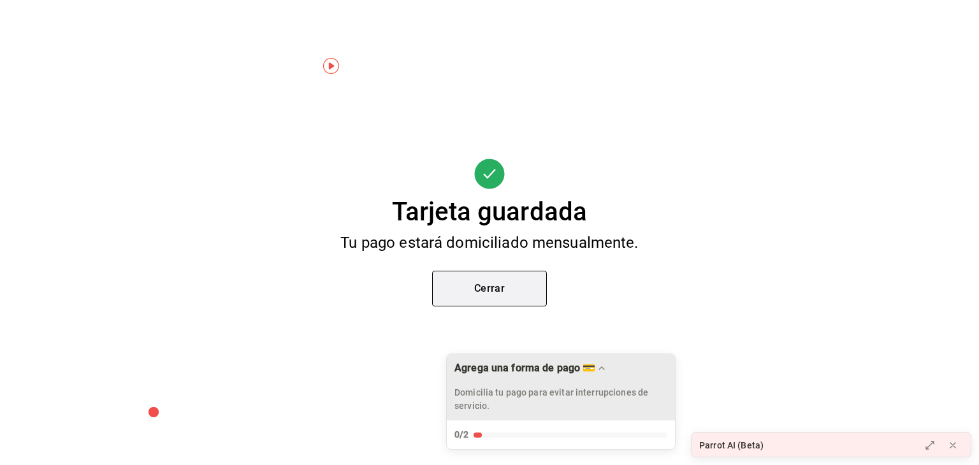
click at [482, 289] on button "Cerrar" at bounding box center [489, 289] width 115 height 36
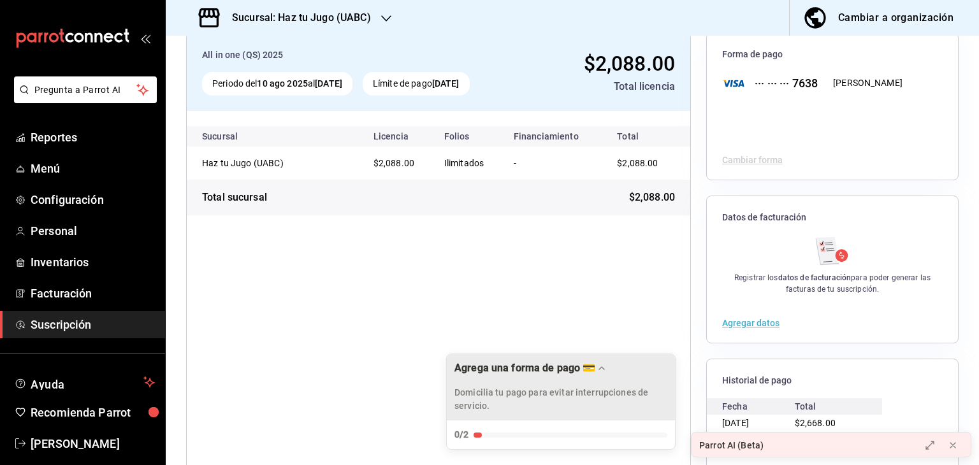
scroll to position [138, 0]
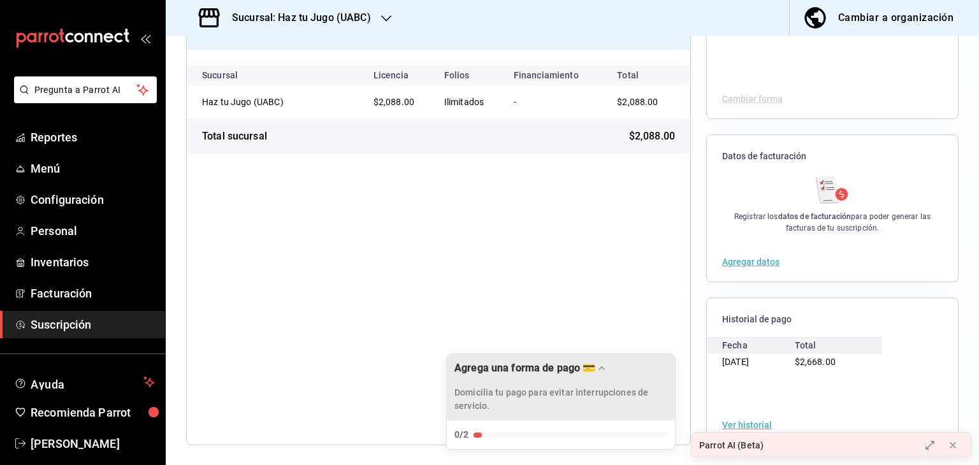
click at [828, 354] on div "$2,668.00" at bounding box center [831, 362] width 73 height 17
click at [622, 317] on div "All in one (QS) 2025 Periodo del [DATE] al [DATE] Límite de pago [DATE] $2,088.…" at bounding box center [438, 208] width 505 height 474
click at [757, 258] on button "Agregar datos" at bounding box center [750, 262] width 57 height 9
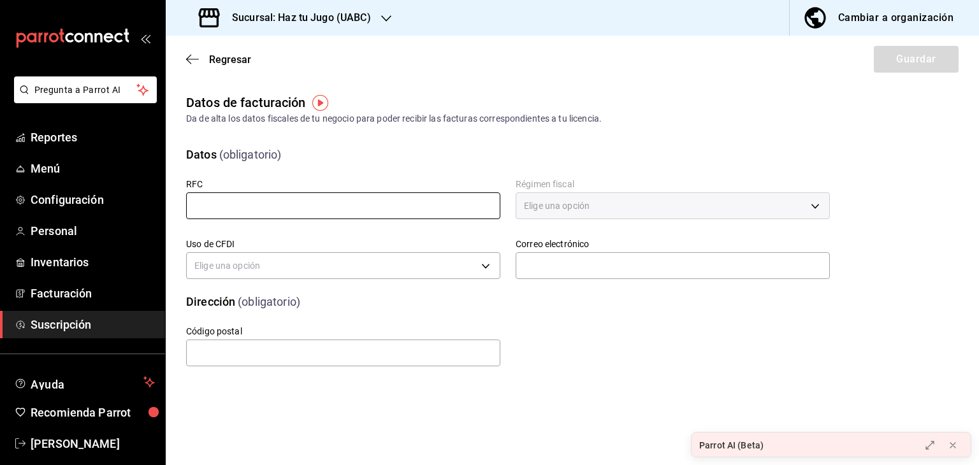
click at [298, 205] on input "text" at bounding box center [343, 206] width 314 height 27
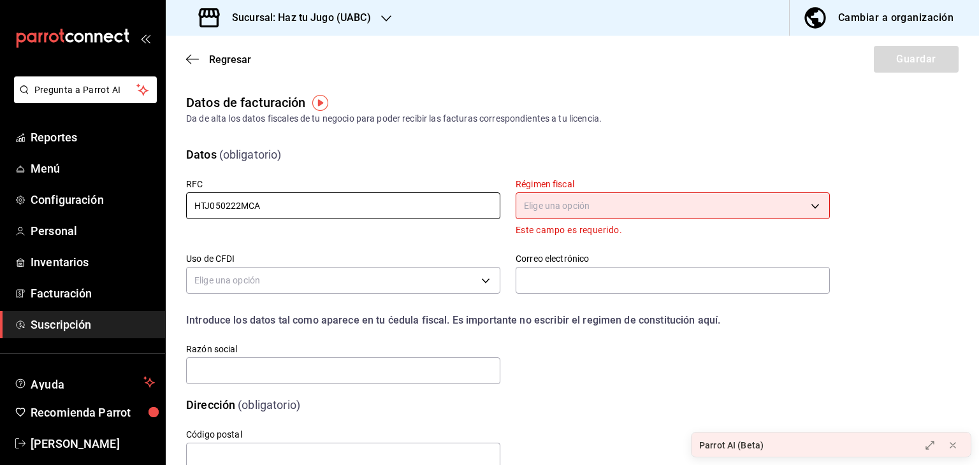
type input "HTJ050222MCA"
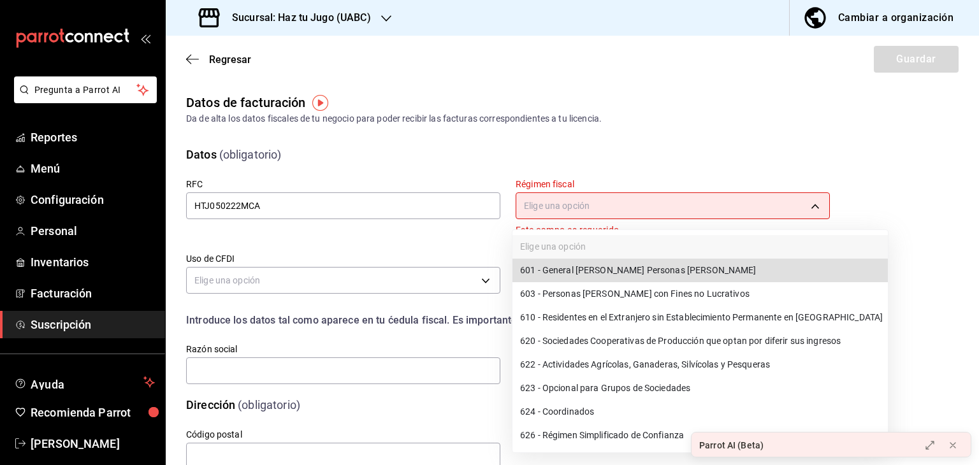
click at [592, 210] on body "Pregunta a Parrot AI Reportes Menú Configuración Personal Inventarios Facturaci…" at bounding box center [489, 232] width 979 height 465
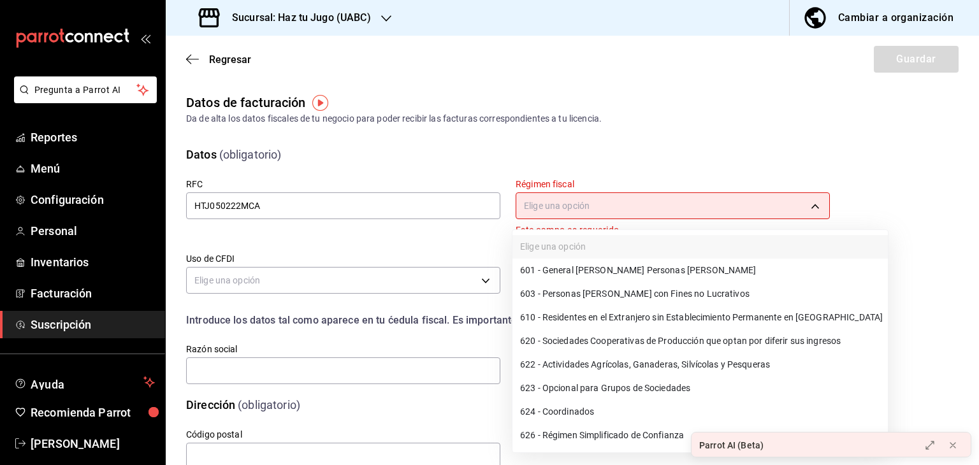
click at [597, 436] on li "626 - Régimen Simplificado de Confianza" at bounding box center [701, 436] width 376 height 24
type input "626"
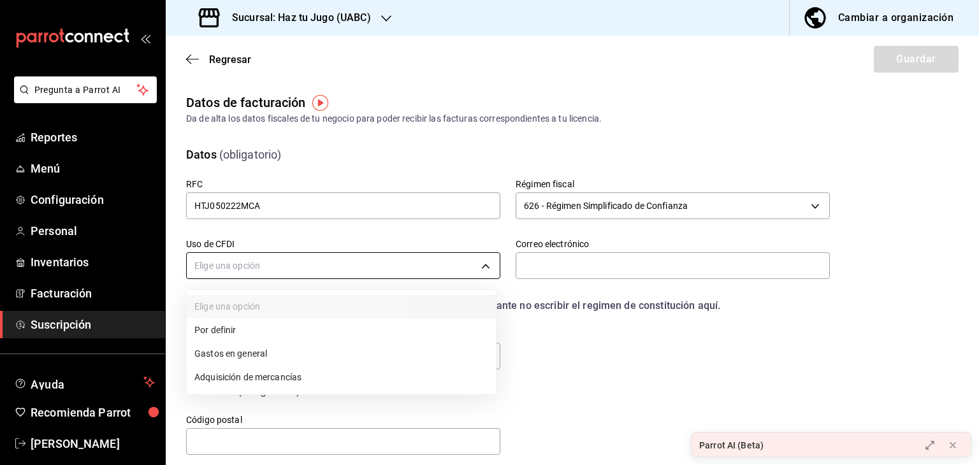
click at [324, 256] on body "Pregunta a Parrot AI Reportes Menú Configuración Personal Inventarios Facturaci…" at bounding box center [489, 232] width 979 height 465
click at [227, 353] on li "Gastos en general" at bounding box center [341, 354] width 309 height 24
type input "G03"
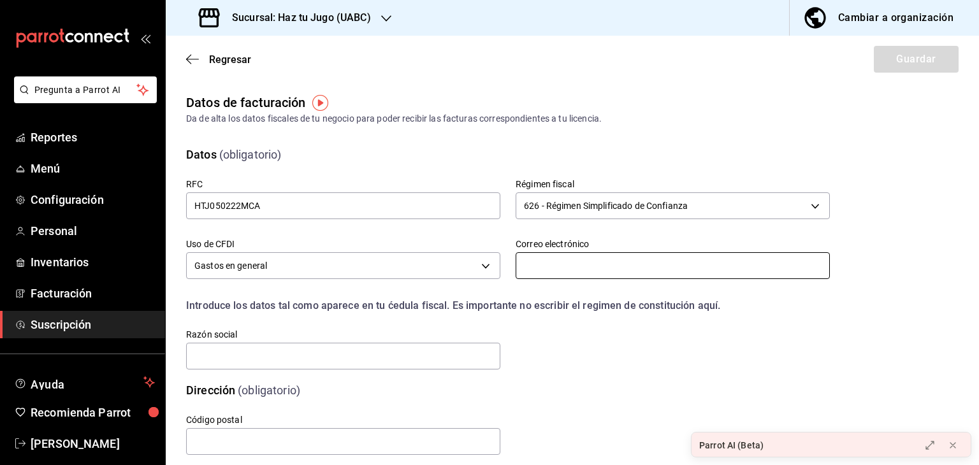
click at [555, 263] on input "text" at bounding box center [673, 265] width 314 height 27
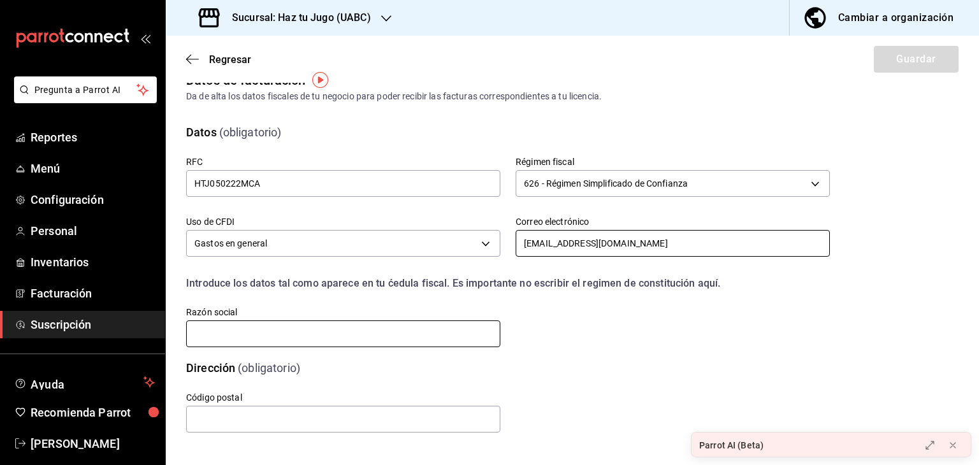
type input "[EMAIL_ADDRESS][DOMAIN_NAME]"
click at [418, 330] on input "text" at bounding box center [343, 334] width 314 height 27
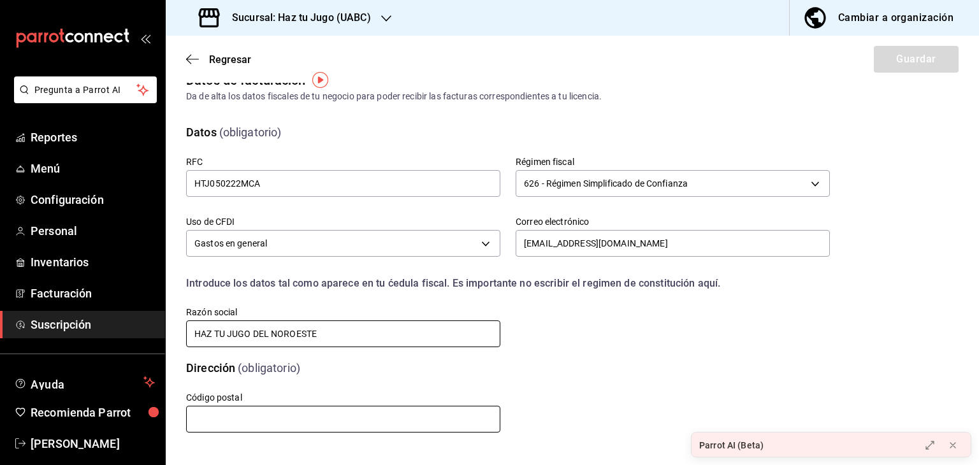
type input "HAZ TU JUGO DEL NOROESTE"
click at [309, 416] on input "text" at bounding box center [343, 419] width 314 height 27
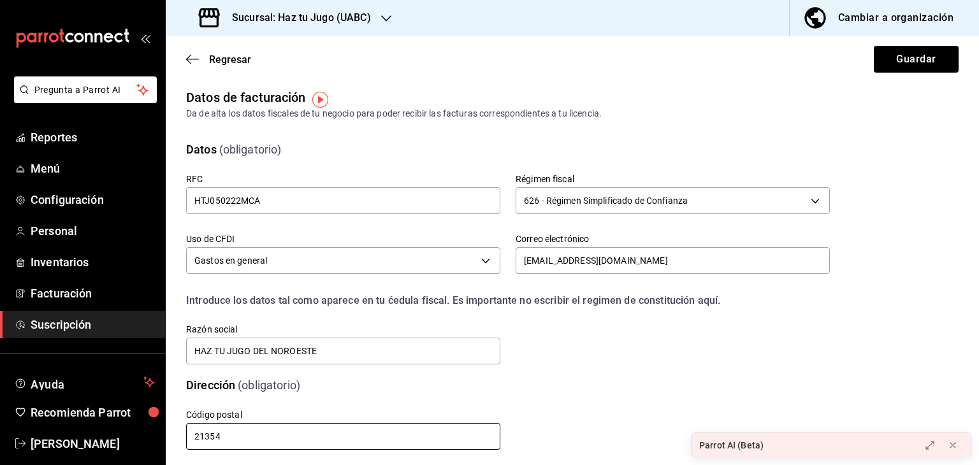
scroll to position [0, 0]
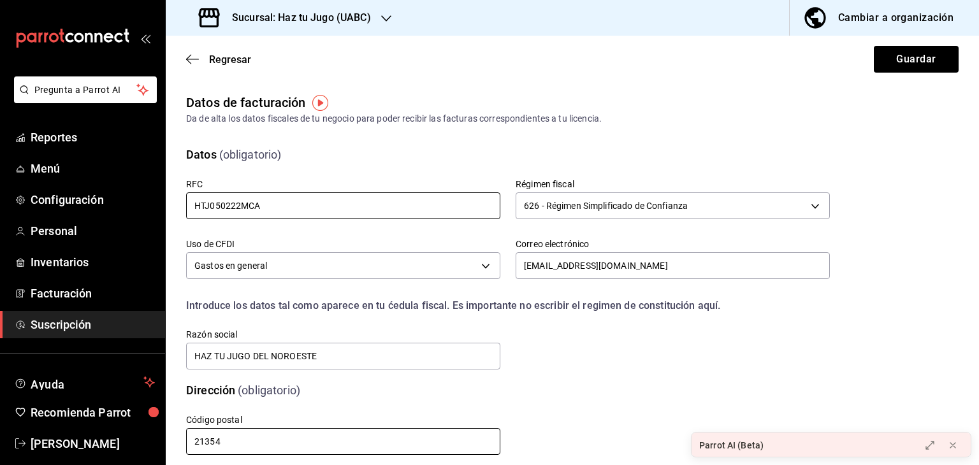
type input "21354"
click at [303, 207] on input "HTJ050222MCA" at bounding box center [343, 206] width 314 height 27
type input "HTJ050222MC"
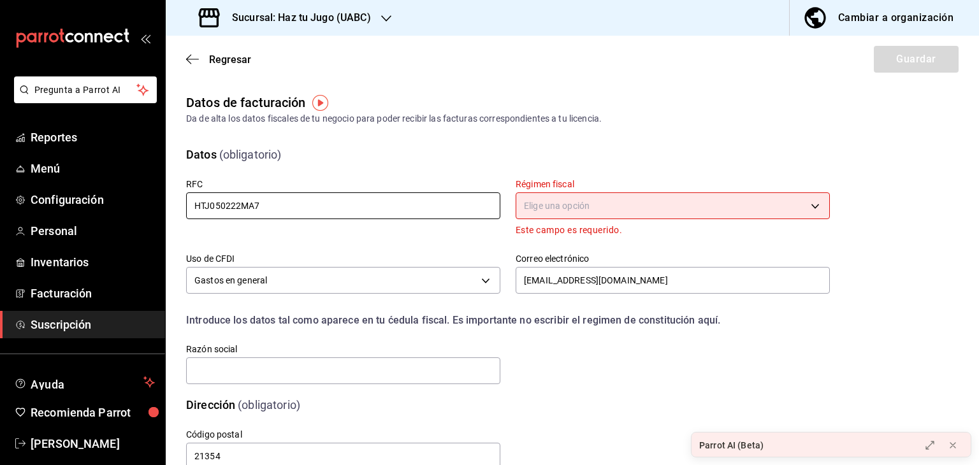
type input "HTJ050222MA7"
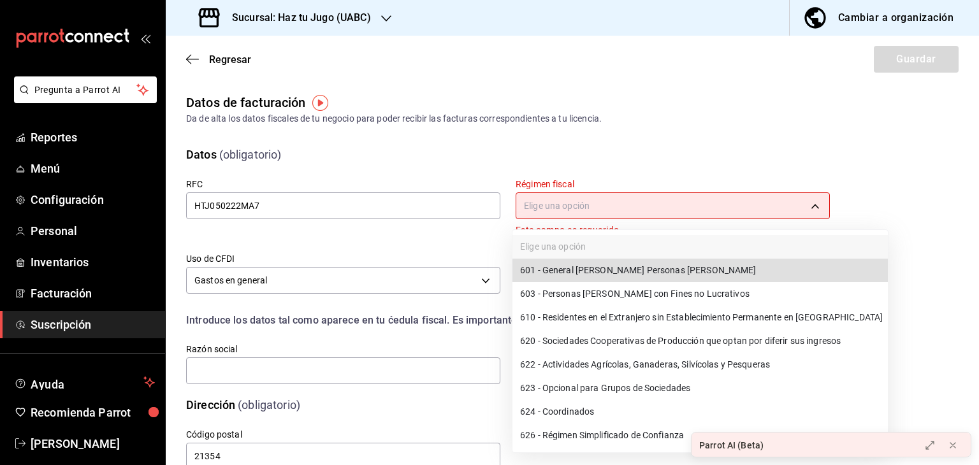
click at [641, 201] on body "Pregunta a Parrot AI Reportes Menú Configuración Personal Inventarios Facturaci…" at bounding box center [489, 232] width 979 height 465
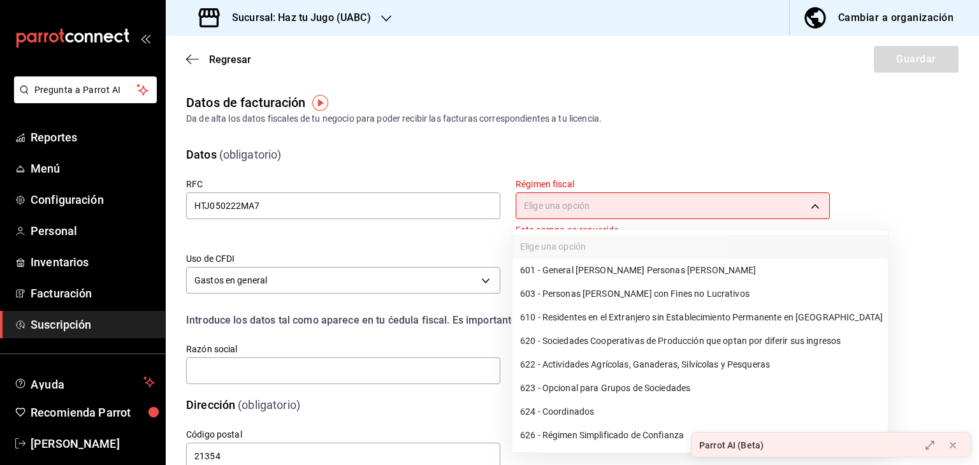
click at [581, 435] on li "626 - Régimen Simplificado de Confianza" at bounding box center [701, 436] width 376 height 24
type input "626"
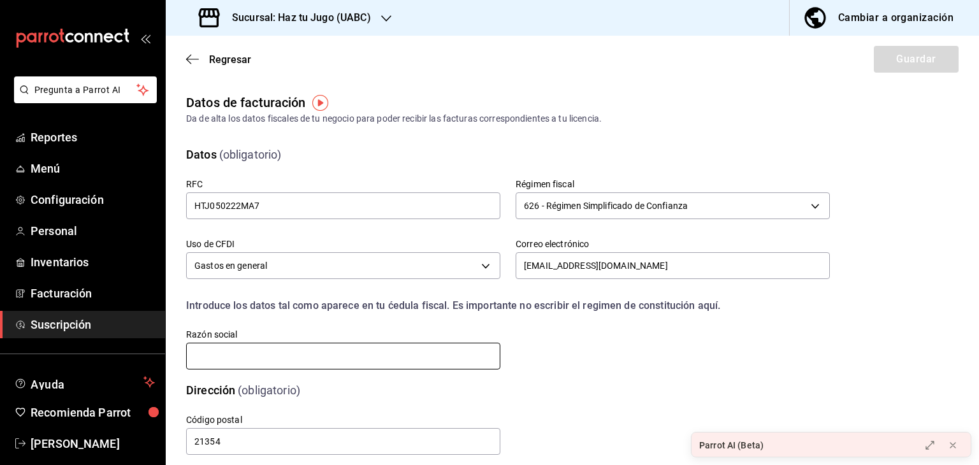
click at [400, 354] on input "text" at bounding box center [343, 356] width 314 height 27
type input "HAZ TU JUGO DEL NOROESTE"
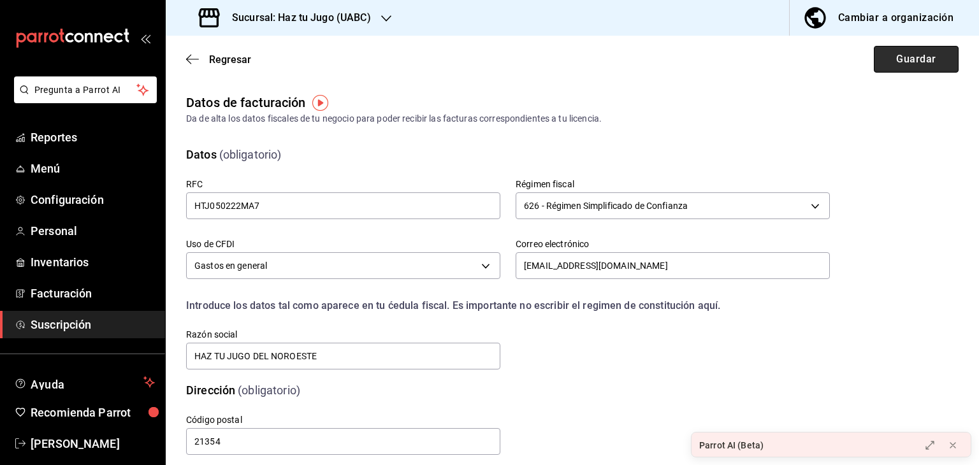
click at [891, 57] on button "Guardar" at bounding box center [916, 59] width 85 height 27
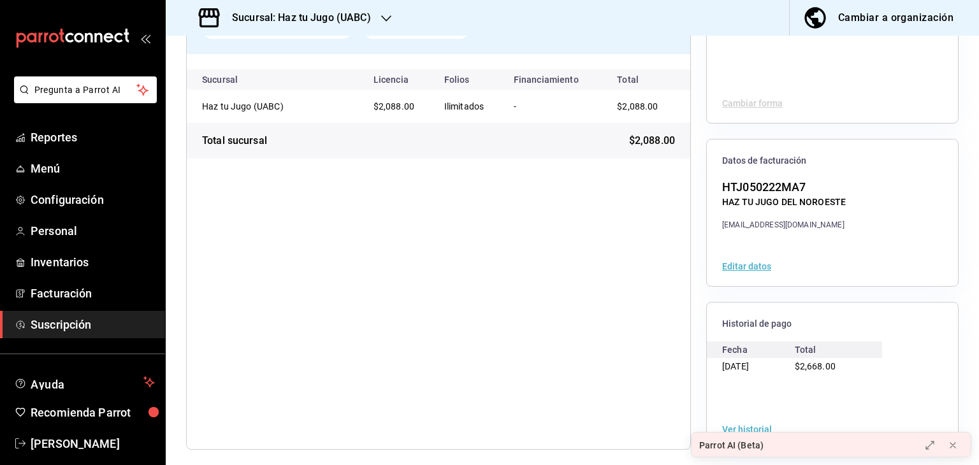
scroll to position [138, 0]
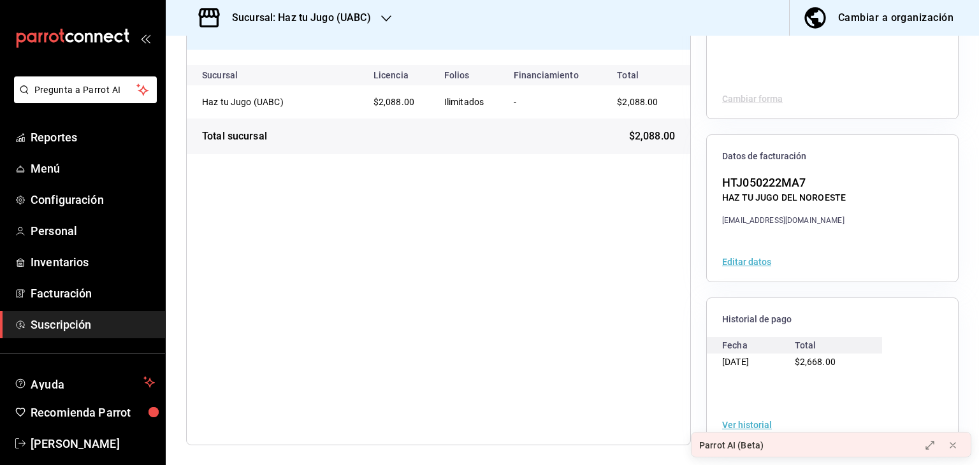
click at [911, 449] on div "Parrot AI (Beta)" at bounding box center [802, 446] width 221 height 26
click at [931, 444] on icon at bounding box center [930, 446] width 8 height 8
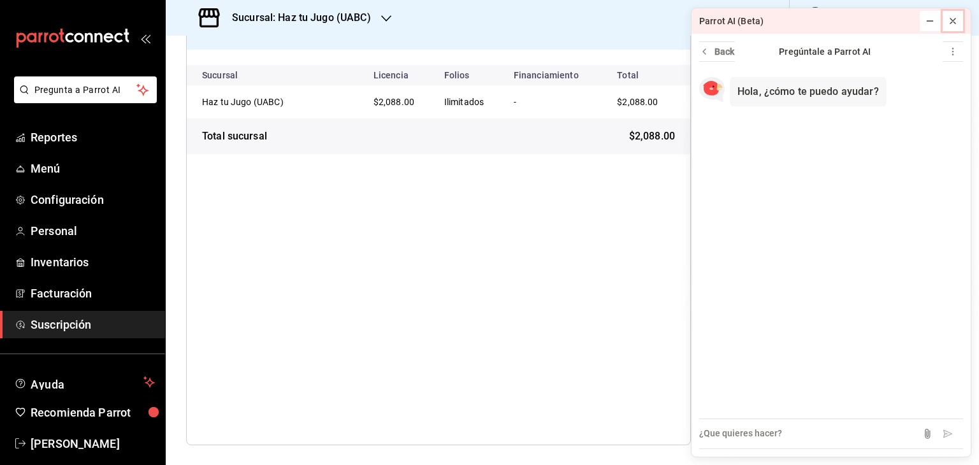
click at [956, 26] on div at bounding box center [953, 21] width 13 height 13
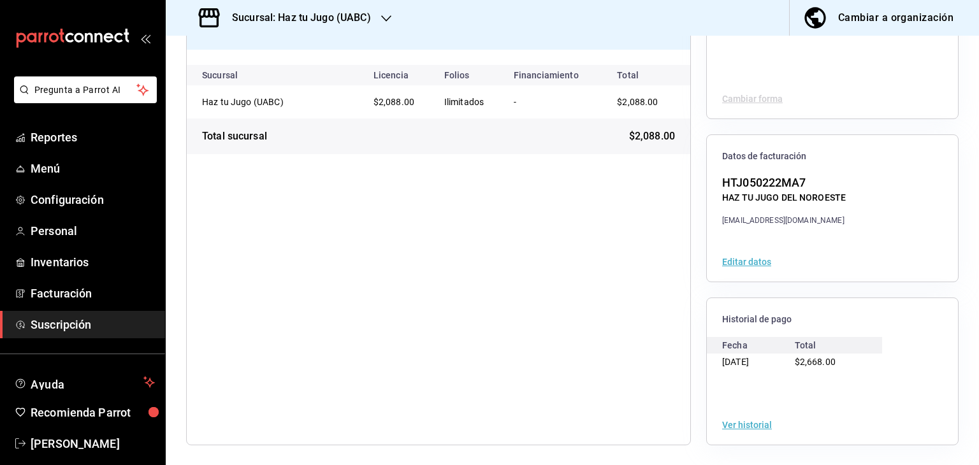
click at [746, 364] on div "[DATE]" at bounding box center [758, 362] width 73 height 17
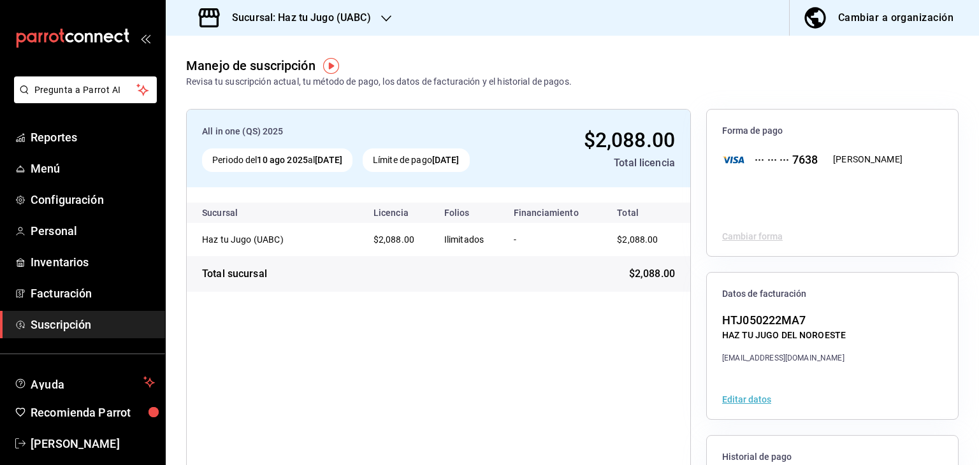
click at [632, 162] on div "Total licencia" at bounding box center [603, 163] width 143 height 15
click at [559, 212] on th "Financiamiento" at bounding box center [553, 213] width 99 height 20
click at [400, 210] on th "Licencia" at bounding box center [398, 213] width 71 height 20
click at [89, 284] on link "Facturación" at bounding box center [82, 293] width 165 height 27
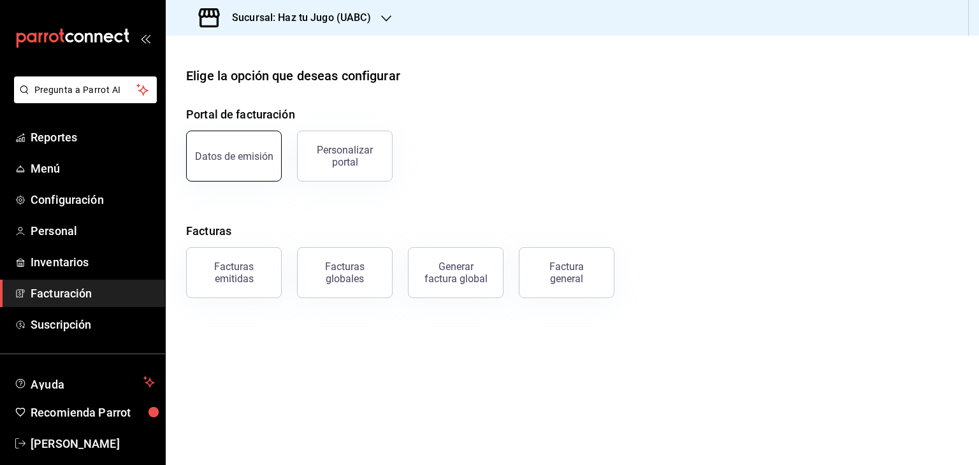
click at [248, 157] on div "Datos de emisión" at bounding box center [234, 156] width 78 height 12
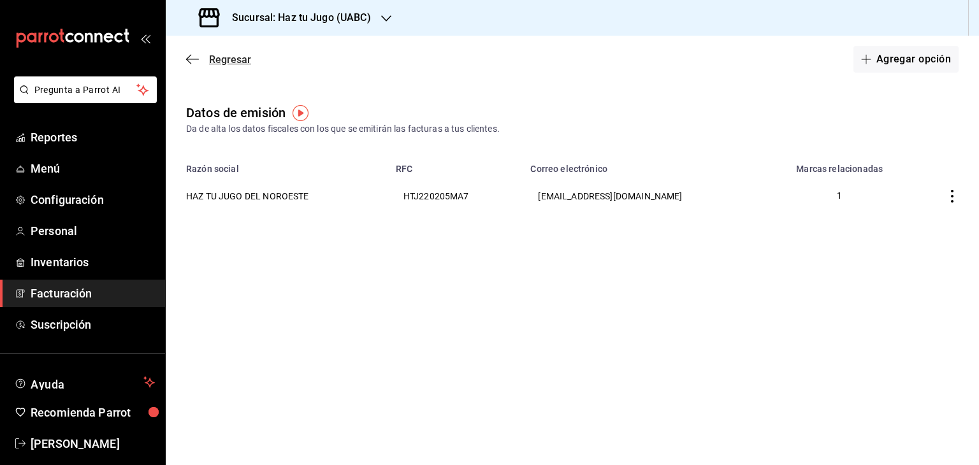
click at [194, 54] on icon "button" at bounding box center [192, 59] width 13 height 11
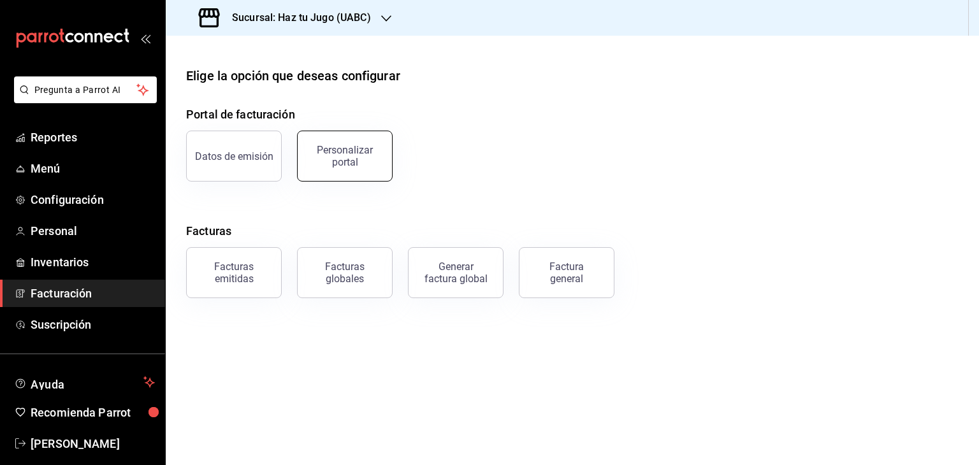
click at [361, 143] on button "Personalizar portal" at bounding box center [345, 156] width 96 height 51
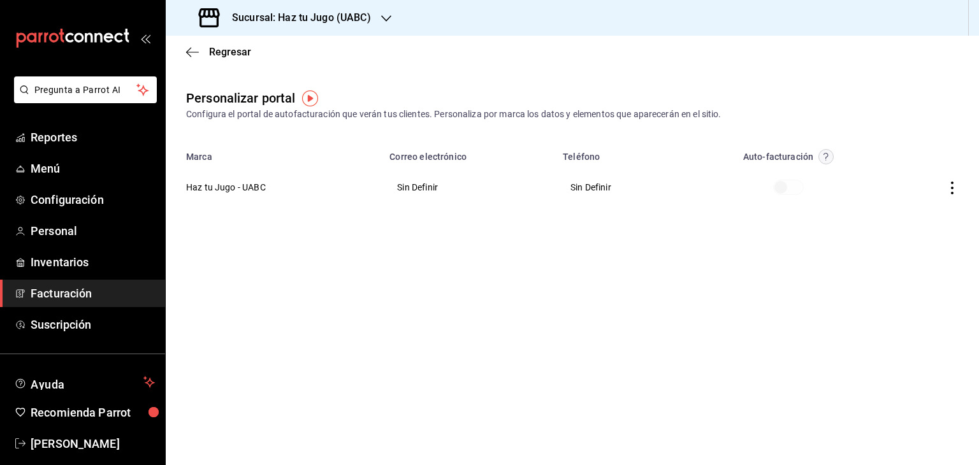
click at [244, 187] on th "Haz tu Jugo - UABC" at bounding box center [274, 187] width 216 height 46
click at [951, 189] on icon "button" at bounding box center [952, 188] width 13 height 13
click at [901, 168] on li "Editar" at bounding box center [895, 172] width 128 height 33
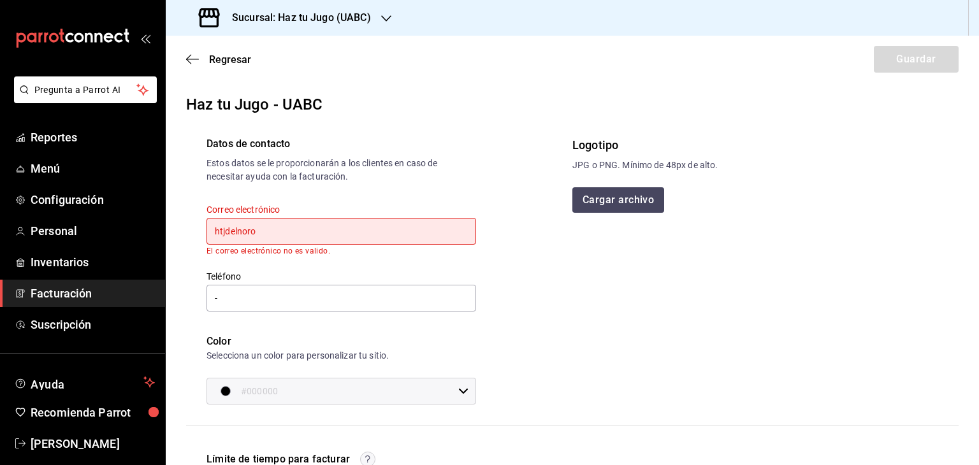
type input "[EMAIL_ADDRESS][DOMAIN_NAME]"
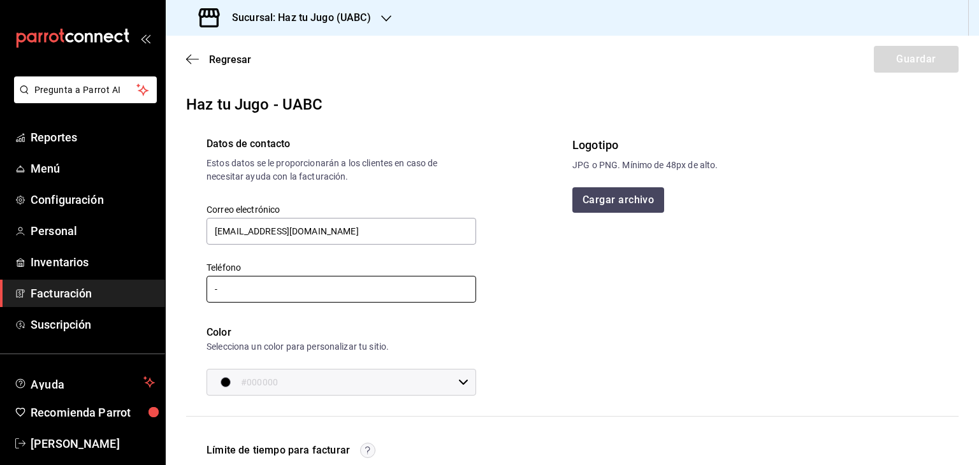
click at [284, 296] on input "-" at bounding box center [342, 289] width 270 height 27
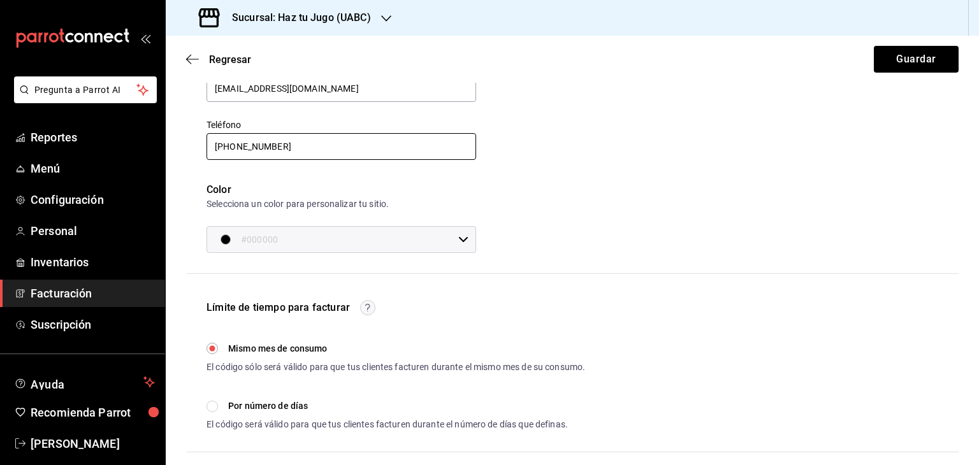
scroll to position [143, 0]
type input "[PHONE_NUMBER]"
click at [467, 238] on div "#000000 ​" at bounding box center [342, 239] width 270 height 27
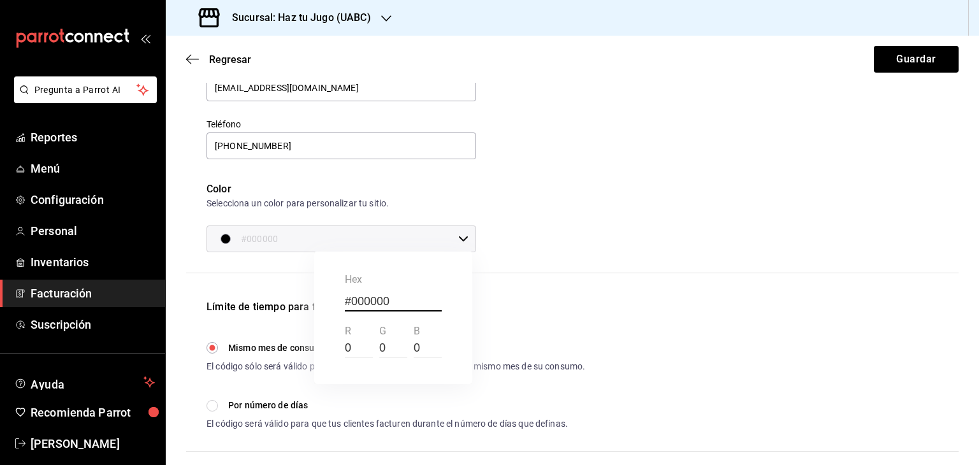
click at [453, 240] on div at bounding box center [489, 232] width 979 height 465
click at [458, 240] on icon at bounding box center [463, 239] width 10 height 10
click at [456, 240] on div at bounding box center [489, 232] width 979 height 465
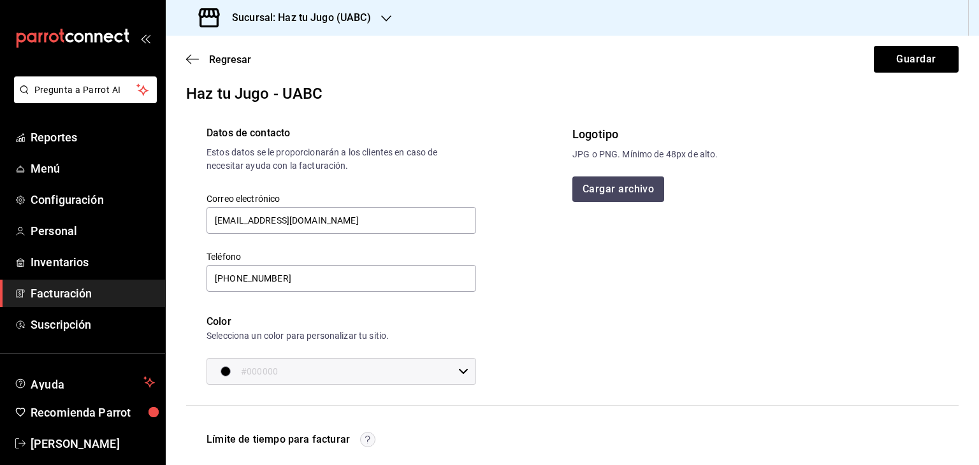
scroll to position [0, 0]
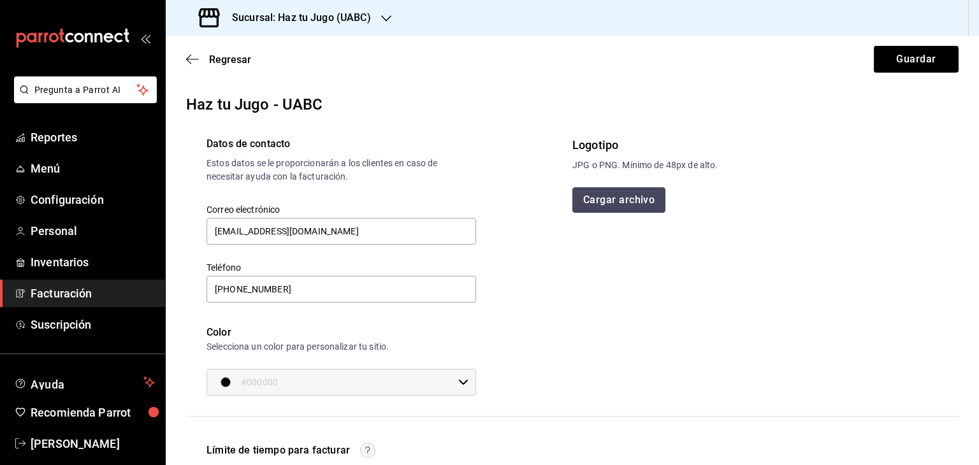
click at [613, 198] on button "Cargar archivo" at bounding box center [619, 200] width 93 height 26
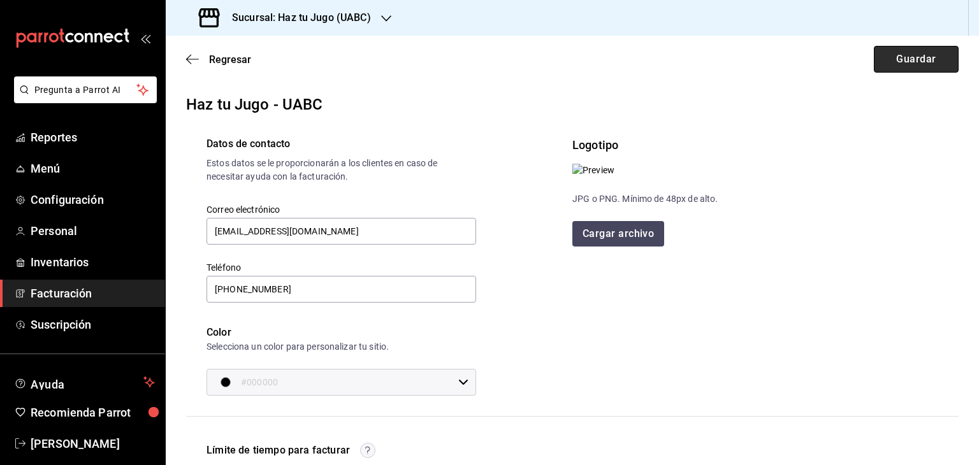
click at [914, 57] on button "Guardar" at bounding box center [916, 59] width 85 height 27
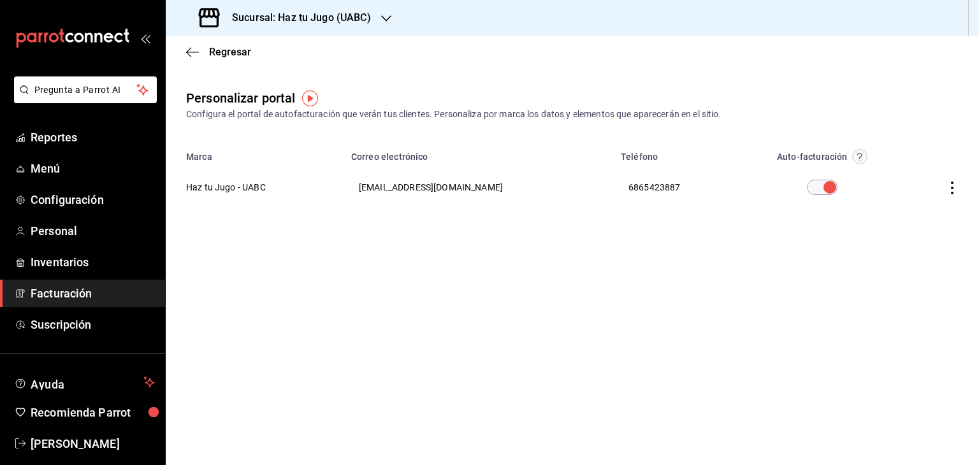
click at [86, 294] on span "Facturación" at bounding box center [93, 293] width 124 height 17
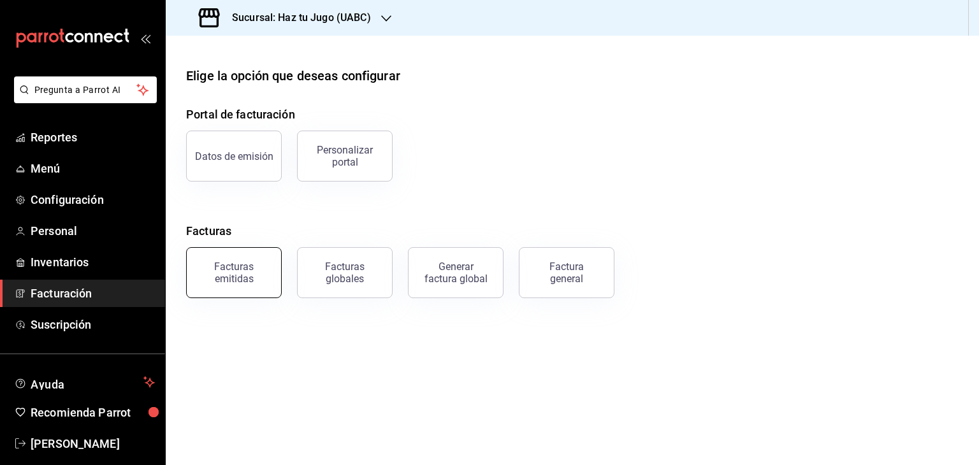
click at [237, 289] on button "Facturas emitidas" at bounding box center [234, 272] width 96 height 51
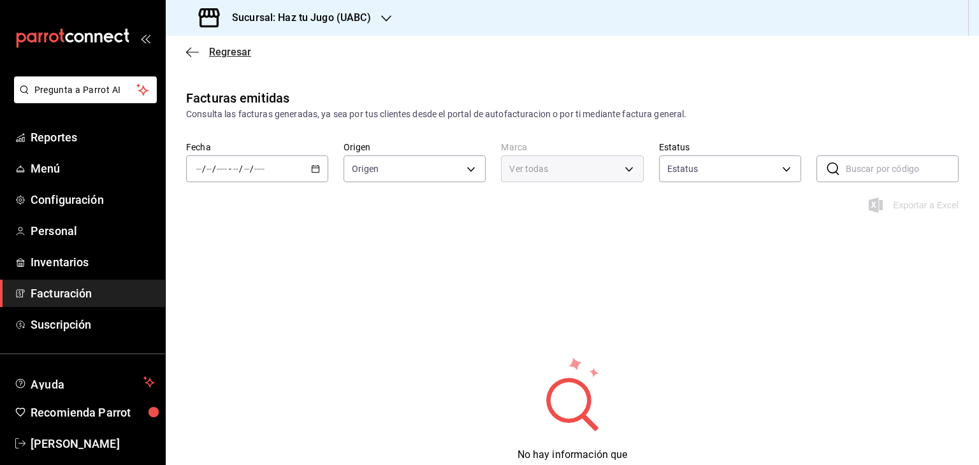
type input "ORDER_INVOICE,GENERAL_INVOICE"
type input "ACTIVE,PENDING_CANCELLATION,CANCELLED,PRE_CANCELLED"
type input "1d6454d9-ca75-4cda-ad57-8c82b4b1cdb3"
click at [194, 52] on icon "button" at bounding box center [192, 52] width 13 height 1
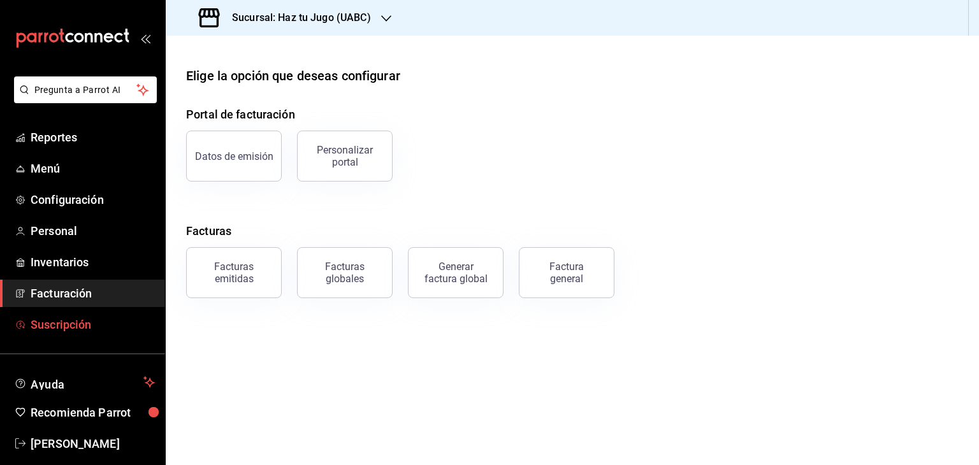
click at [82, 321] on span "Suscripción" at bounding box center [93, 324] width 124 height 17
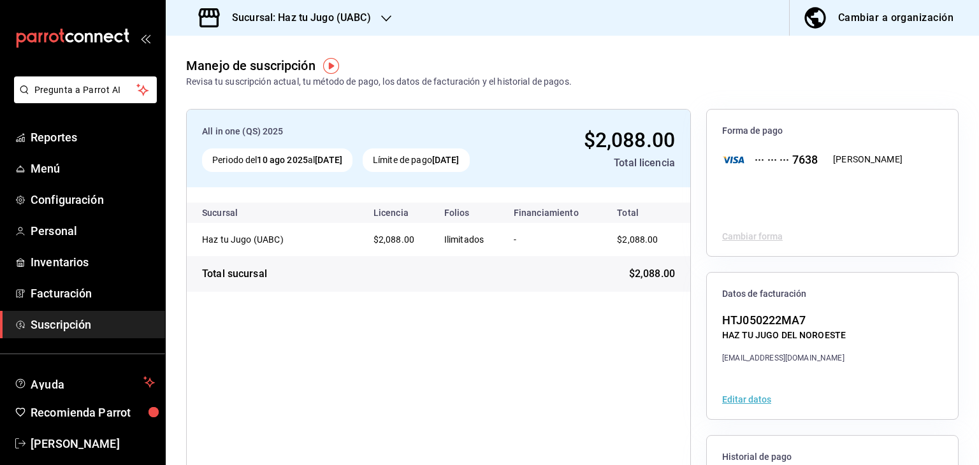
scroll to position [138, 0]
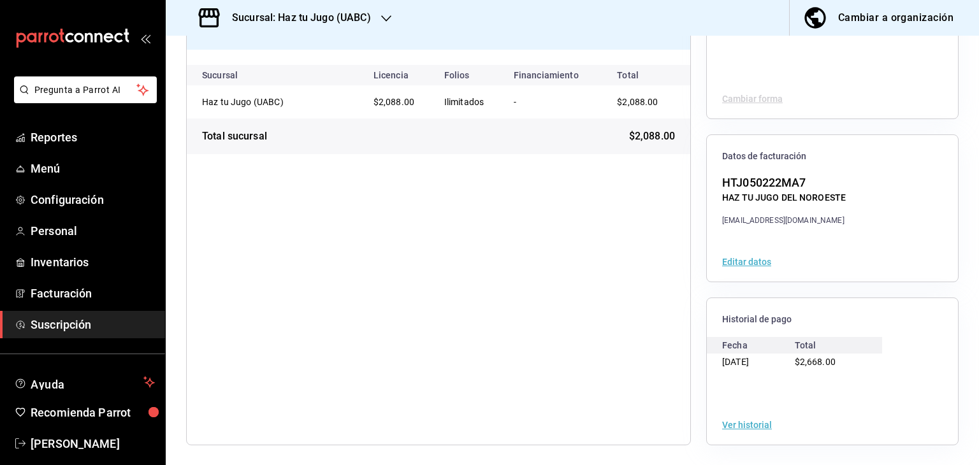
click at [743, 427] on button "Ver historial" at bounding box center [747, 425] width 50 height 9
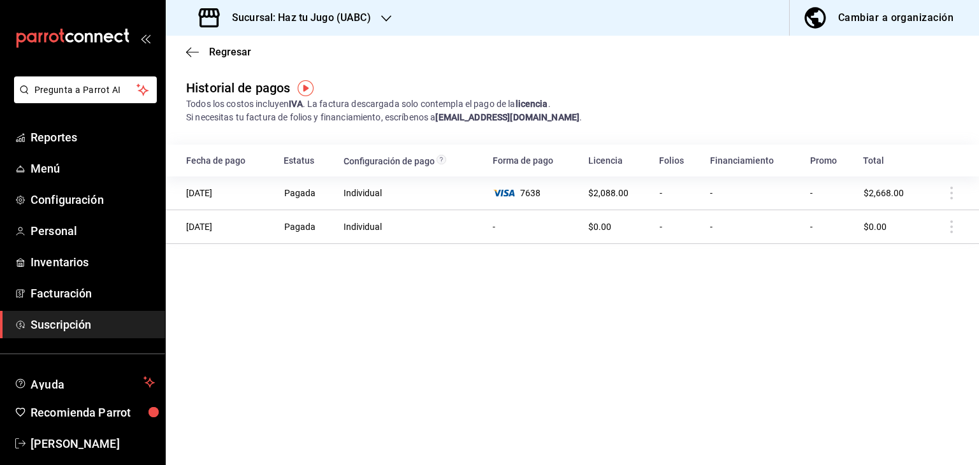
click at [363, 30] on div "Sucursal: Haz tu Jugo (UABC)" at bounding box center [286, 18] width 221 height 36
click at [264, 60] on div "Haz tu Jugo - CETYS" at bounding box center [261, 54] width 171 height 13
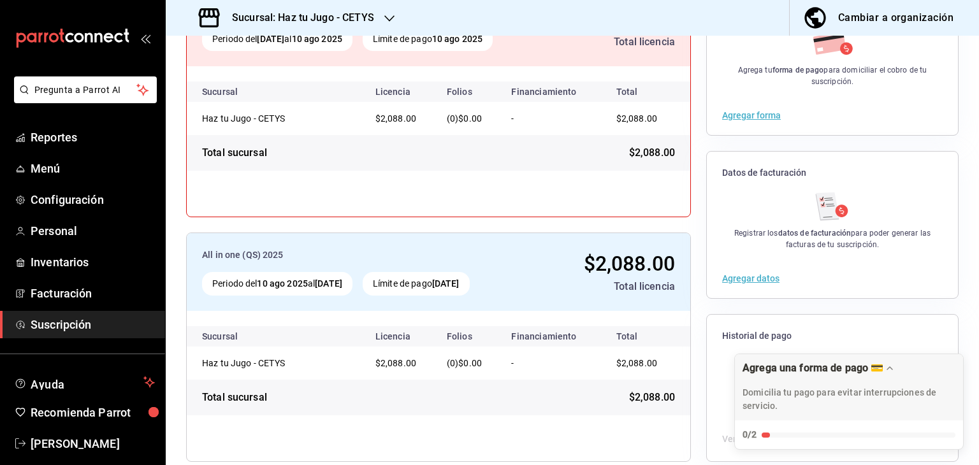
scroll to position [188, 0]
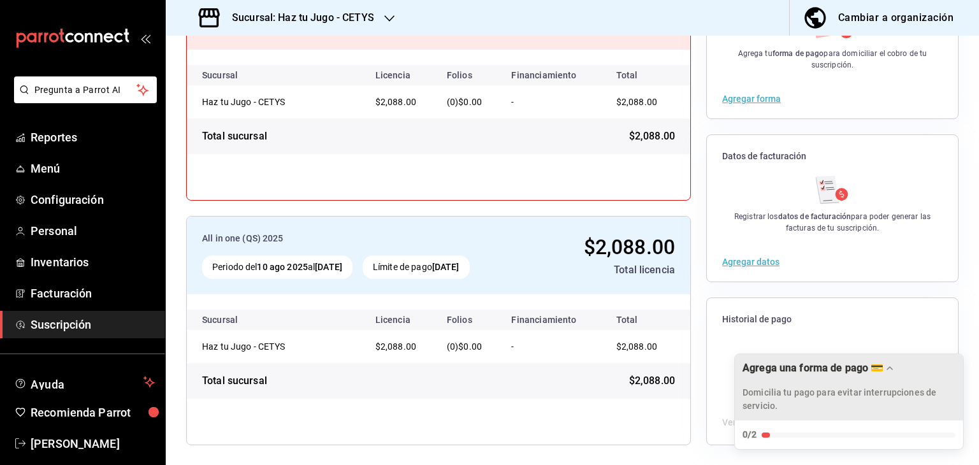
click at [837, 383] on div "Domicilia tu pago para evitar interrupciones de servicio." at bounding box center [849, 395] width 213 height 36
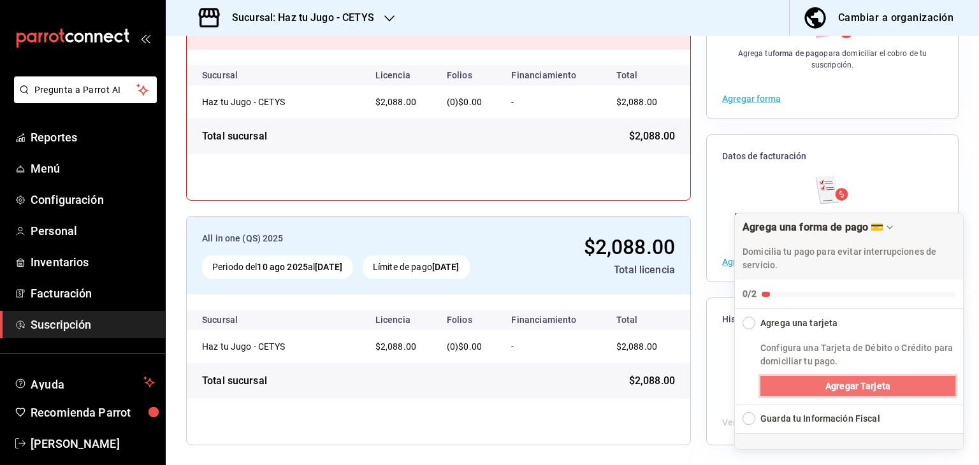
click at [860, 386] on span "Agregar Tarjeta" at bounding box center [858, 386] width 65 height 13
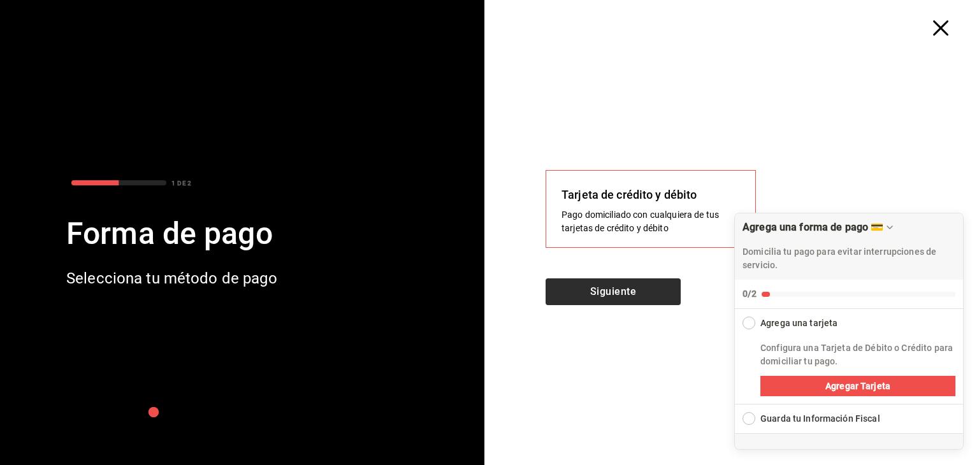
click at [641, 280] on div "Tarjeta de crédito y débito Pago domiciliado con cualquiera de tus tarjetas de …" at bounding box center [737, 251] width 485 height 430
click at [644, 290] on button "Siguiente" at bounding box center [613, 292] width 135 height 27
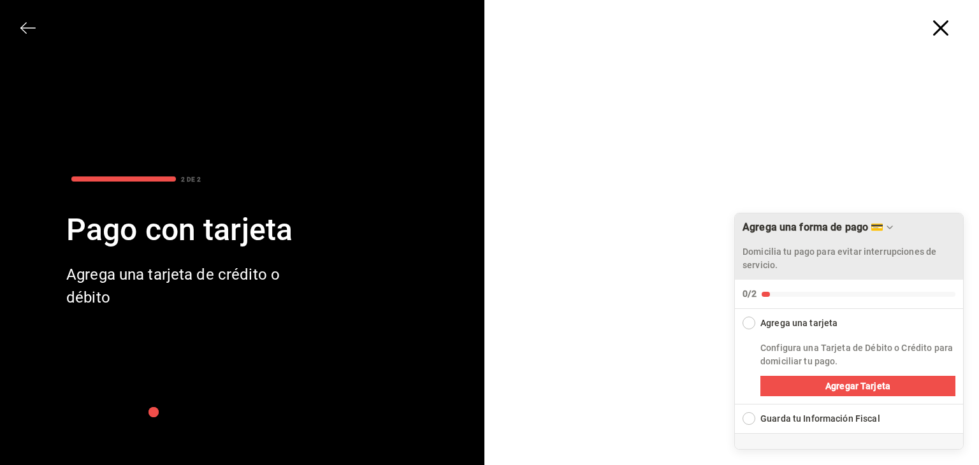
click at [891, 233] on div "Drag to move checklist" at bounding box center [890, 227] width 13 height 13
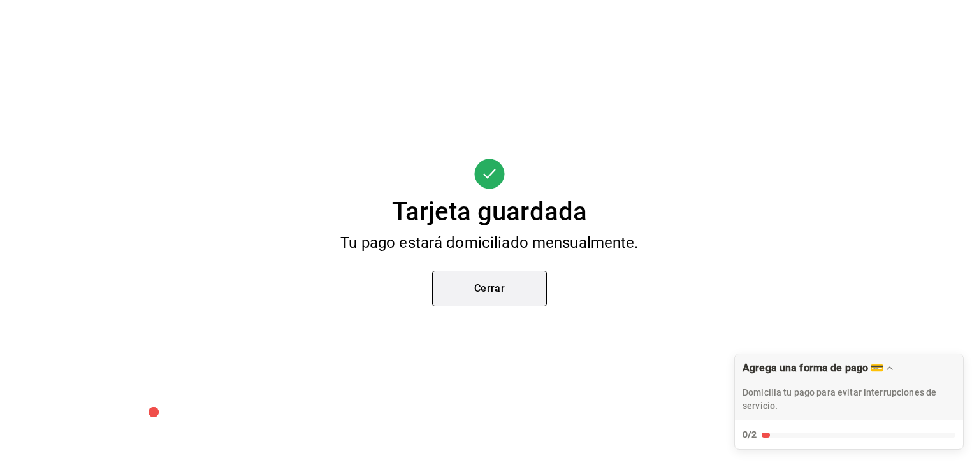
click at [490, 286] on button "Cerrar" at bounding box center [489, 289] width 115 height 36
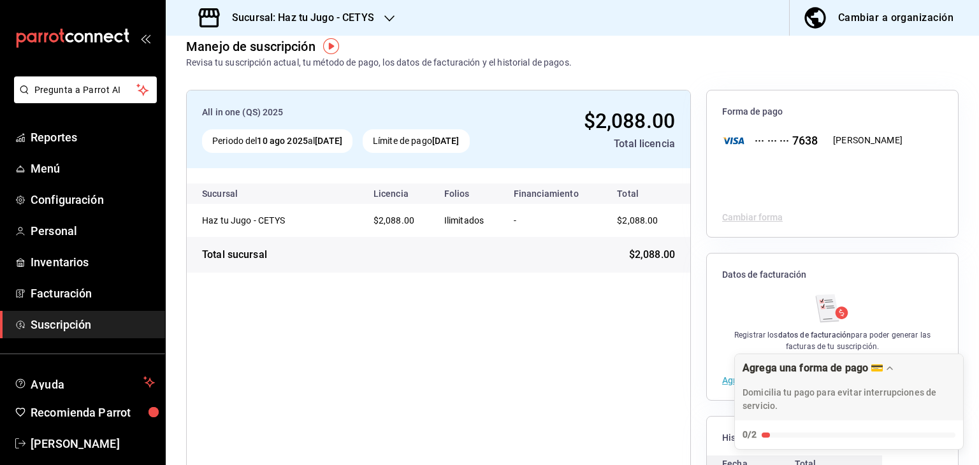
scroll to position [0, 0]
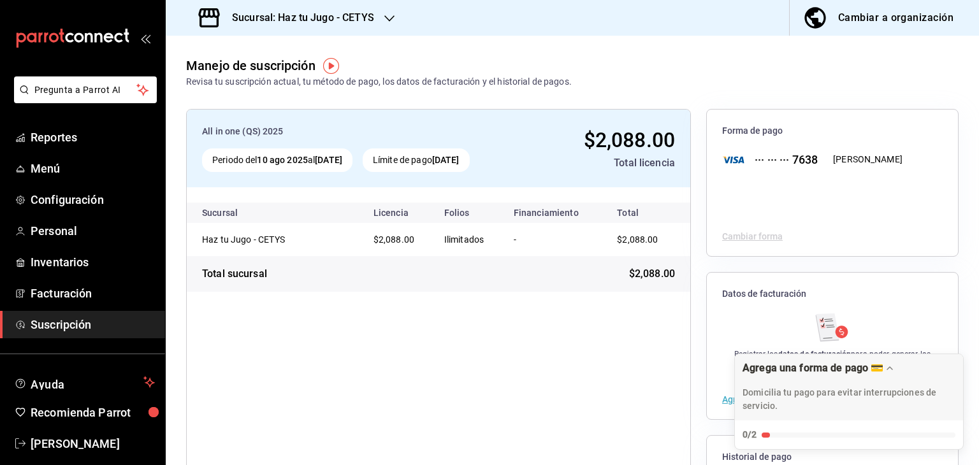
click at [888, 16] on div "Cambiar a organización" at bounding box center [895, 18] width 115 height 18
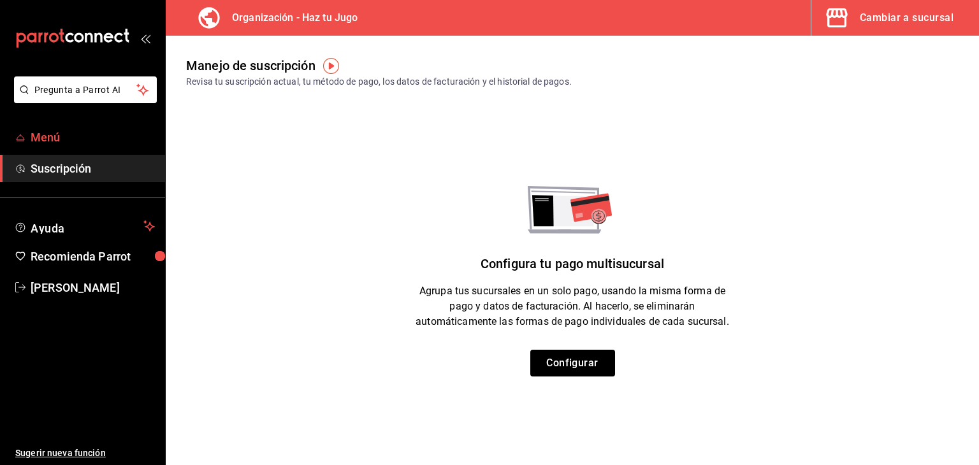
click at [104, 134] on span "Menú" at bounding box center [93, 137] width 124 height 17
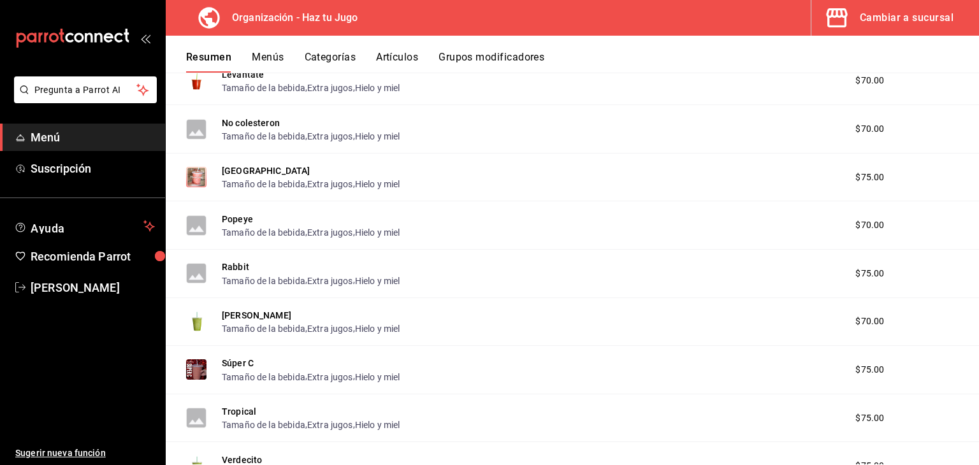
scroll to position [215, 0]
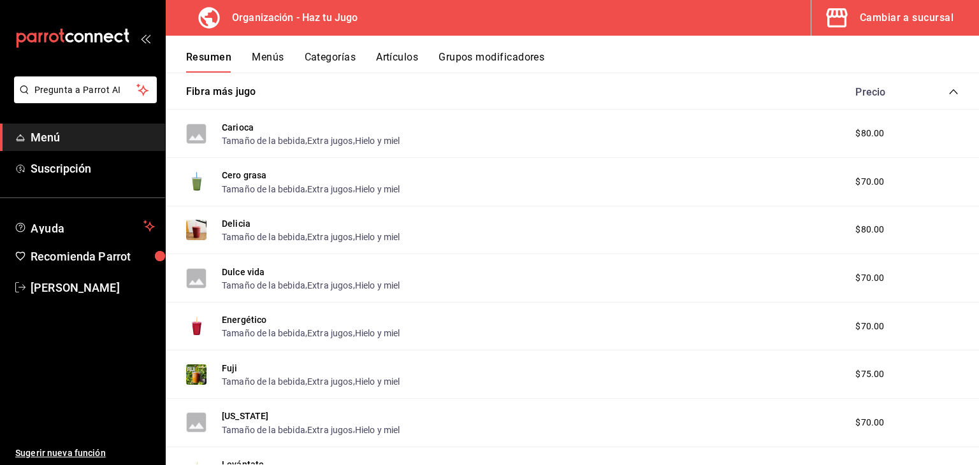
click at [465, 65] on button "Grupos modificadores" at bounding box center [492, 62] width 106 height 22
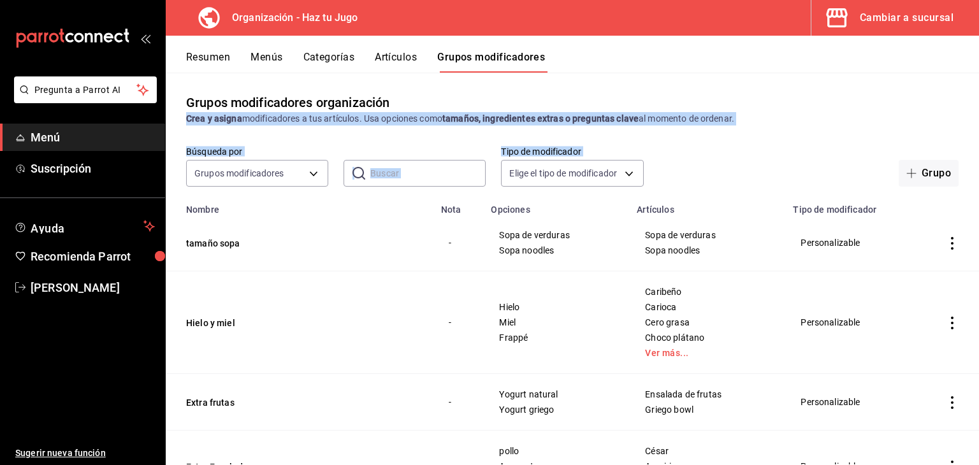
drag, startPoint x: 979, startPoint y: 98, endPoint x: 979, endPoint y: 332, distance: 234.6
click at [979, 332] on div "Grupos modificadores organización Crea y asigna modificadores a tus artículos. …" at bounding box center [573, 269] width 814 height 392
click at [870, 95] on div "Grupos modificadores organización Crea y asigna modificadores a tus artículos. …" at bounding box center [573, 109] width 814 height 33
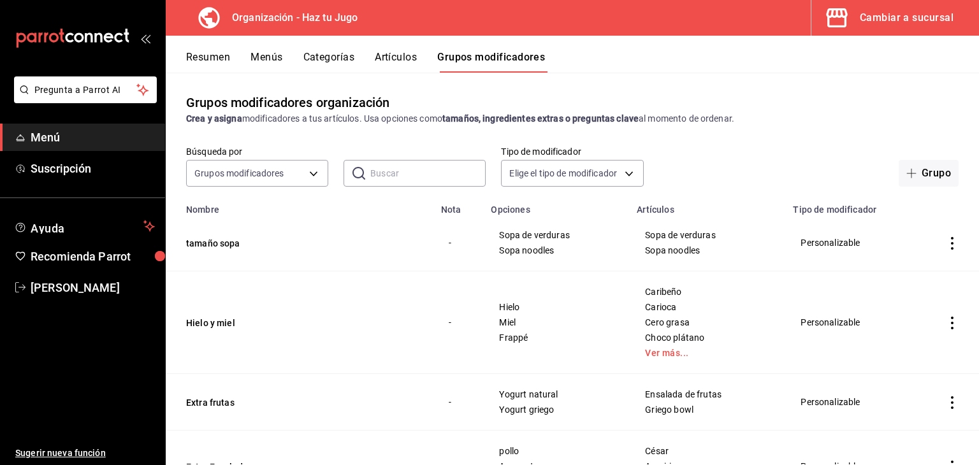
click at [272, 51] on button "Menús" at bounding box center [267, 62] width 32 height 22
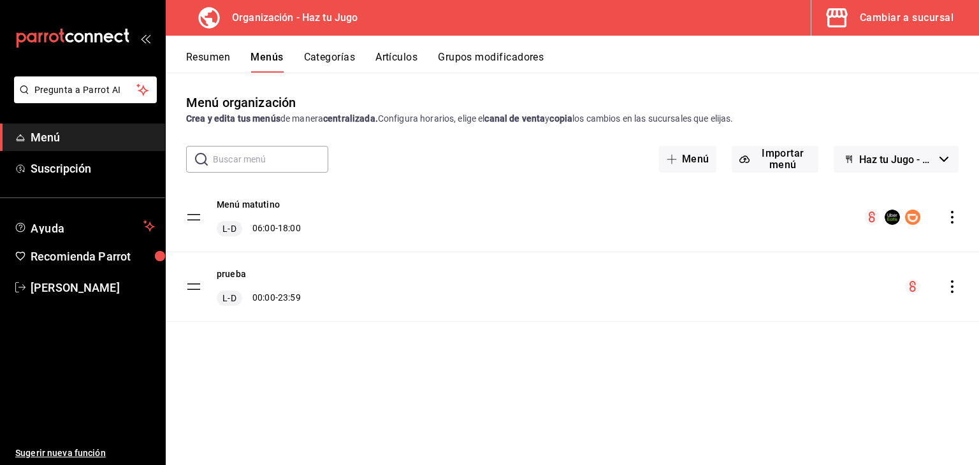
click at [951, 219] on icon "actions" at bounding box center [952, 217] width 13 height 13
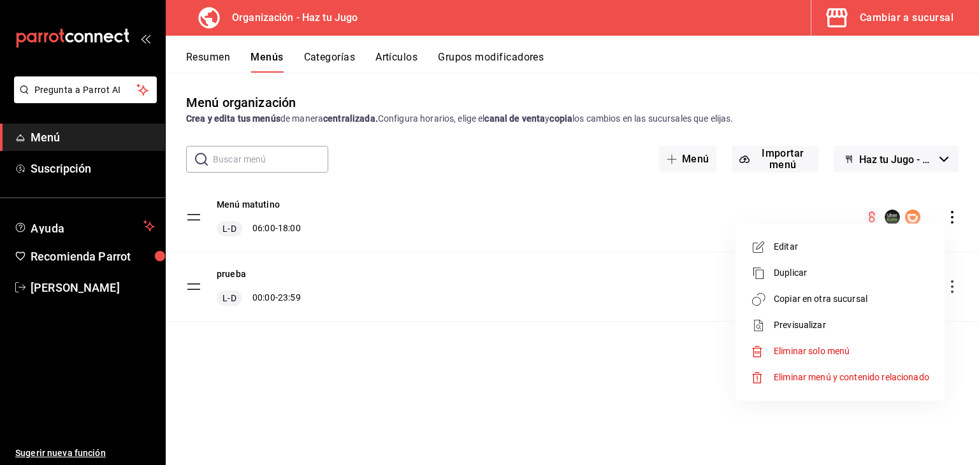
click at [814, 299] on span "Copiar en otra sucursal" at bounding box center [852, 299] width 156 height 13
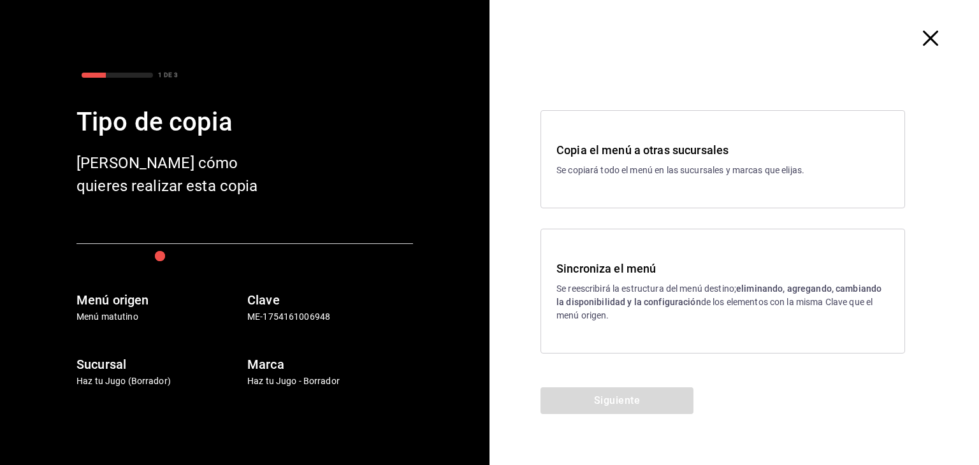
click at [645, 161] on div "Copia el menú a otras sucursales Se copiará todo el menú en las sucursales y ma…" at bounding box center [723, 160] width 333 height 36
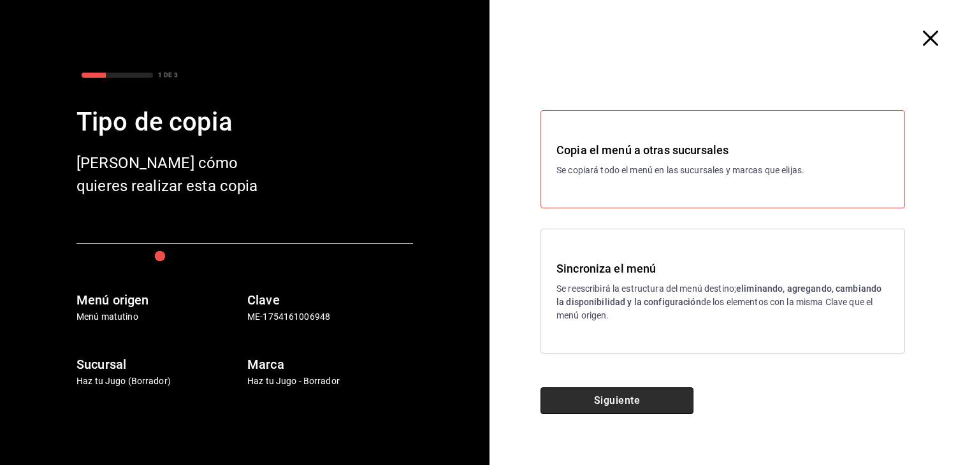
click at [611, 409] on button "Siguiente" at bounding box center [617, 401] width 153 height 27
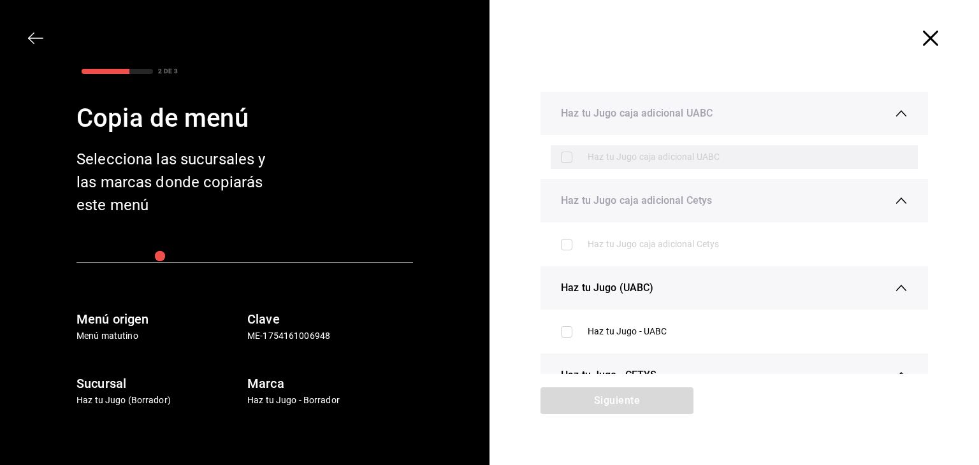
click at [564, 157] on label at bounding box center [569, 157] width 17 height 11
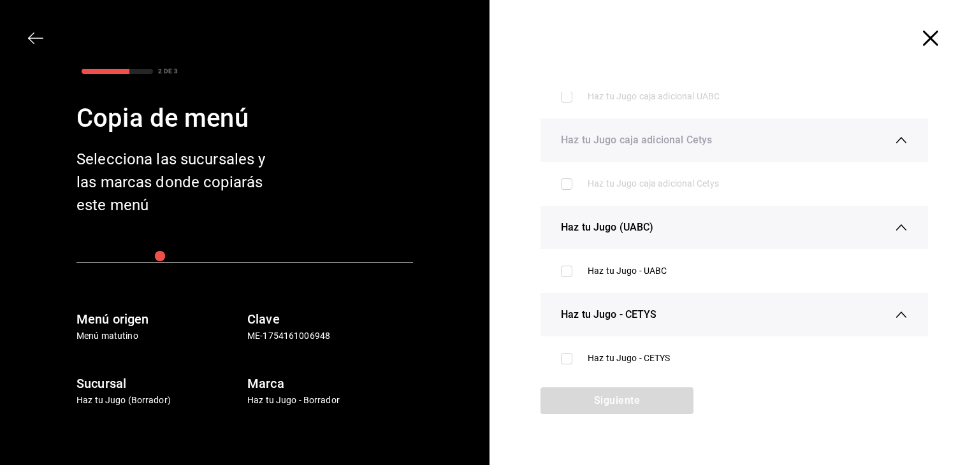
scroll to position [66, 0]
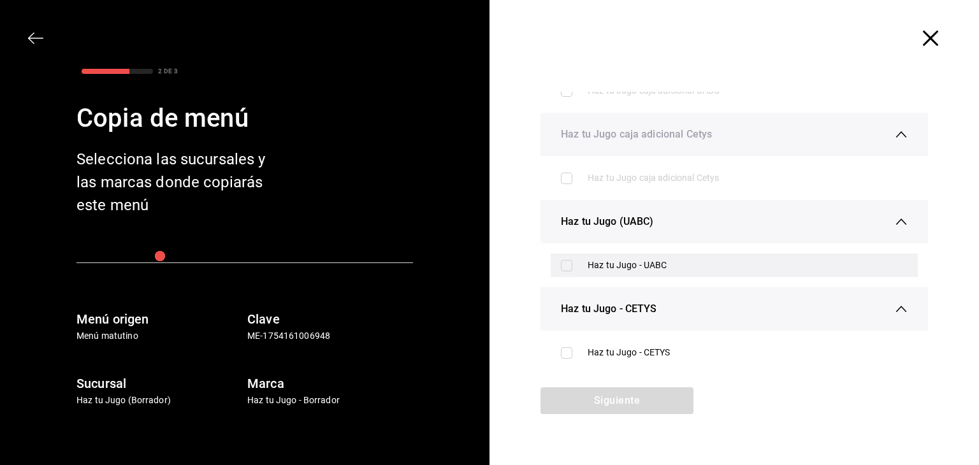
click at [561, 270] on input "checkbox" at bounding box center [566, 265] width 11 height 11
checkbox input "true"
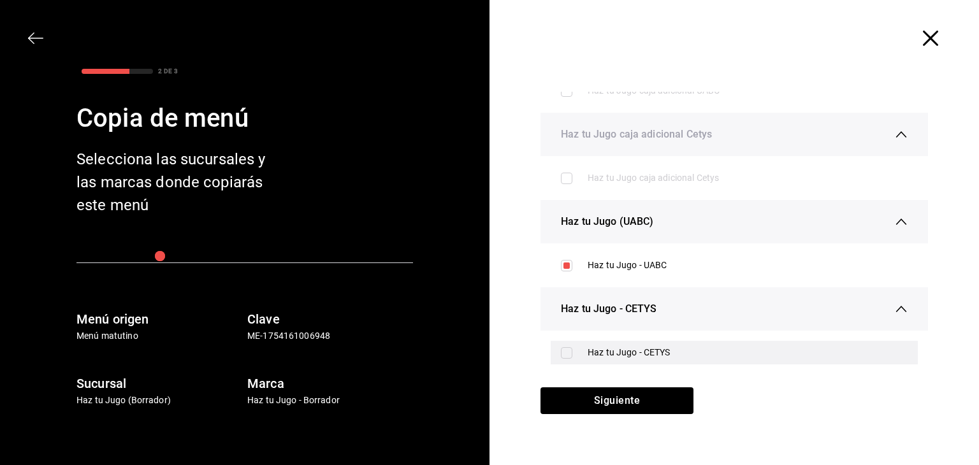
click at [566, 353] on input "checkbox" at bounding box center [566, 352] width 11 height 11
checkbox input "true"
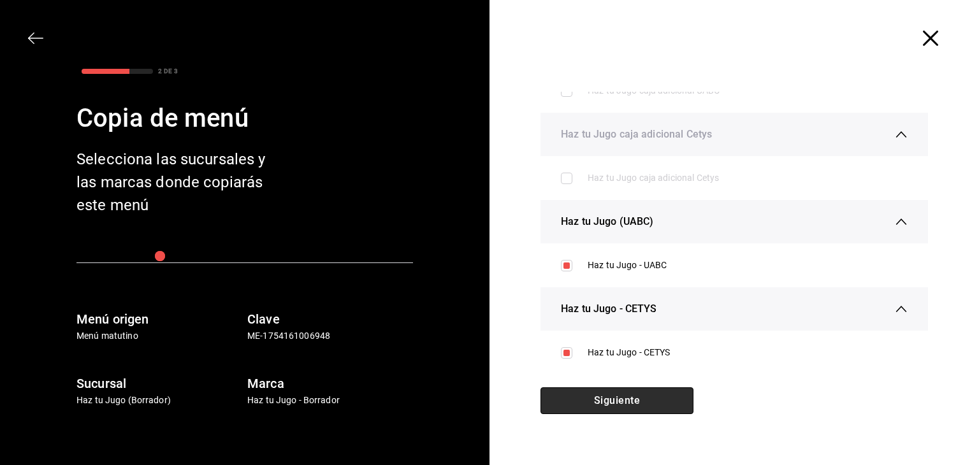
click at [605, 400] on button "Siguiente" at bounding box center [617, 401] width 153 height 27
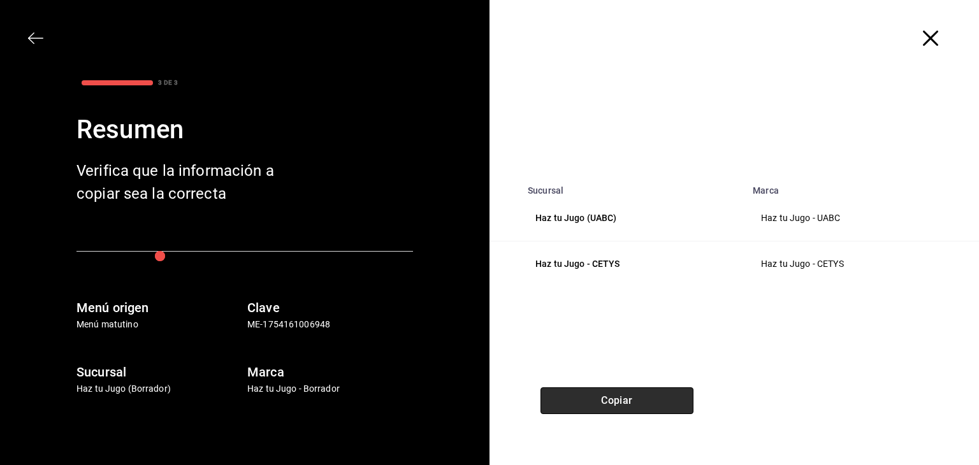
click at [627, 398] on button "Copiar" at bounding box center [617, 401] width 153 height 27
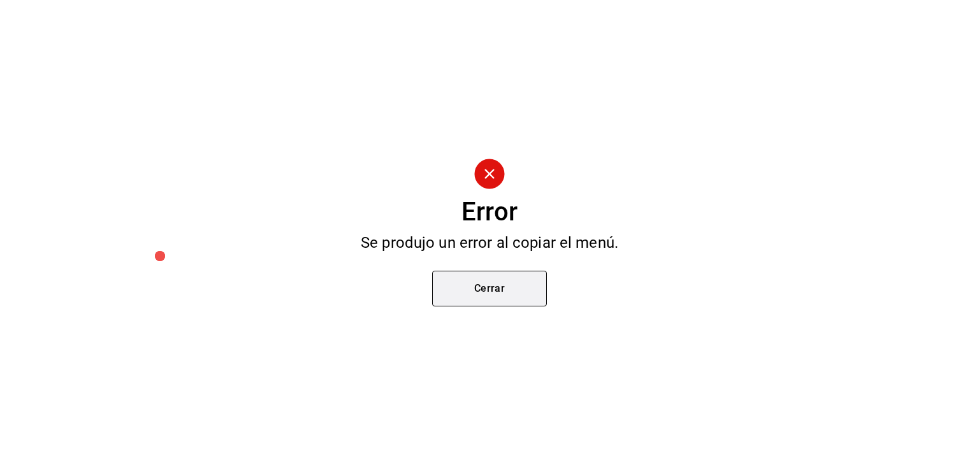
click at [497, 291] on button "Cerrar" at bounding box center [489, 289] width 115 height 36
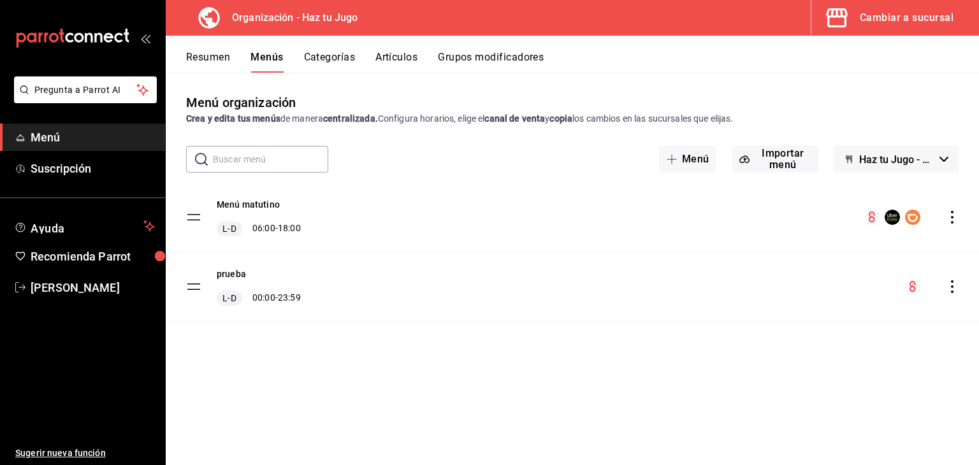
click at [954, 211] on icon "actions" at bounding box center [952, 217] width 13 height 13
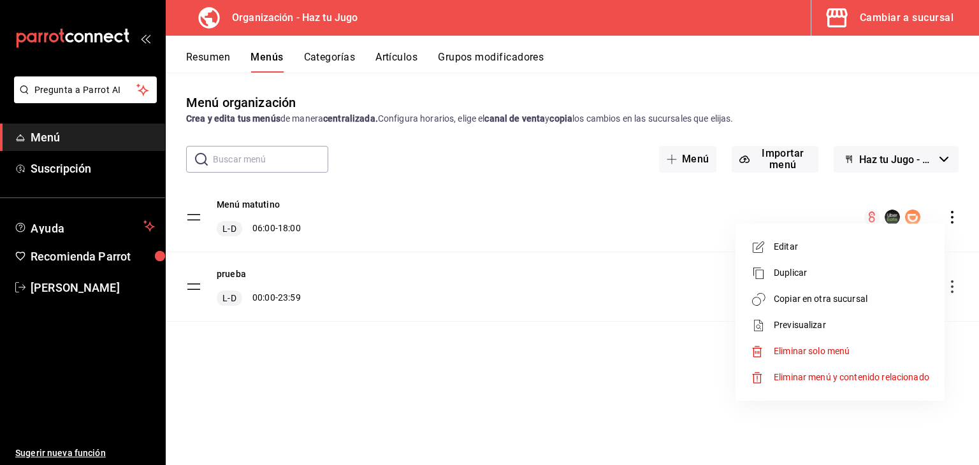
click at [815, 301] on span "Copiar en otra sucursal" at bounding box center [852, 299] width 156 height 13
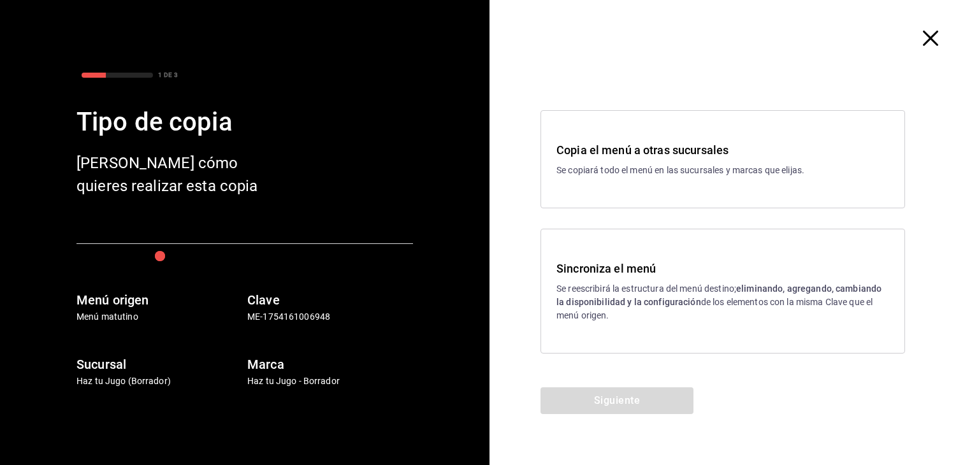
click at [645, 164] on p "Se copiará todo el menú en las sucursales y marcas que elijas." at bounding box center [723, 170] width 333 height 13
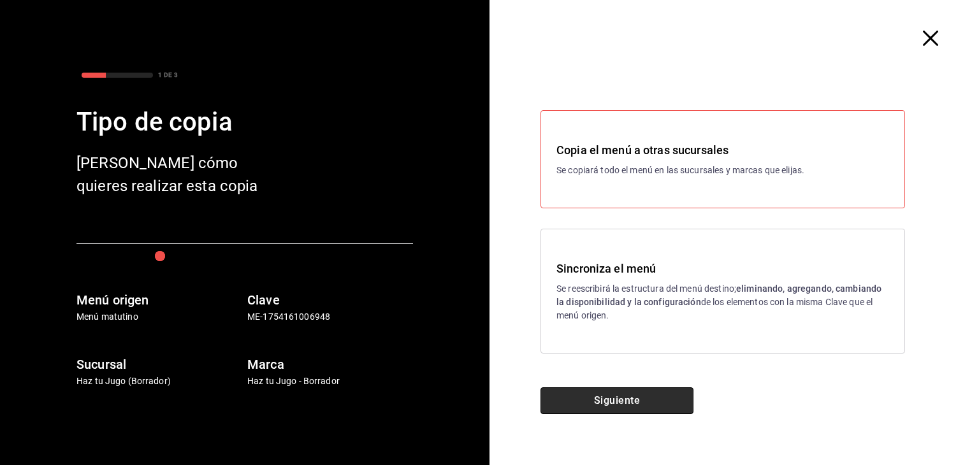
click at [625, 401] on button "Siguiente" at bounding box center [617, 401] width 153 height 27
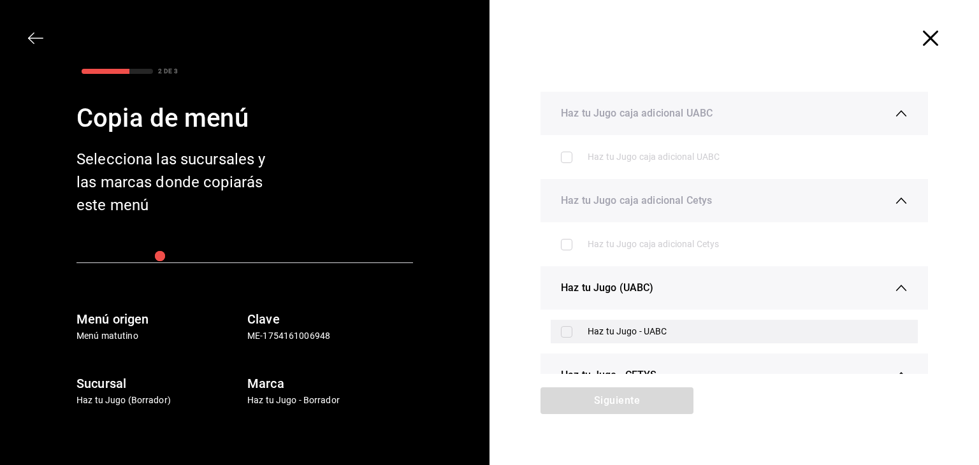
click at [565, 332] on input "checkbox" at bounding box center [566, 331] width 11 height 11
checkbox input "true"
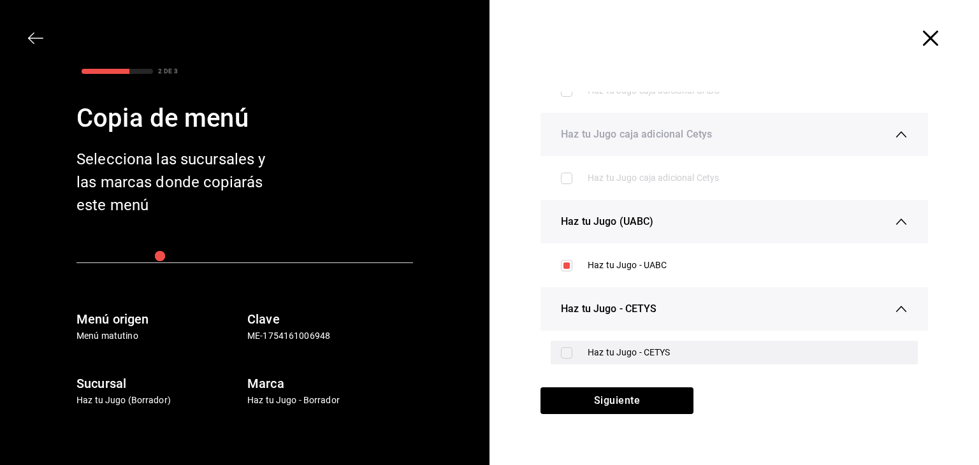
click at [562, 349] on input "checkbox" at bounding box center [566, 352] width 11 height 11
checkbox input "true"
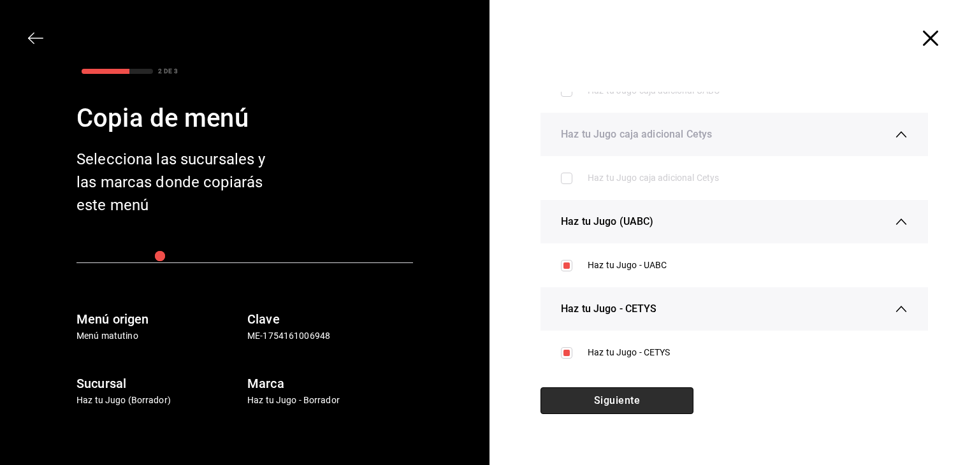
click at [604, 396] on button "Siguiente" at bounding box center [617, 401] width 153 height 27
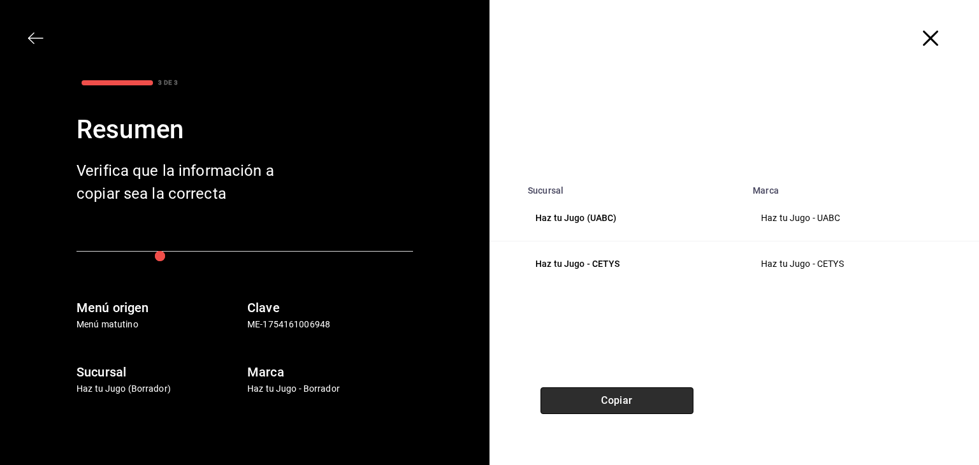
click at [608, 404] on button "Copiar" at bounding box center [617, 401] width 153 height 27
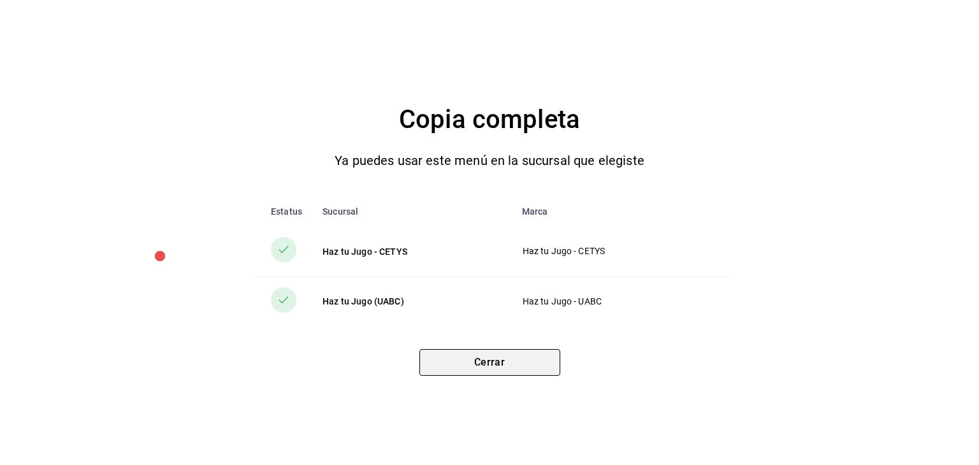
click at [516, 356] on button "Cerrar" at bounding box center [490, 362] width 141 height 27
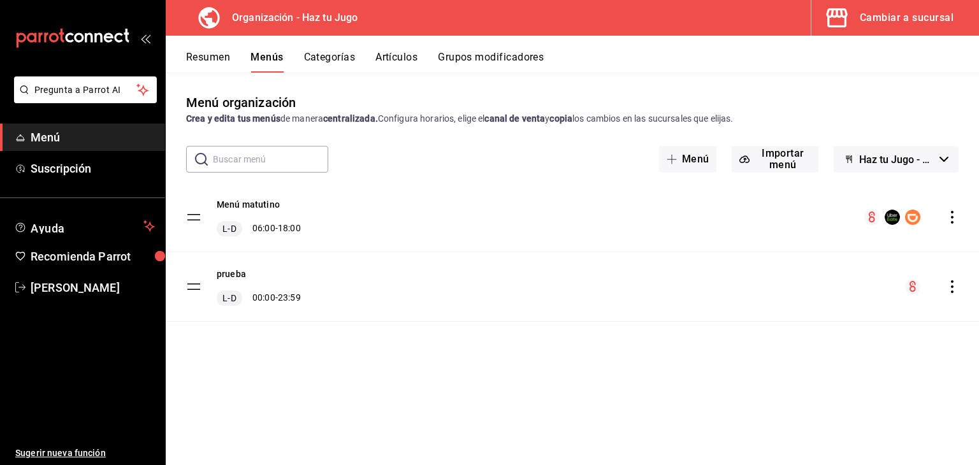
click at [913, 24] on div "Cambiar a sucursal" at bounding box center [907, 18] width 94 height 18
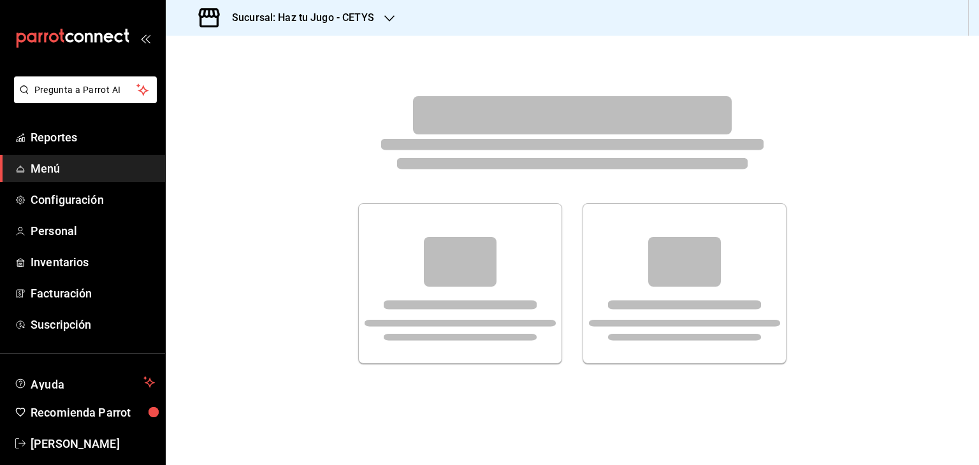
click at [337, 18] on h3 "Sucursal: Haz tu Jugo - CETYS" at bounding box center [298, 17] width 152 height 15
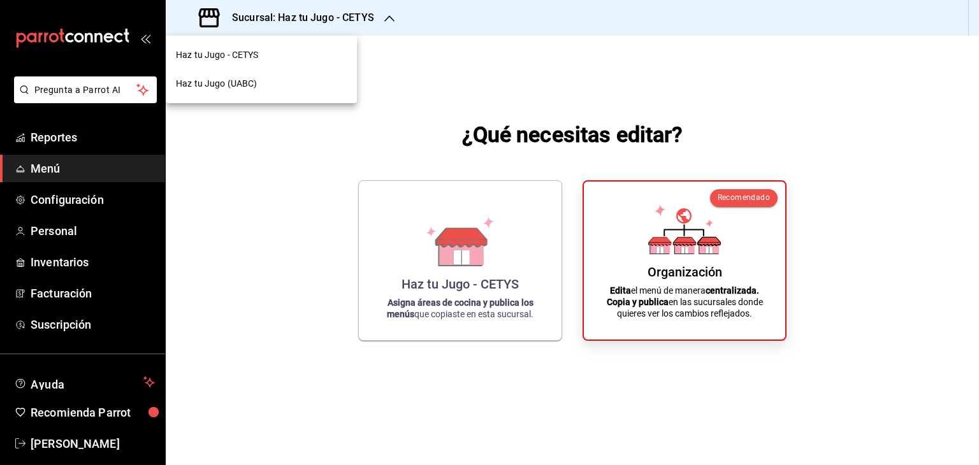
click at [229, 87] on span "Haz tu Jugo (UABC)" at bounding box center [216, 83] width 81 height 13
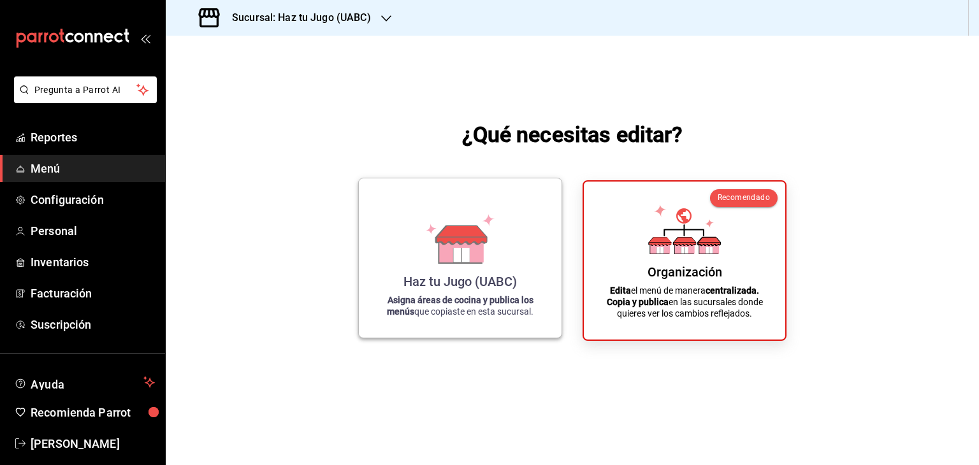
click at [464, 266] on div "Haz tu Jugo (UABC) Asigna áreas de cocina y publica los menús que copiaste en e…" at bounding box center [460, 258] width 172 height 139
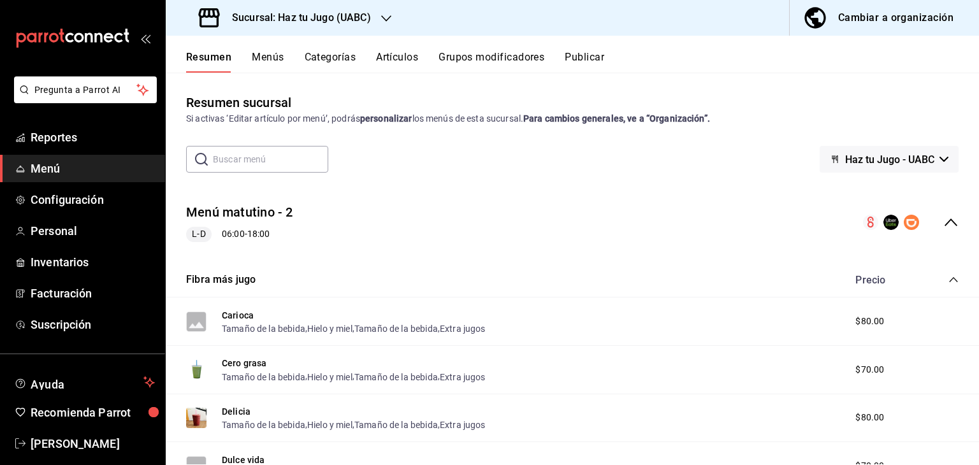
scroll to position [56, 0]
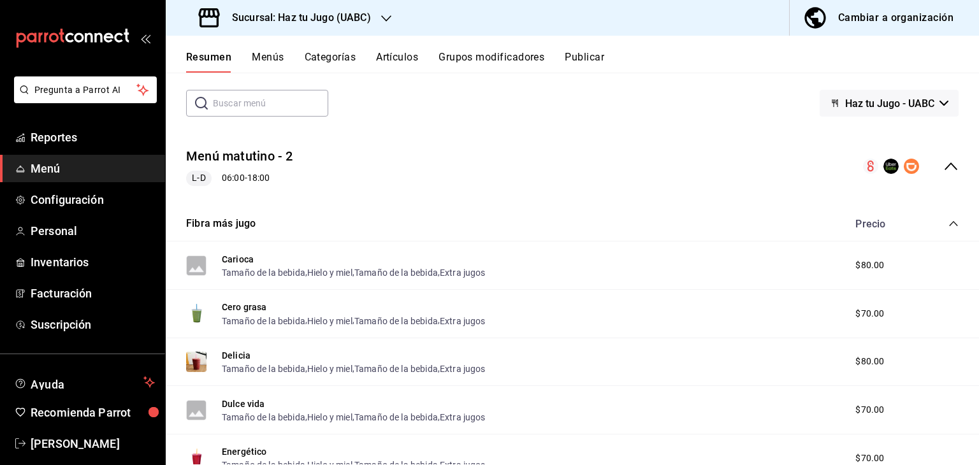
click at [487, 52] on button "Grupos modificadores" at bounding box center [492, 62] width 106 height 22
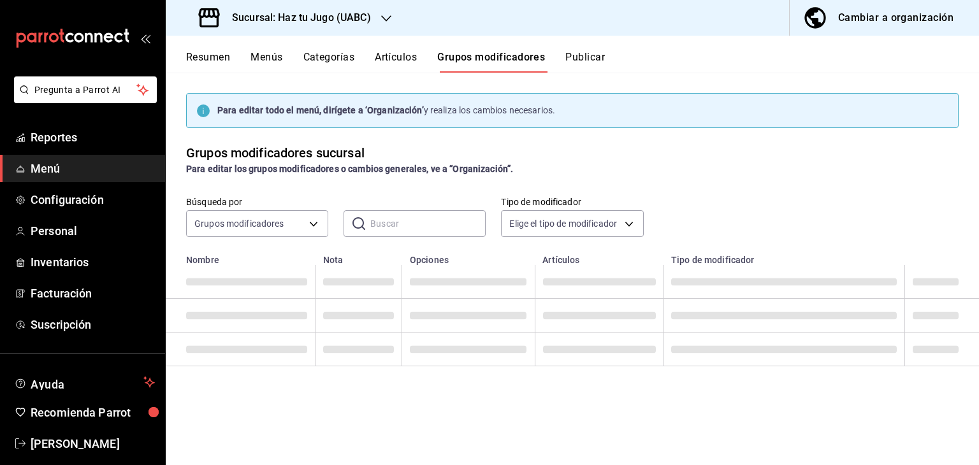
drag, startPoint x: 979, startPoint y: 108, endPoint x: 979, endPoint y: 184, distance: 75.9
click at [979, 184] on div "Para editar todo el menú, dirígete a ‘Organización’ y realiza los cambios neces…" at bounding box center [573, 269] width 814 height 392
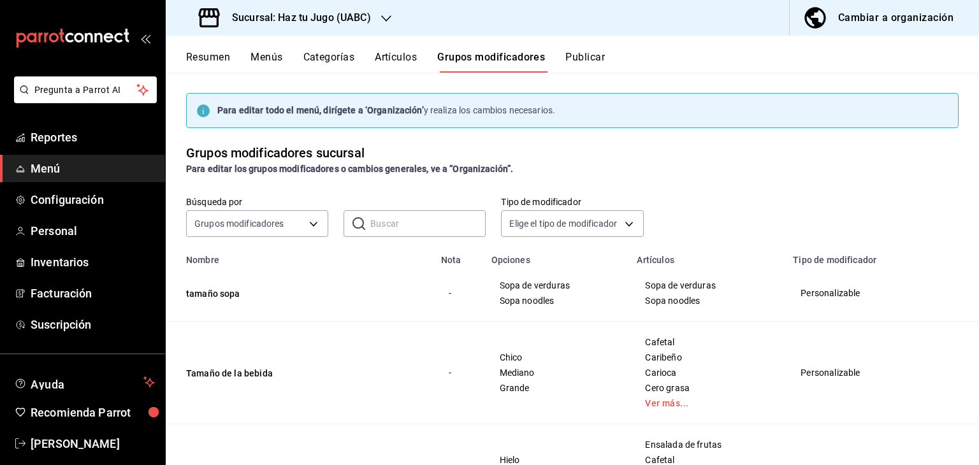
click at [259, 54] on button "Menús" at bounding box center [267, 62] width 32 height 22
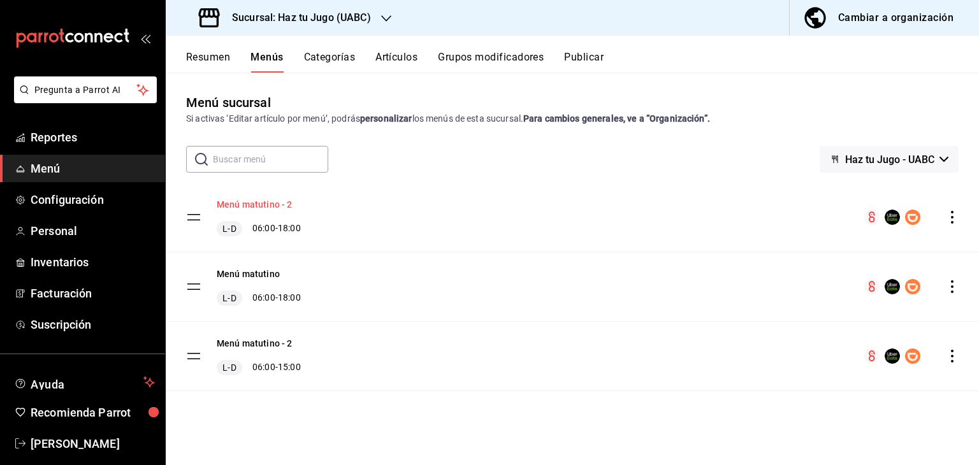
click at [256, 200] on button "Menú matutino - 2" at bounding box center [255, 204] width 76 height 13
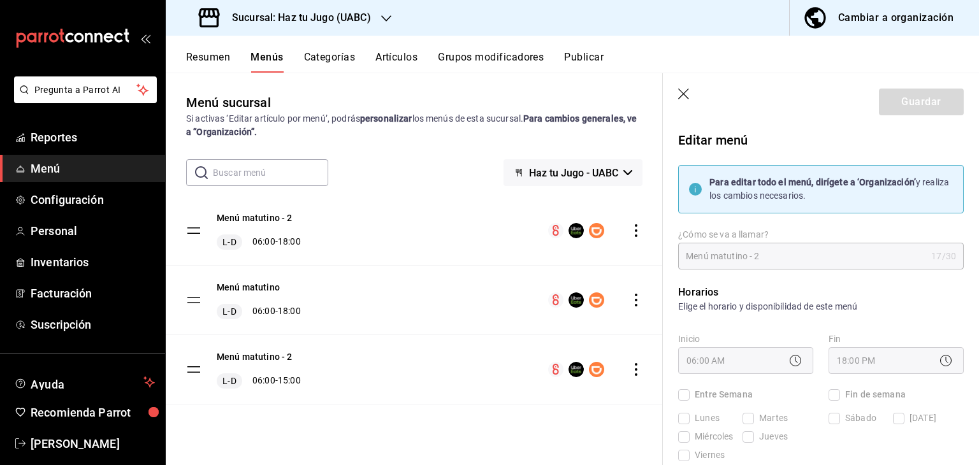
checkbox input "true"
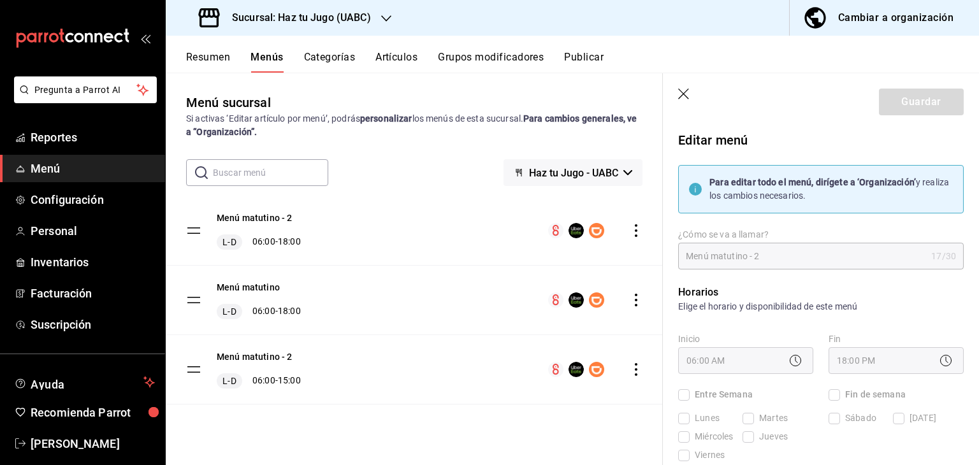
checkbox input "true"
click at [277, 215] on button "Menú matutino - 2" at bounding box center [255, 218] width 76 height 13
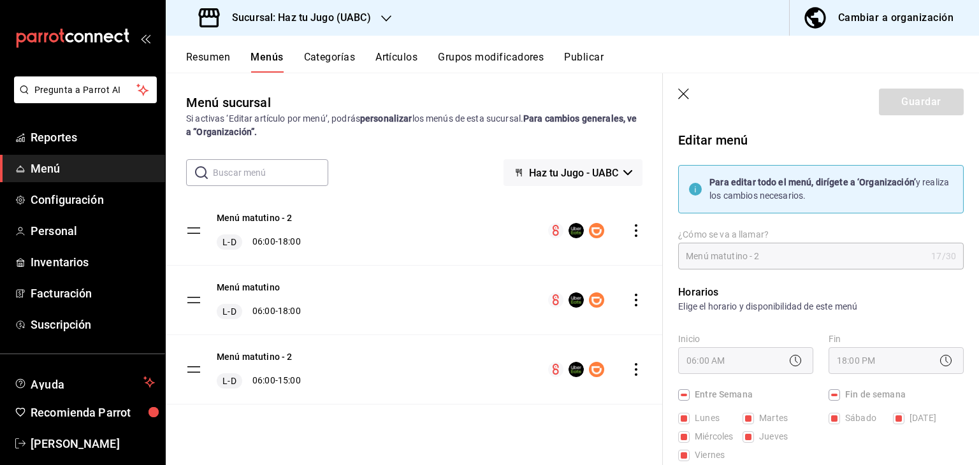
click at [343, 219] on div "Menú matutino - 2 L-D 06:00 - 18:00" at bounding box center [414, 230] width 497 height 69
click at [191, 235] on tbody "Menú matutino - 2 L-D 06:00 - 18:00 Menú matutino L-D 06:00 - 18:00 Menú matuti…" at bounding box center [414, 300] width 497 height 208
click at [261, 221] on button "Menú matutino - 2" at bounding box center [255, 218] width 76 height 13
click at [684, 91] on icon "button" at bounding box center [684, 95] width 13 height 13
checkbox input "false"
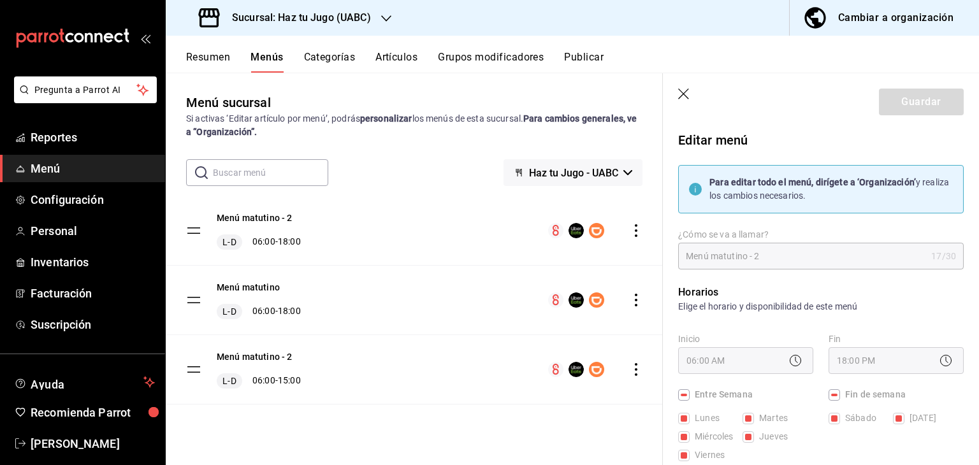
checkbox input "false"
type input "1755663528983"
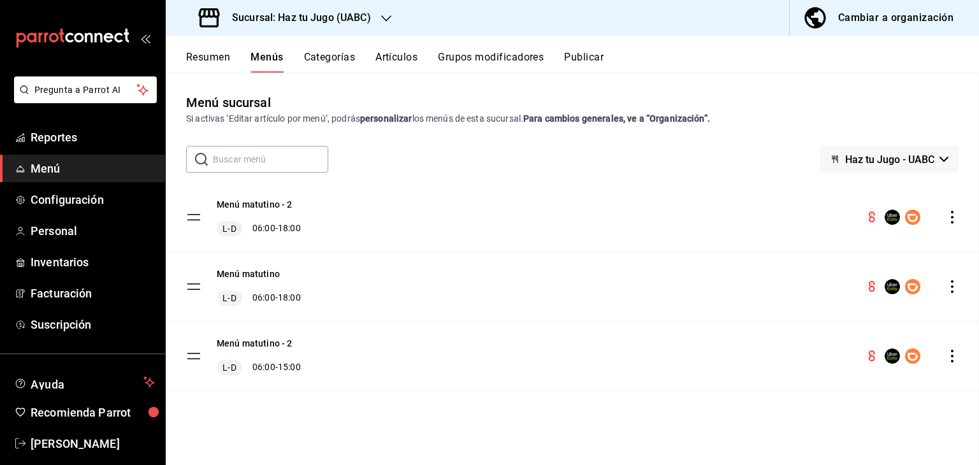
checkbox input "false"
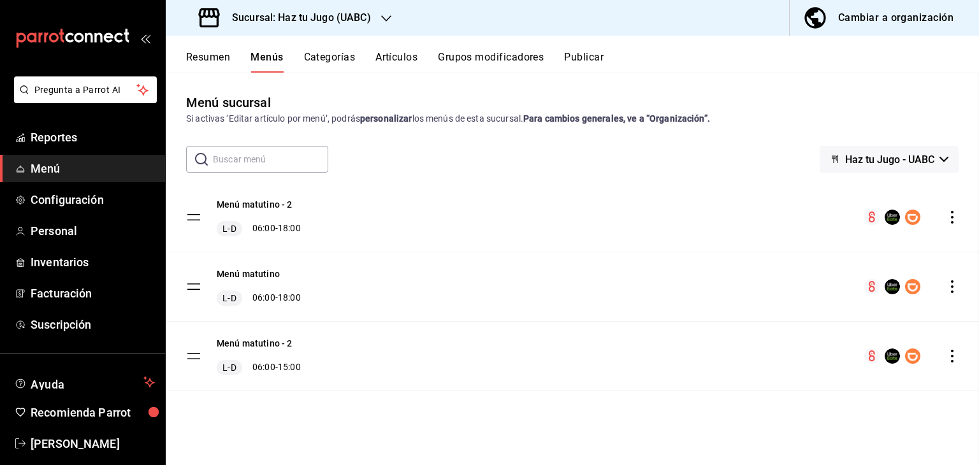
checkbox input "false"
click at [288, 235] on div "L-D 06:00 - 18:00" at bounding box center [259, 228] width 84 height 15
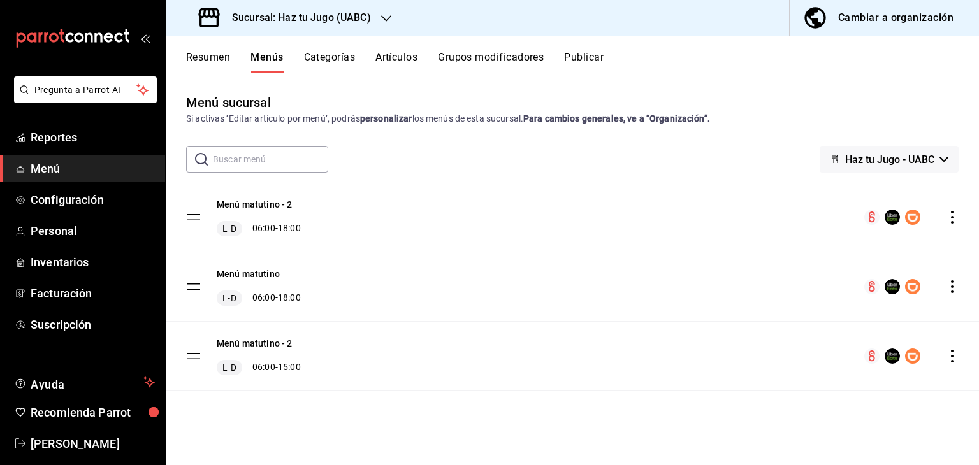
click at [263, 225] on div "L-D 06:00 - 18:00" at bounding box center [259, 228] width 84 height 15
